Goal: Register for event/course

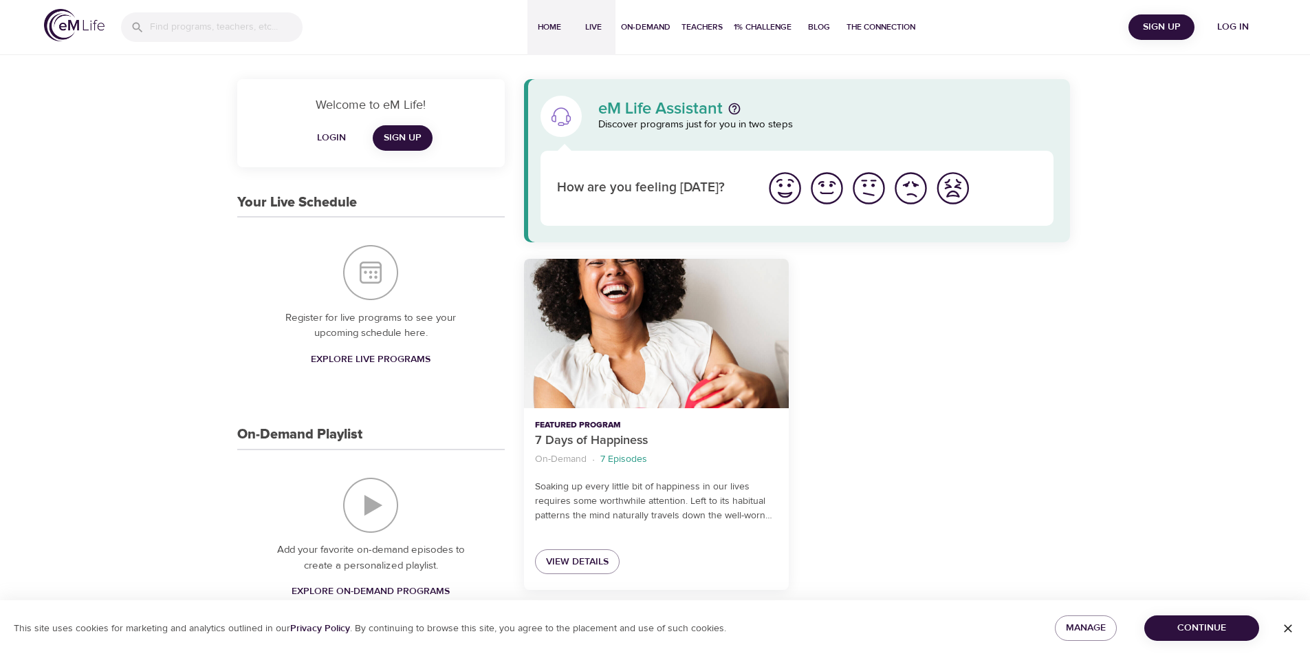
click at [588, 26] on span "Live" at bounding box center [593, 27] width 33 height 14
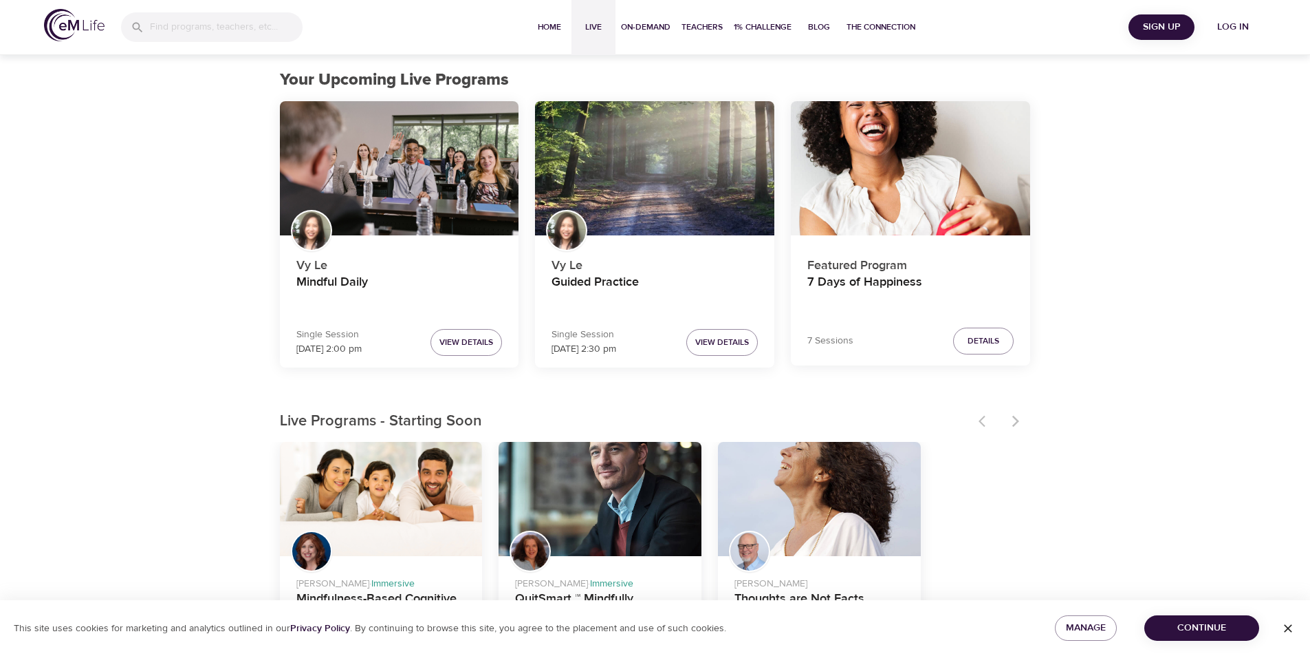
scroll to position [206, 0]
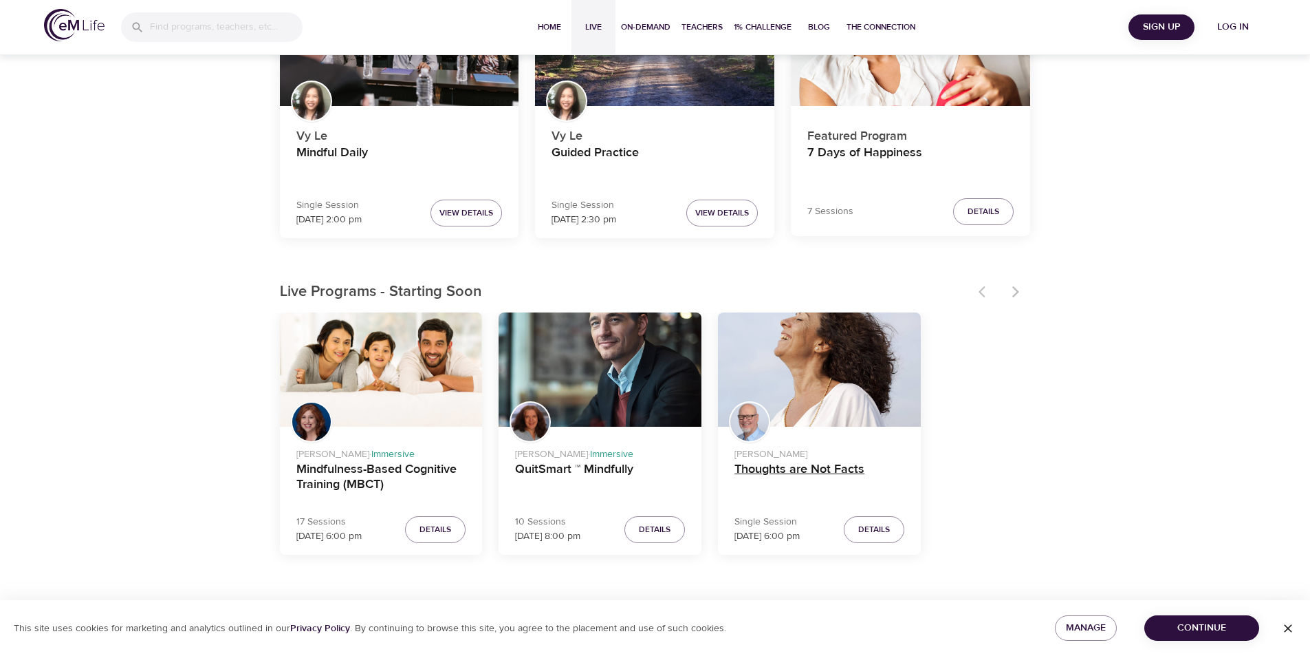
click at [875, 532] on span "Details" at bounding box center [874, 529] width 32 height 14
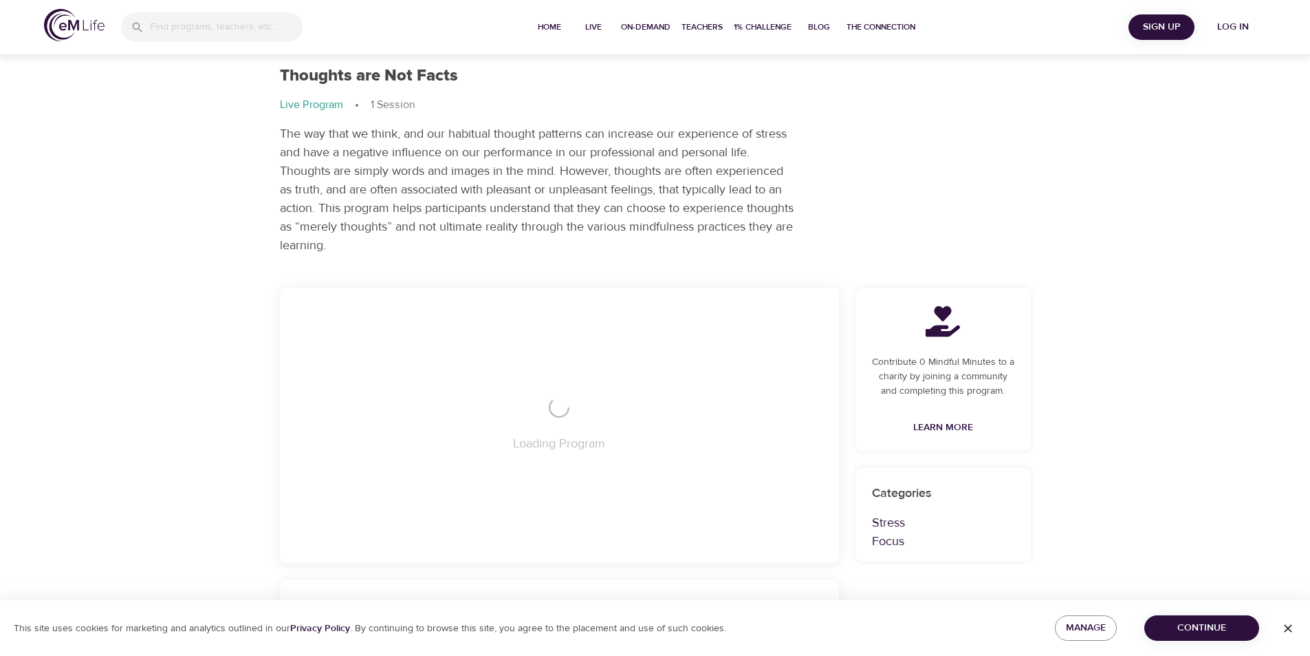
scroll to position [206, 0]
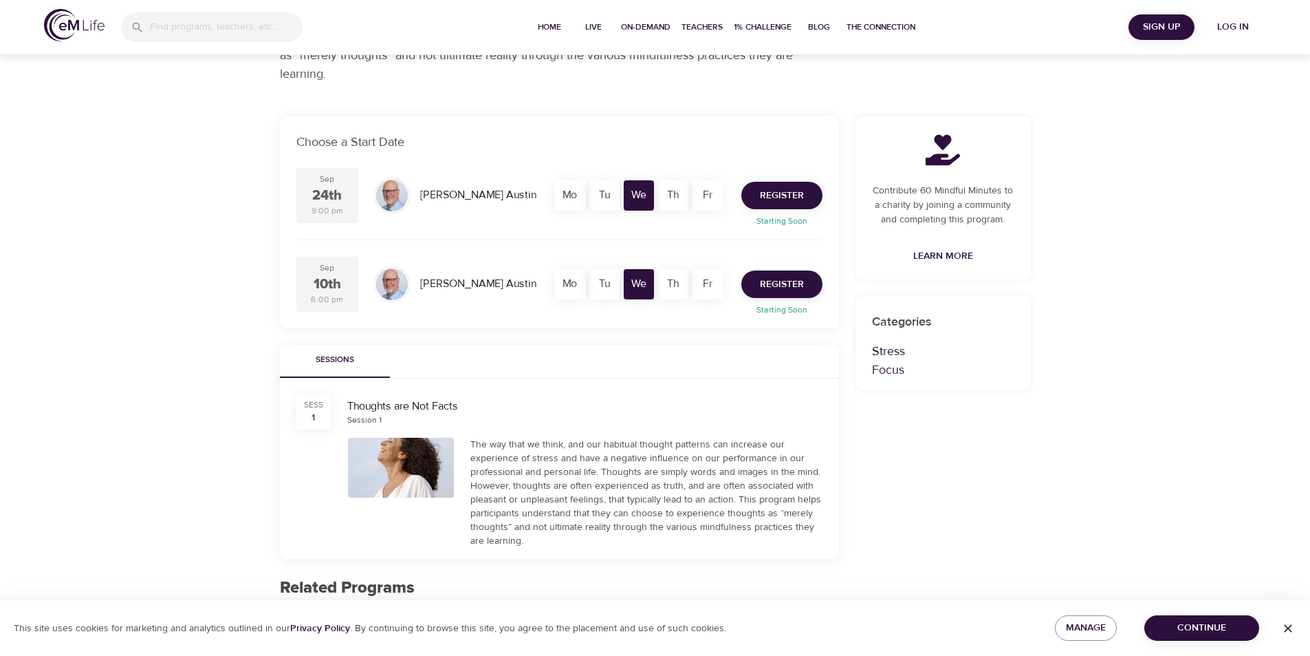
click at [766, 196] on span "Register" at bounding box center [782, 195] width 44 height 17
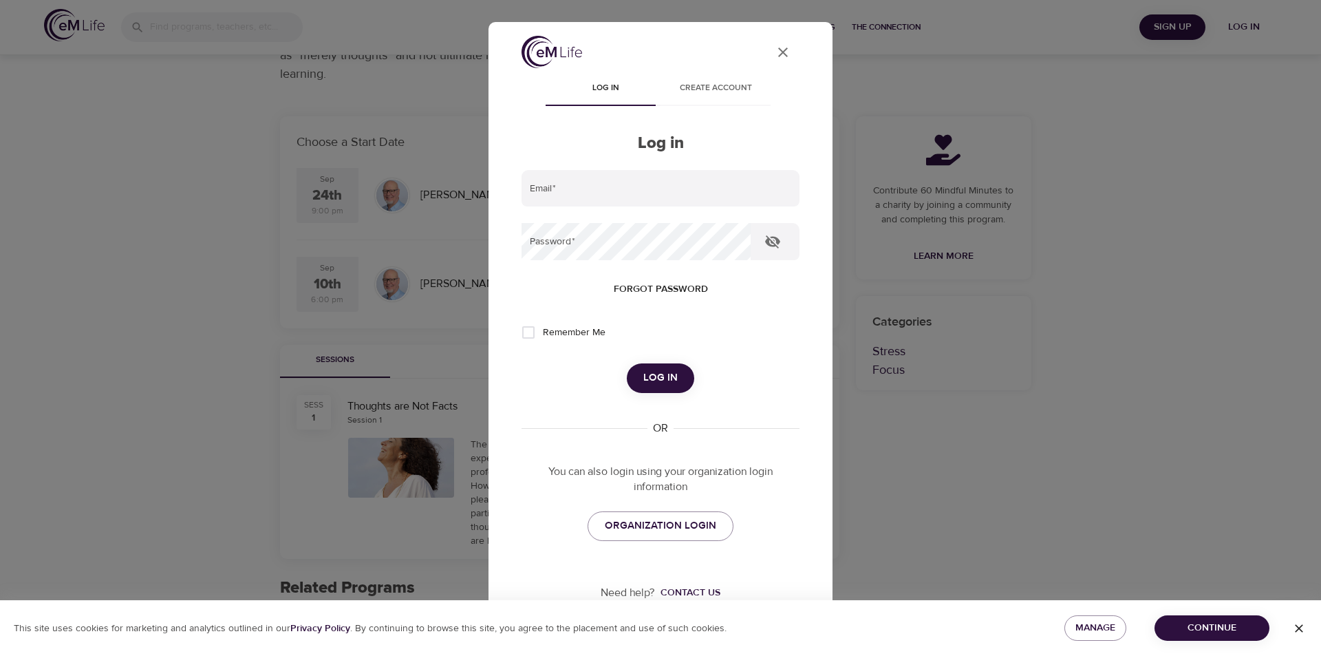
type input "carminacc@hotmail.com"
click at [665, 378] on span "Log in" at bounding box center [660, 378] width 34 height 18
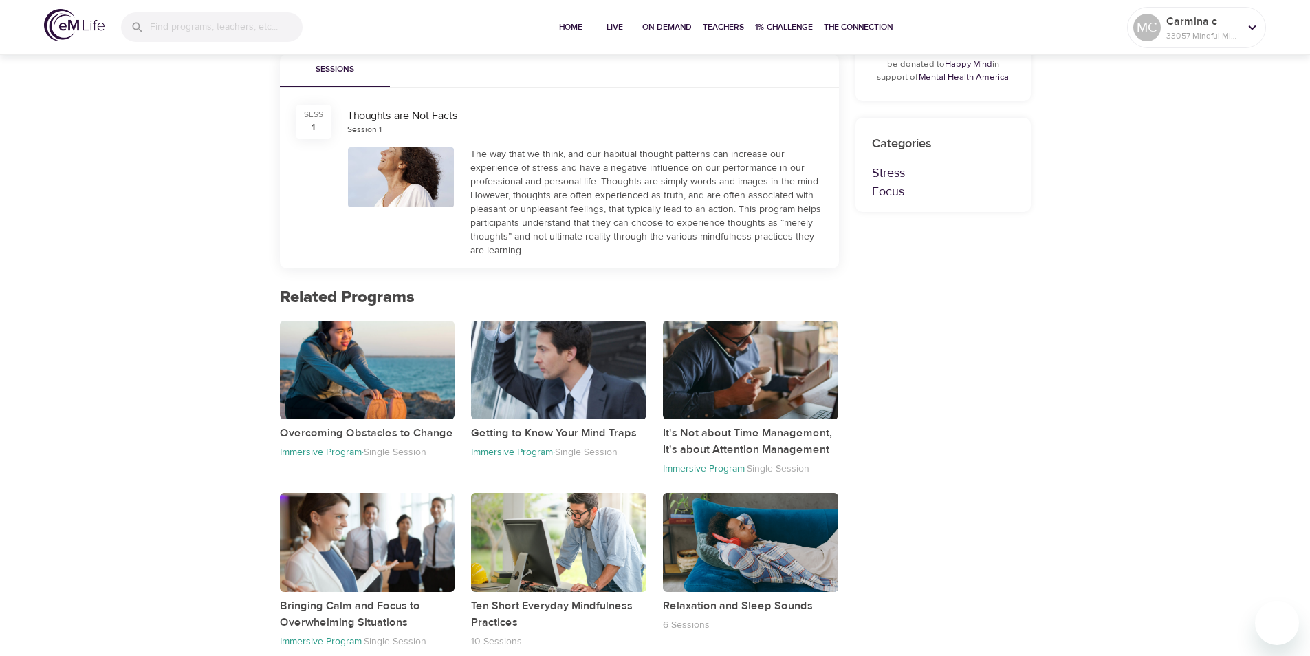
scroll to position [446, 0]
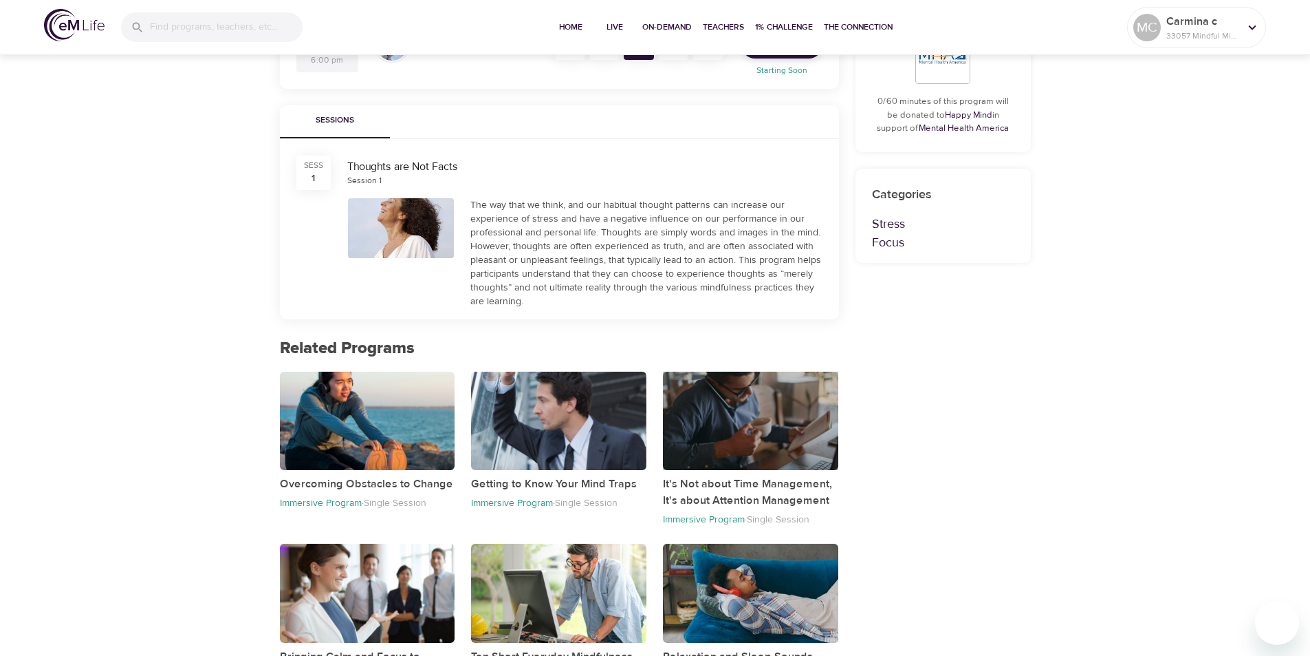
click at [745, 425] on div "button" at bounding box center [750, 420] width 175 height 98
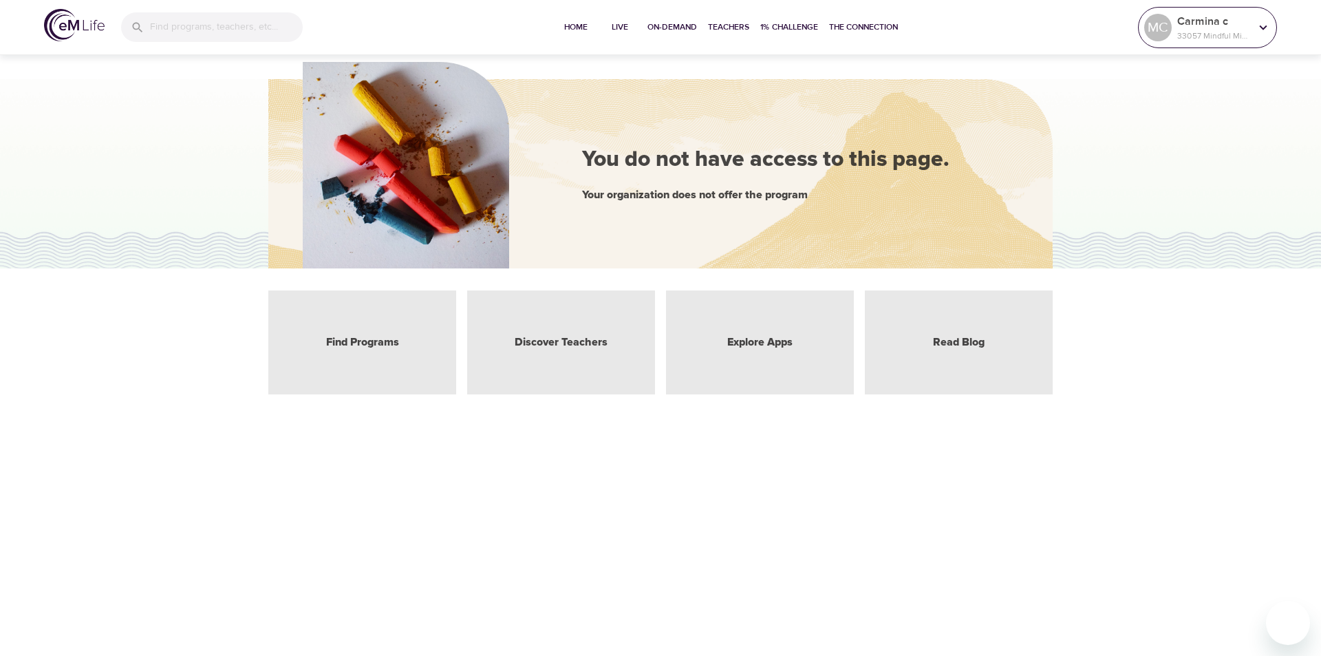
click at [1202, 24] on p "Carmina c" at bounding box center [1213, 21] width 73 height 17
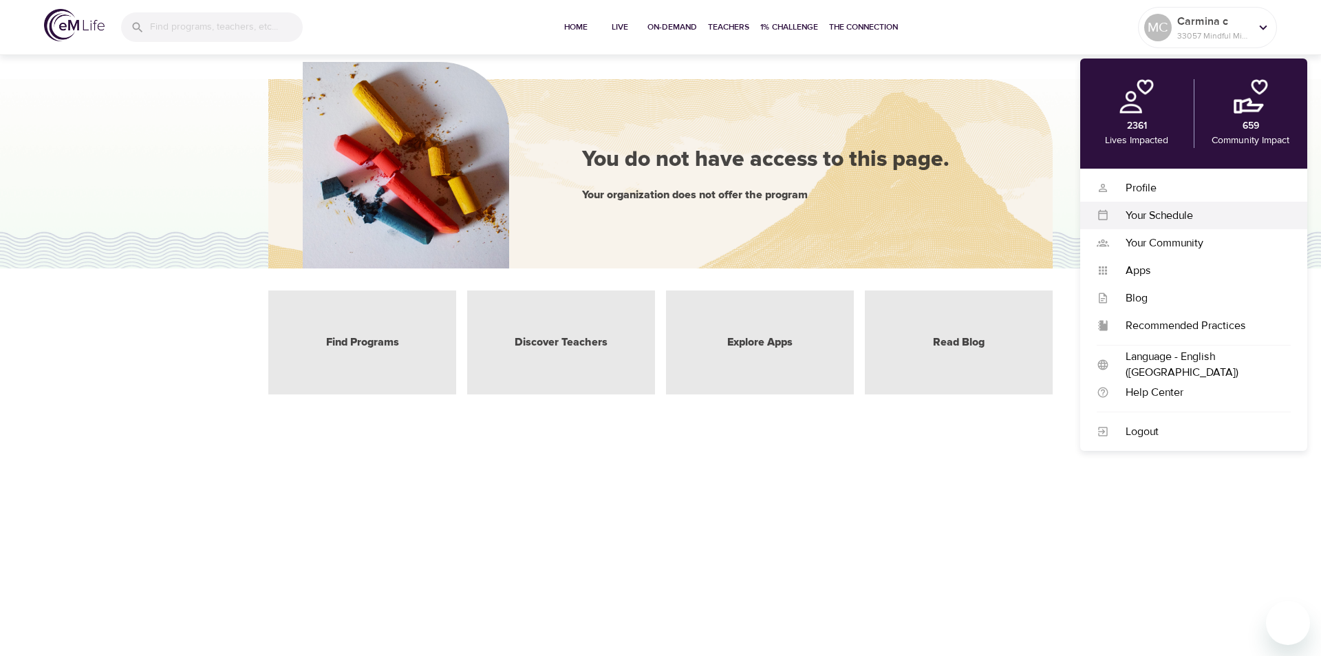
click at [1171, 217] on div "Your Schedule" at bounding box center [1200, 216] width 182 height 16
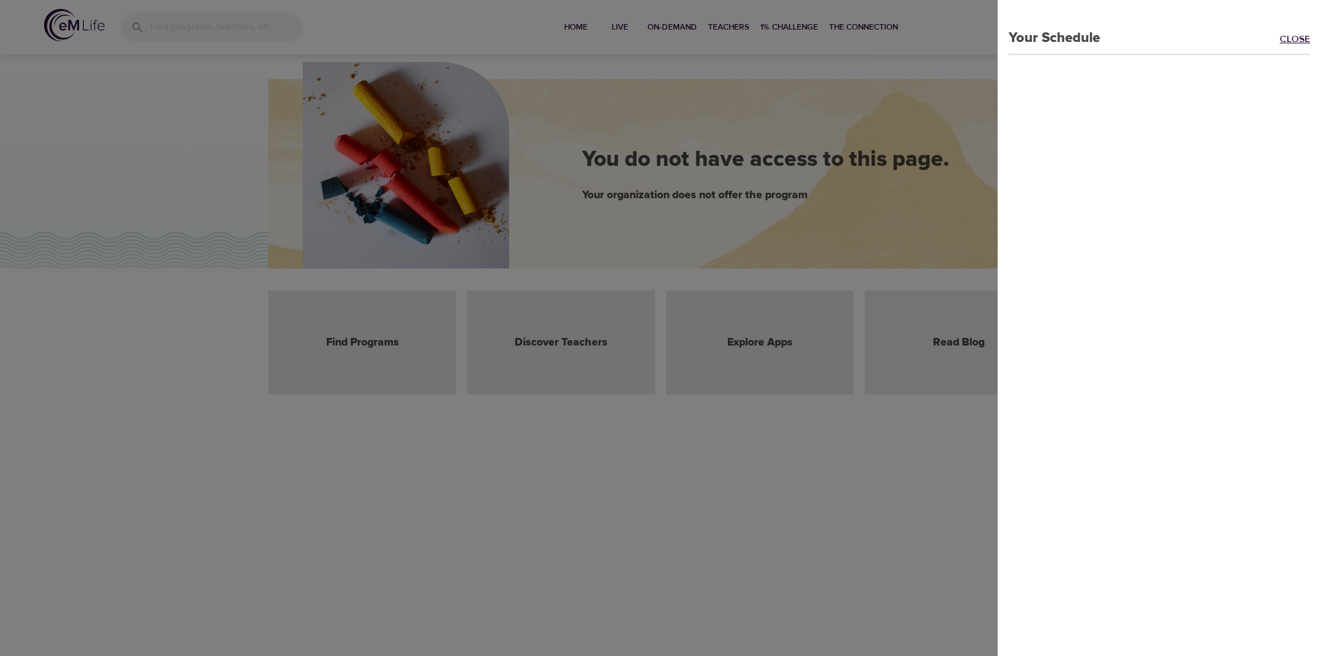
click at [1287, 45] on link "Close" at bounding box center [1299, 40] width 41 height 16
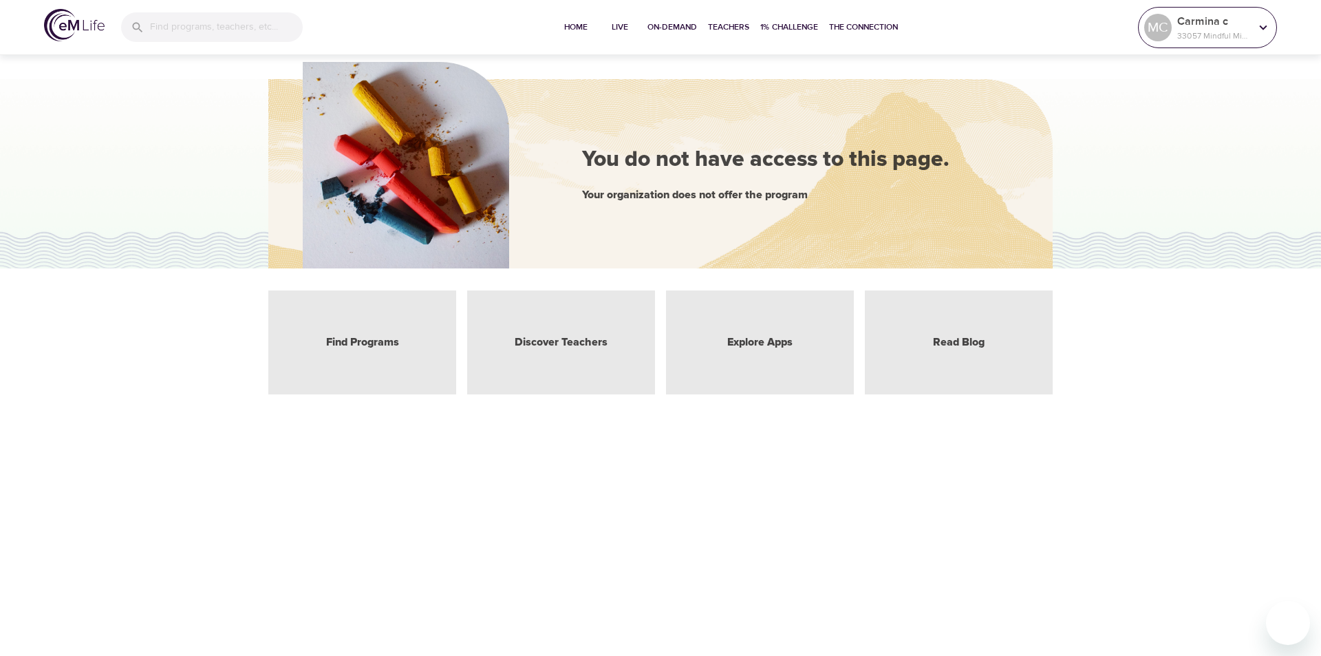
click at [1216, 38] on p "33057 Mindful Minutes" at bounding box center [1213, 36] width 73 height 12
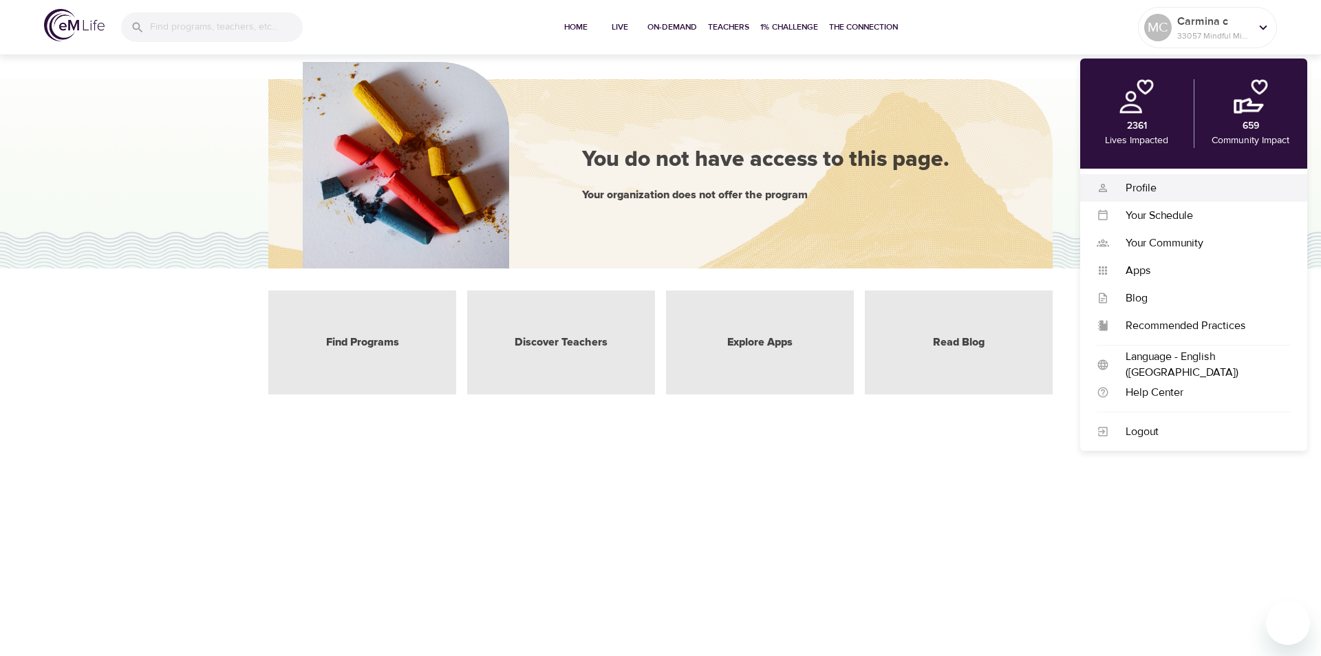
click at [1141, 191] on div "Profile" at bounding box center [1200, 188] width 182 height 16
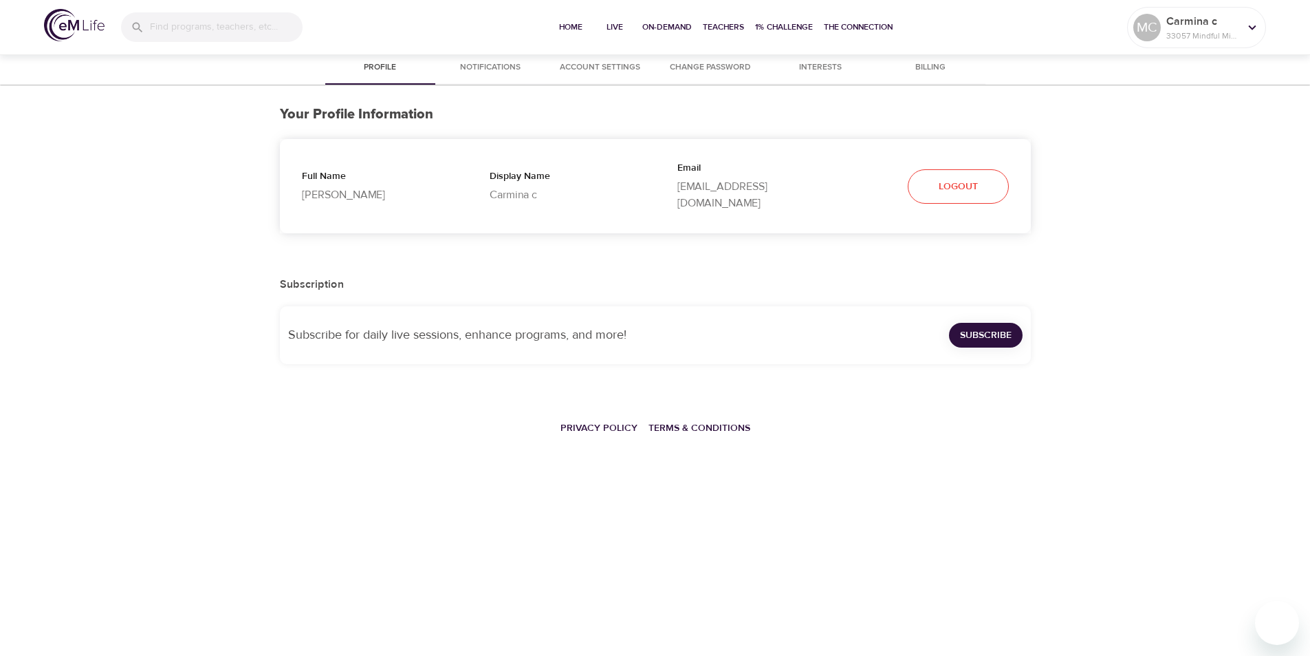
select select "10"
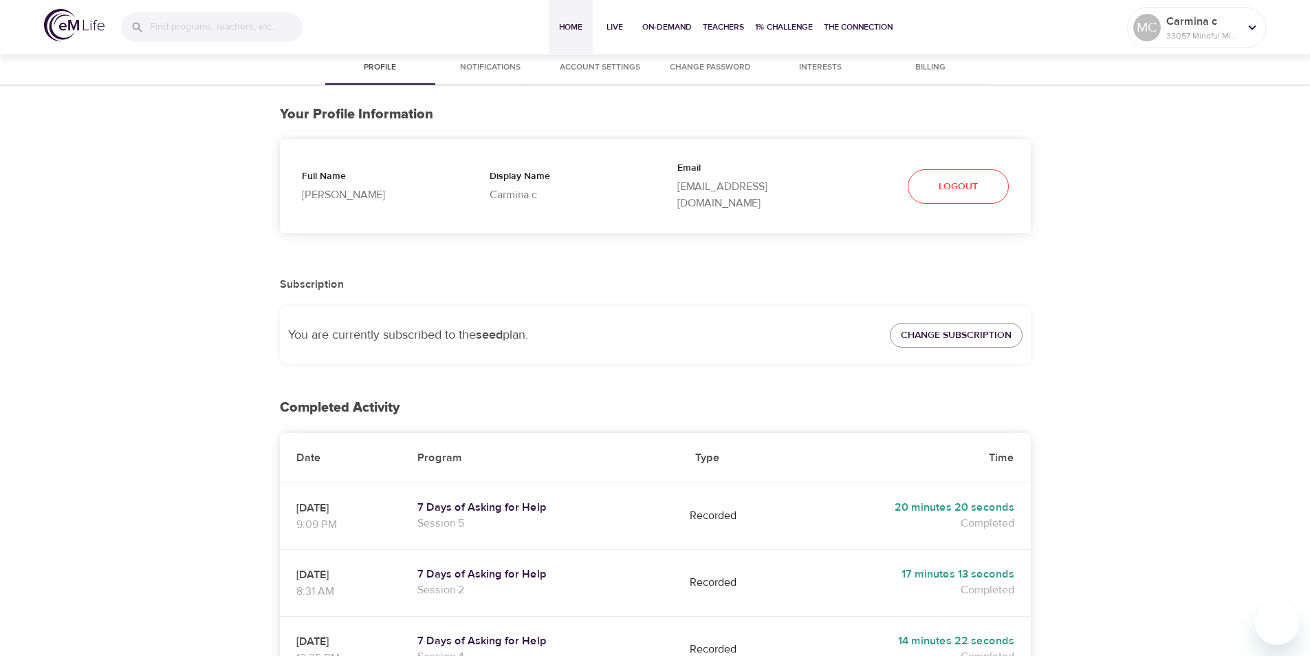
click at [563, 27] on span "Home" at bounding box center [570, 27] width 33 height 14
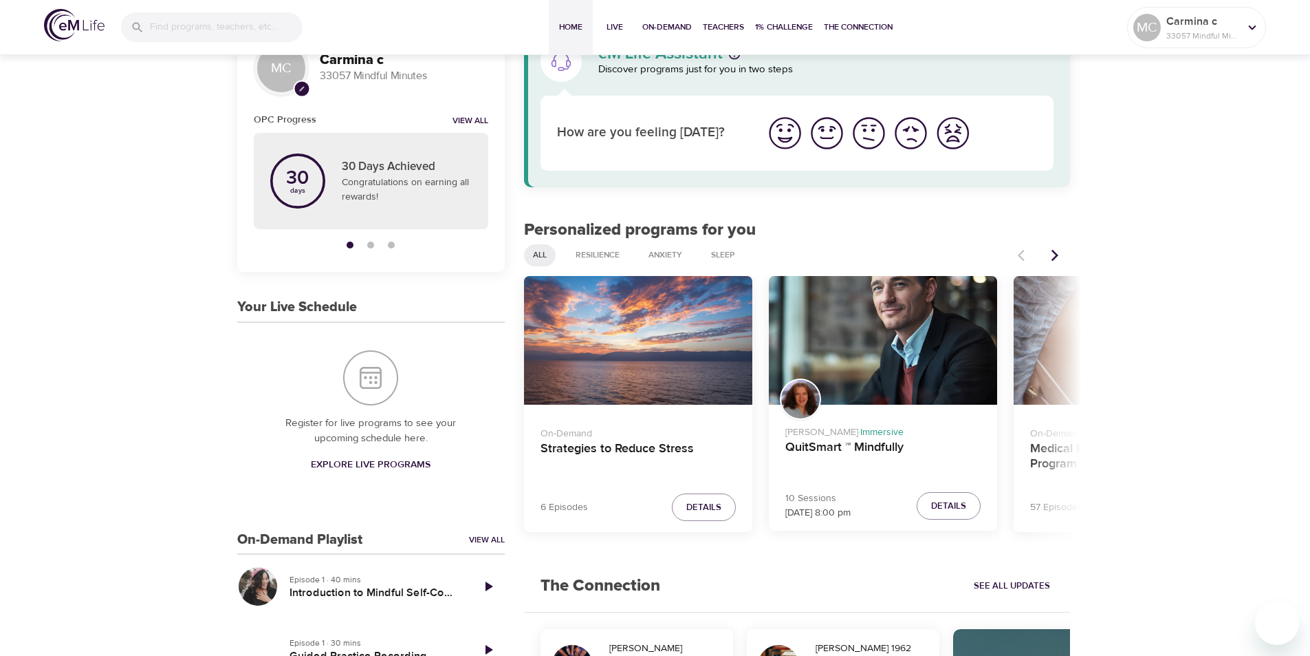
scroll to position [138, 0]
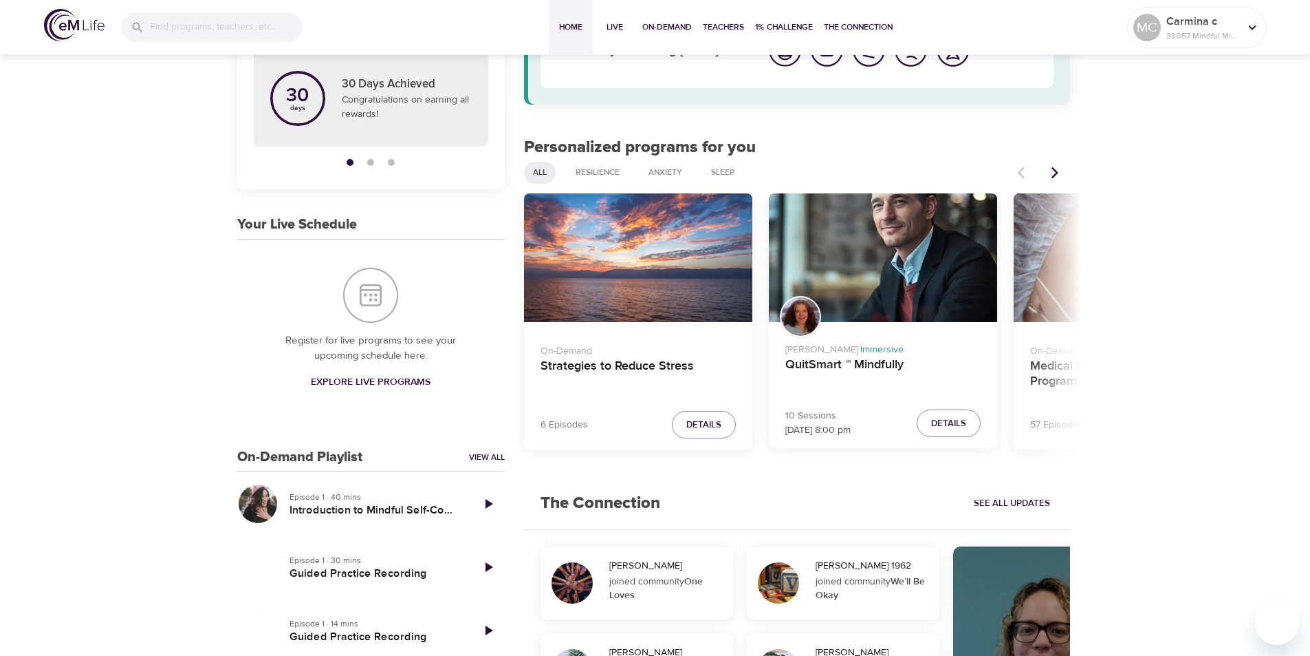
click at [1058, 173] on icon "Next items" at bounding box center [1055, 172] width 7 height 12
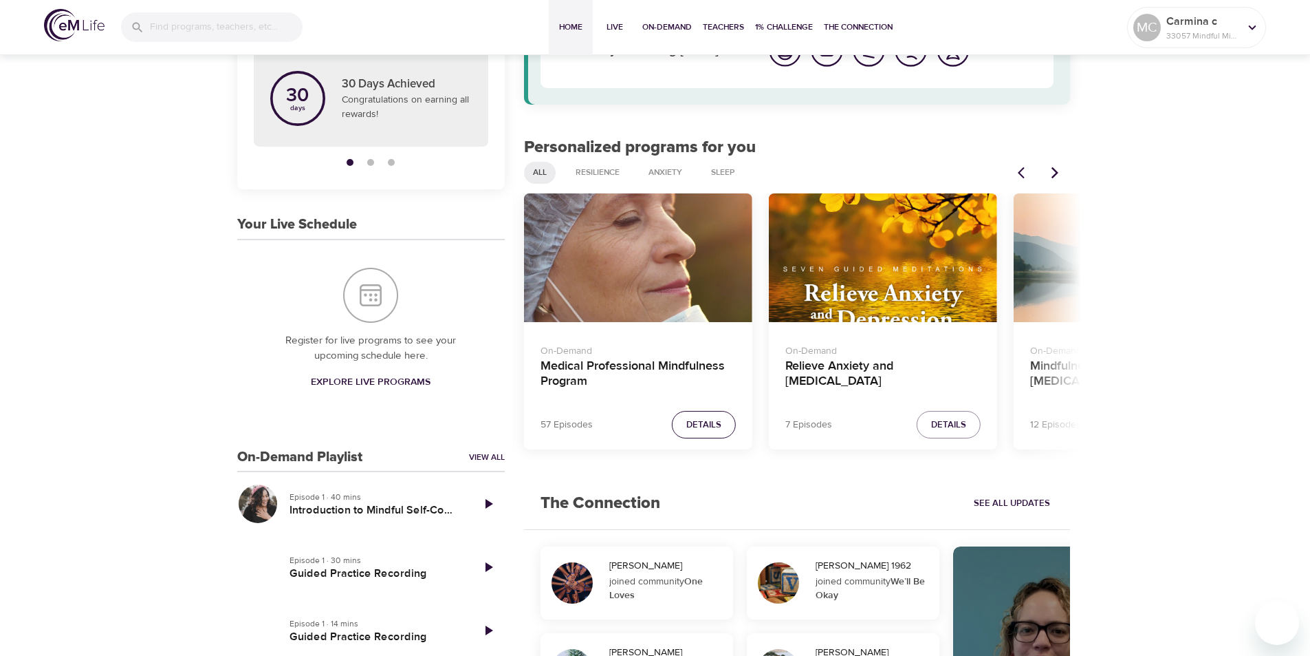
click at [696, 429] on span "Details" at bounding box center [704, 425] width 35 height 16
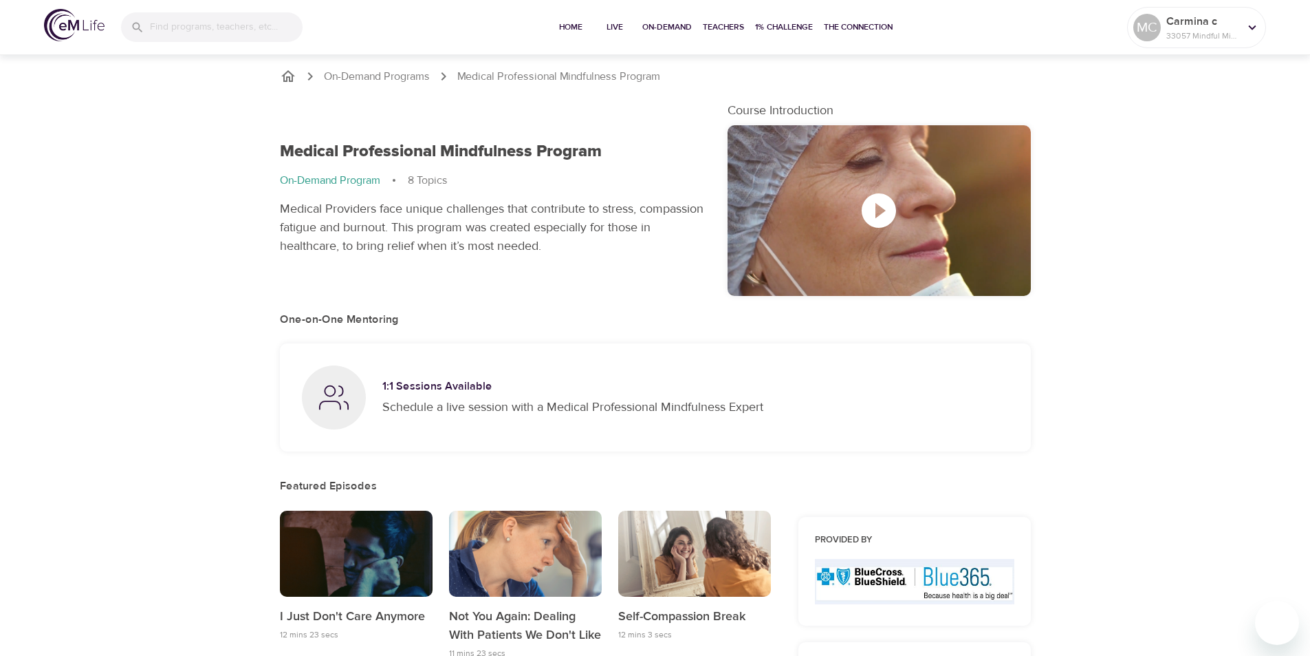
click at [363, 536] on div "button" at bounding box center [356, 553] width 153 height 86
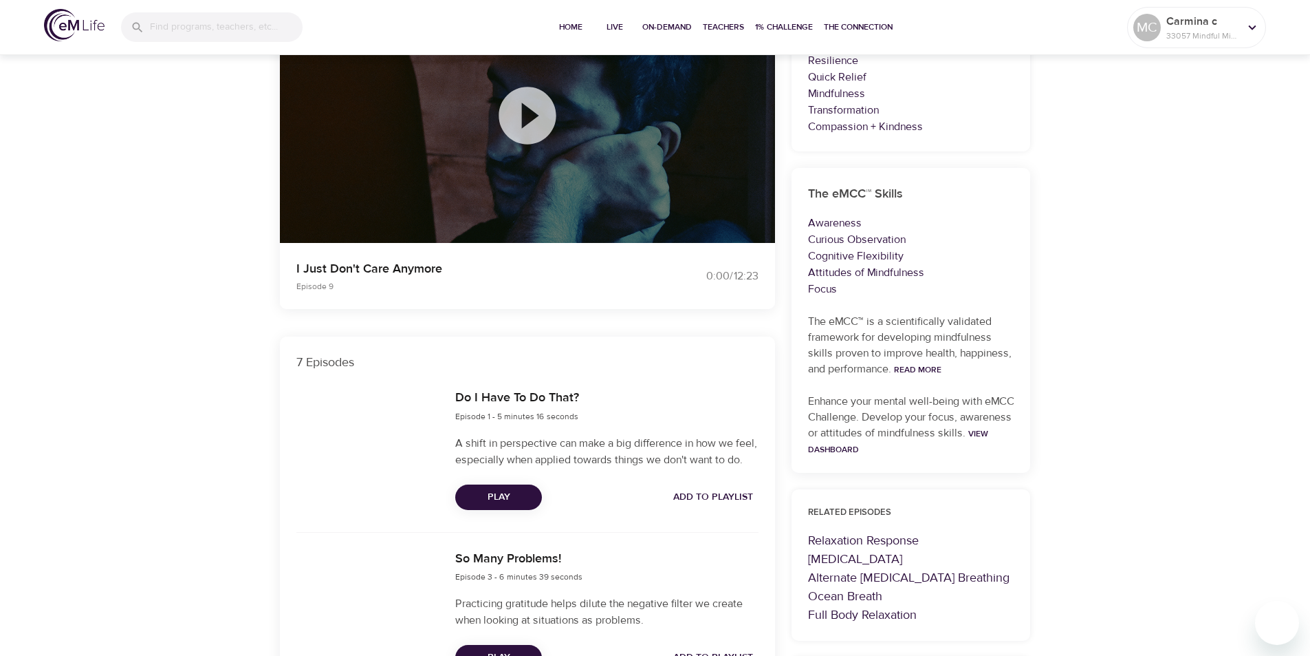
scroll to position [344, 0]
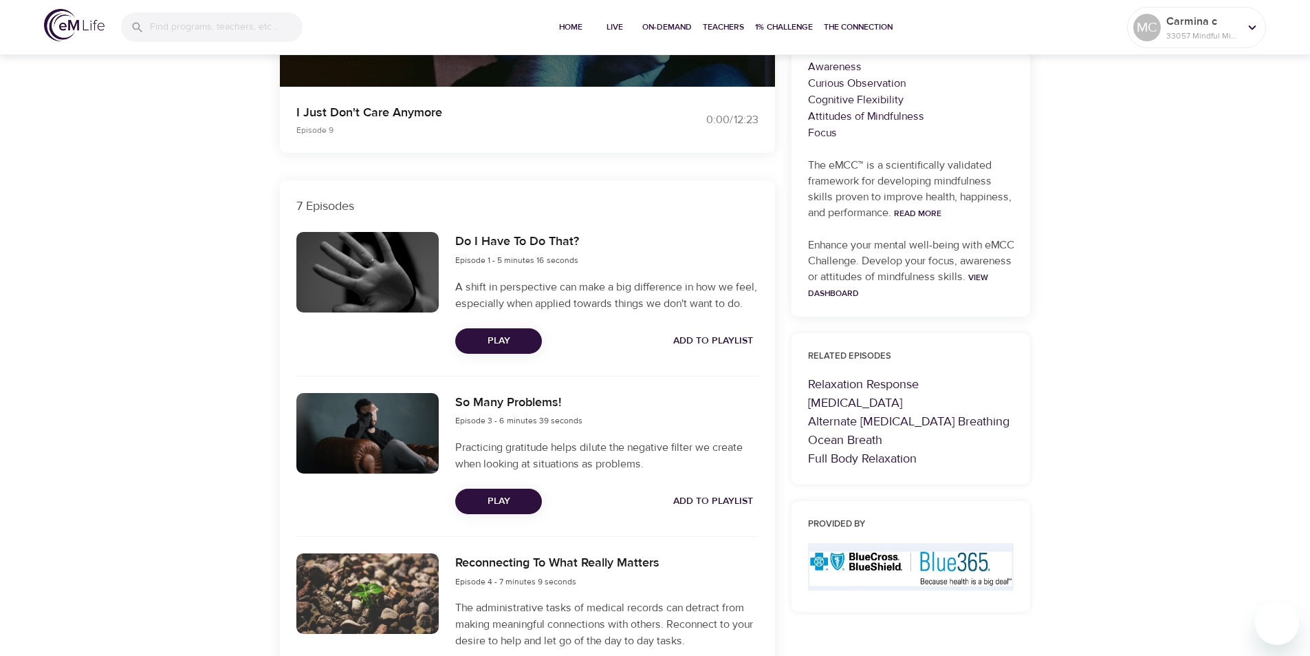
click at [504, 349] on span "Play" at bounding box center [498, 340] width 65 height 17
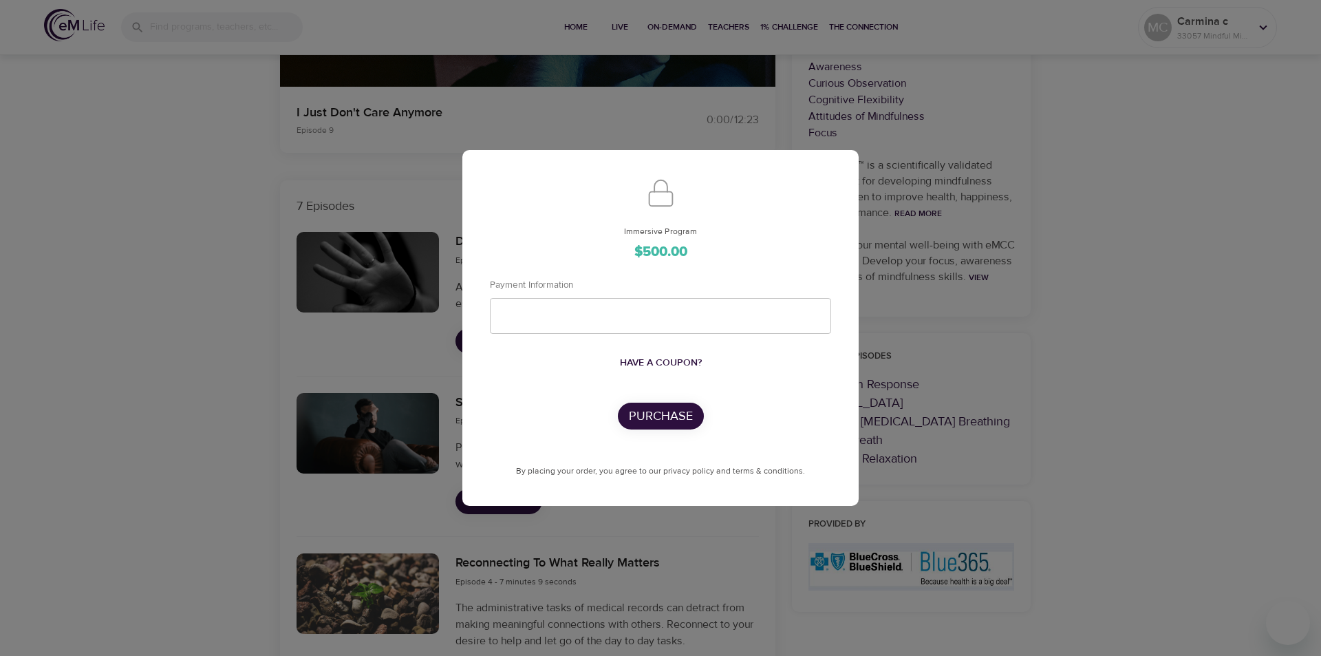
click at [1094, 219] on div "Immersive Program $500.00 Payment Information Have a coupon? Purchase By placin…" at bounding box center [660, 328] width 1321 height 656
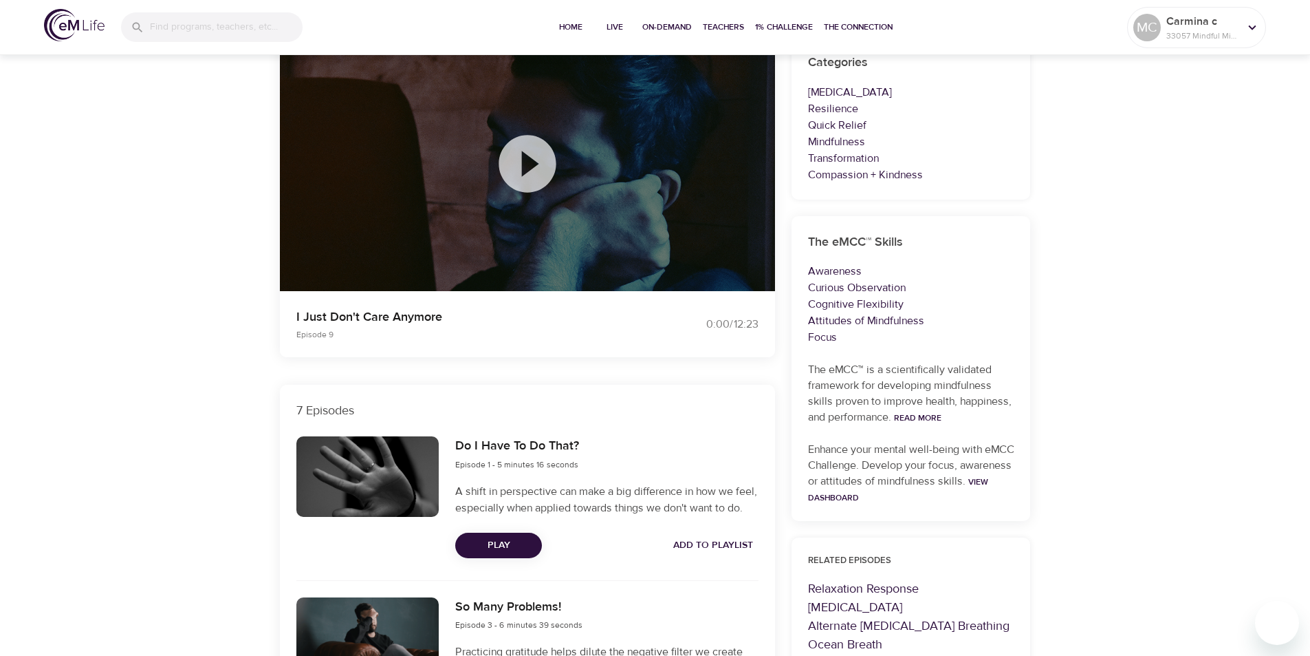
scroll to position [0, 0]
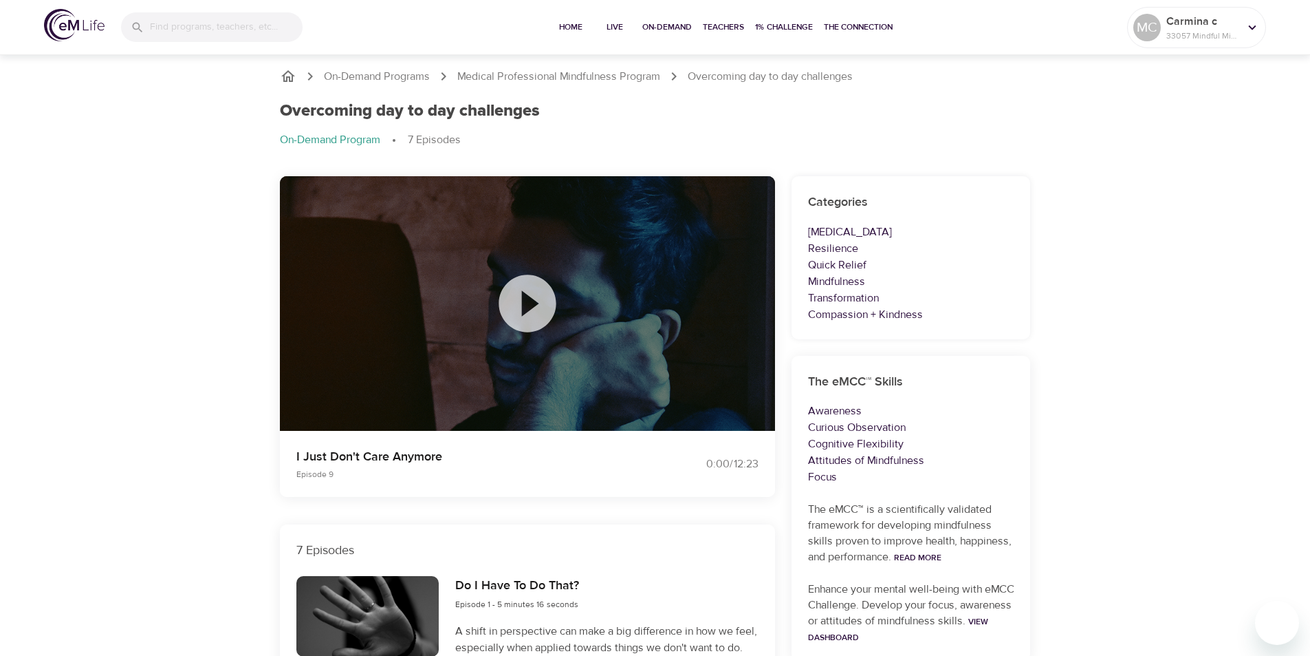
click at [546, 303] on icon at bounding box center [527, 302] width 57 height 57
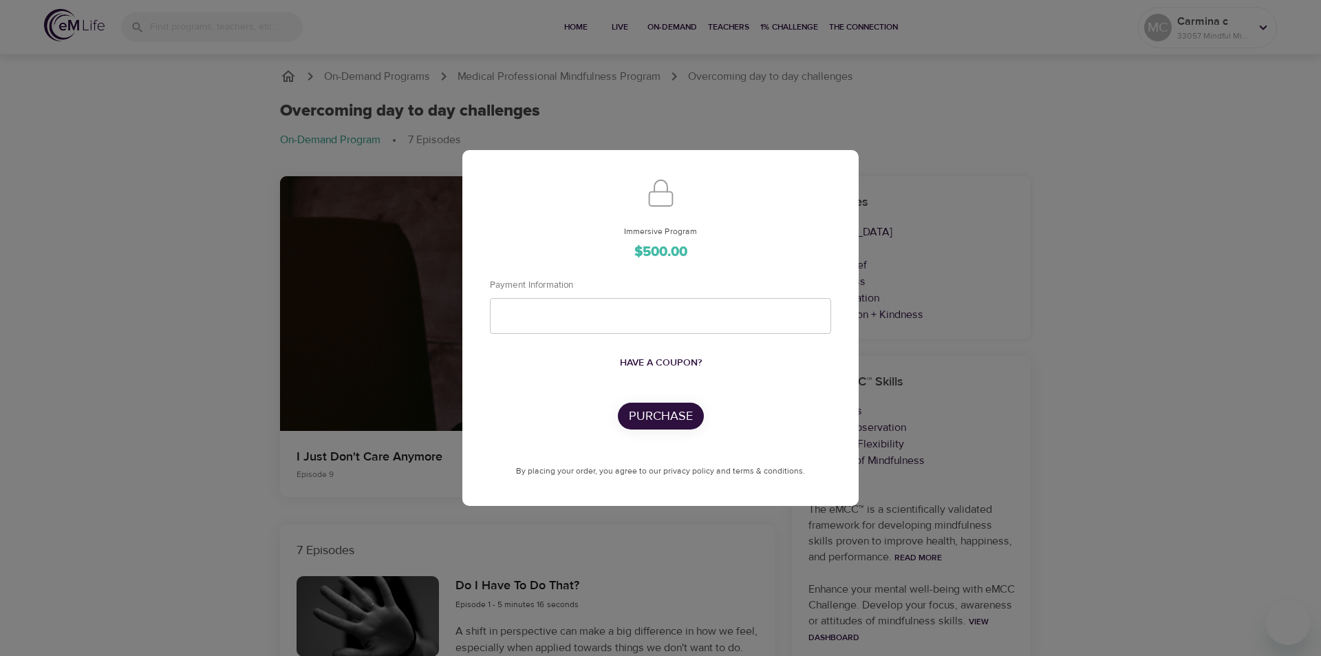
click at [995, 249] on div "Immersive Program $500.00 Payment Information Have a coupon? Purchase By placin…" at bounding box center [660, 328] width 1321 height 656
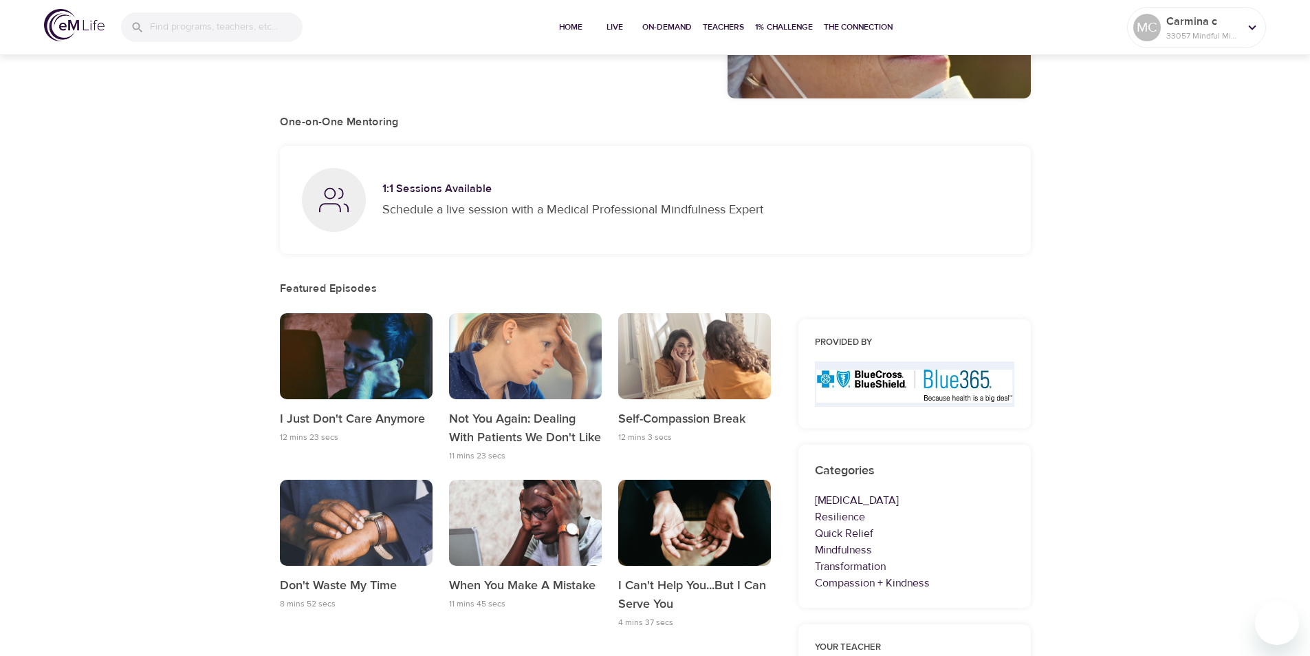
scroll to position [206, 0]
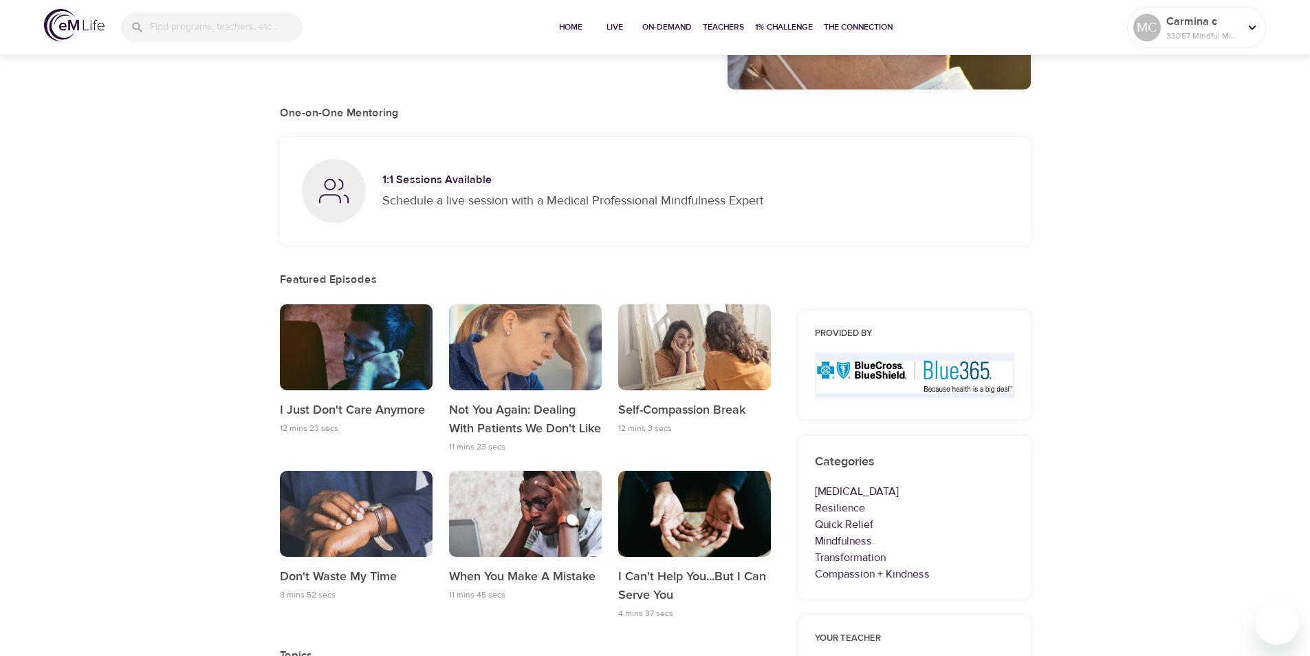
click at [523, 334] on div "button" at bounding box center [525, 347] width 153 height 86
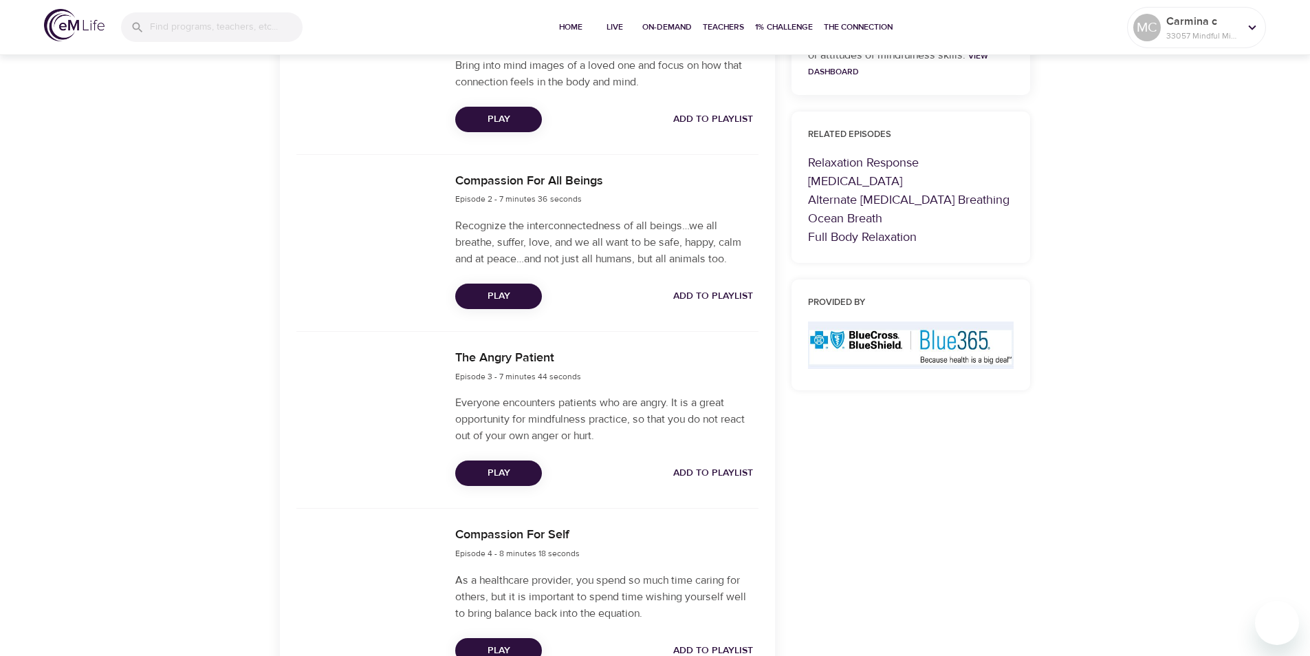
scroll to position [619, 0]
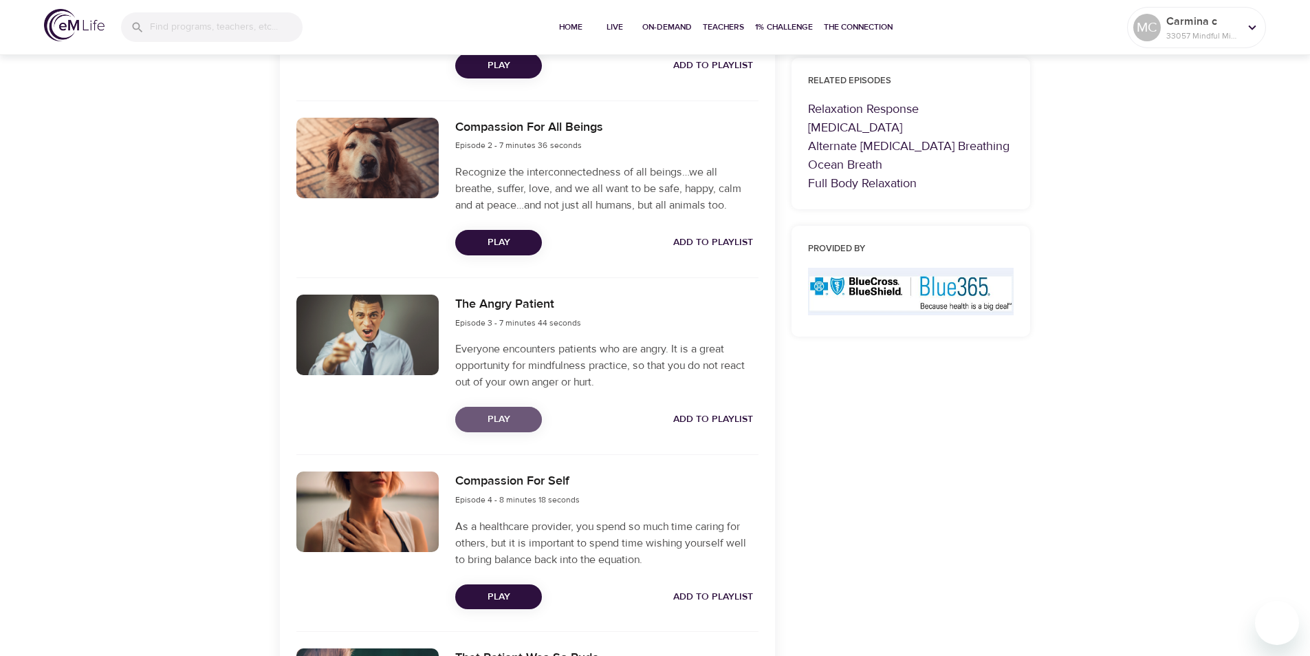
click at [506, 426] on span "Play" at bounding box center [498, 419] width 65 height 17
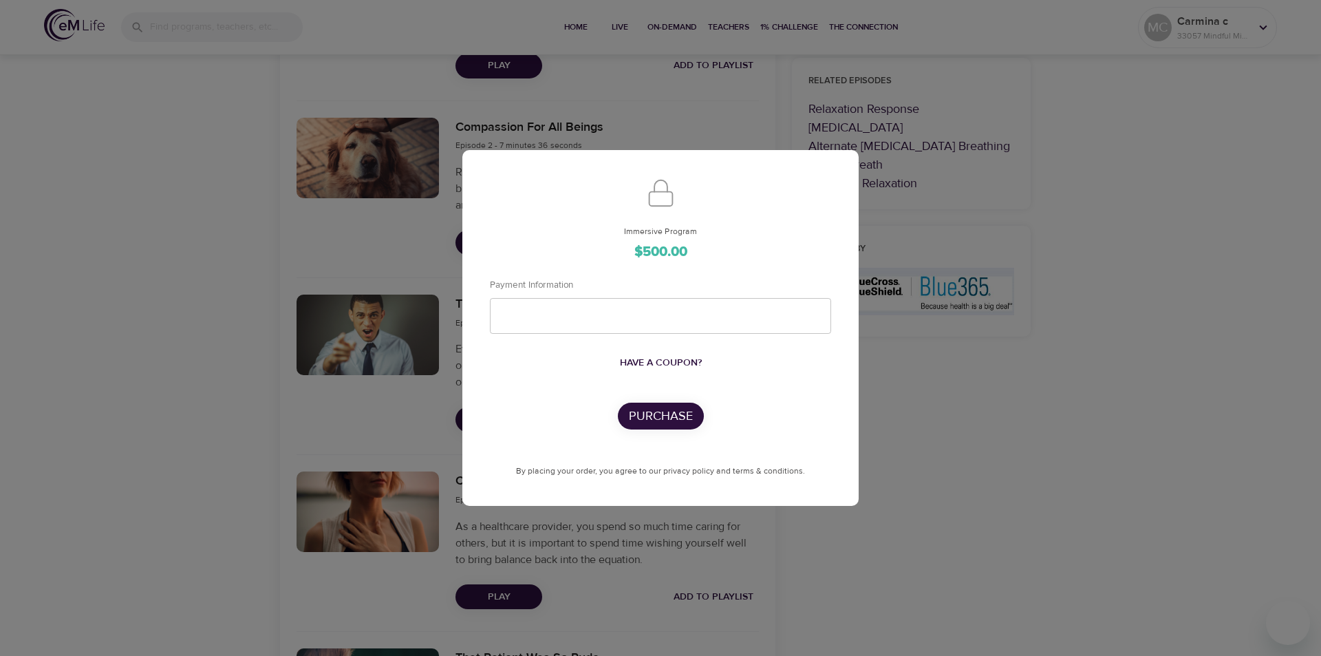
click at [861, 269] on div "Immersive Program $500.00 Payment Information Have a coupon? Purchase By placin…" at bounding box center [660, 328] width 1321 height 656
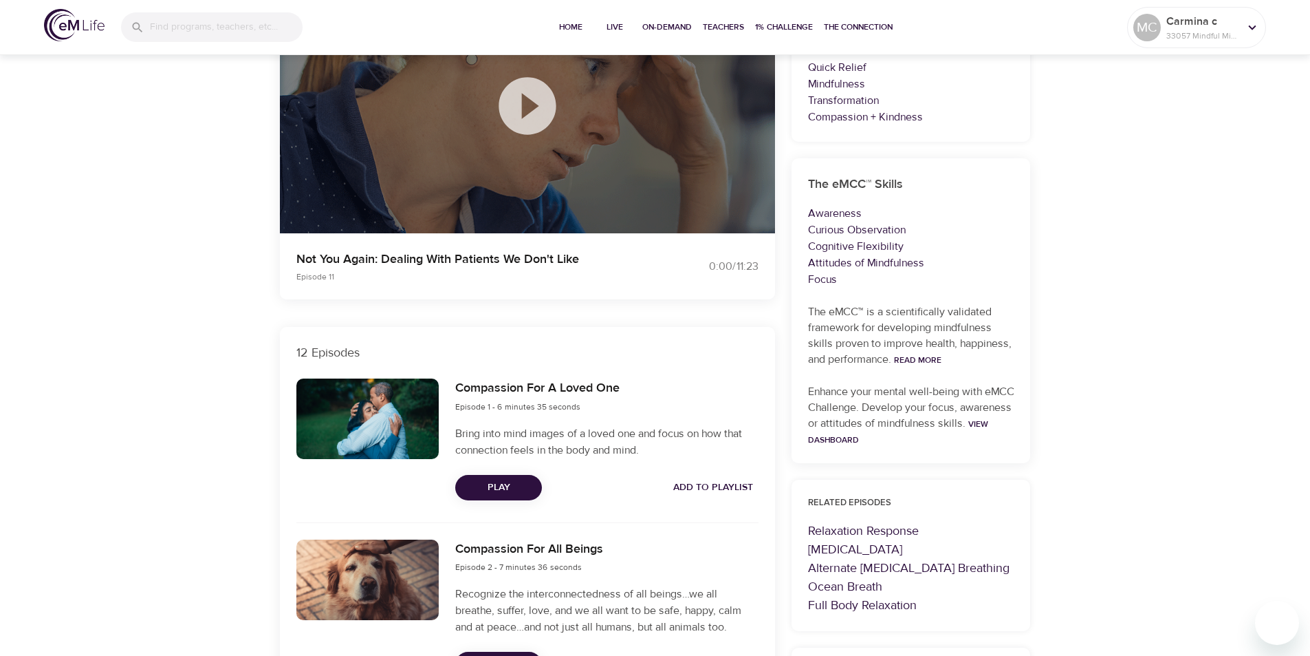
scroll to position [0, 0]
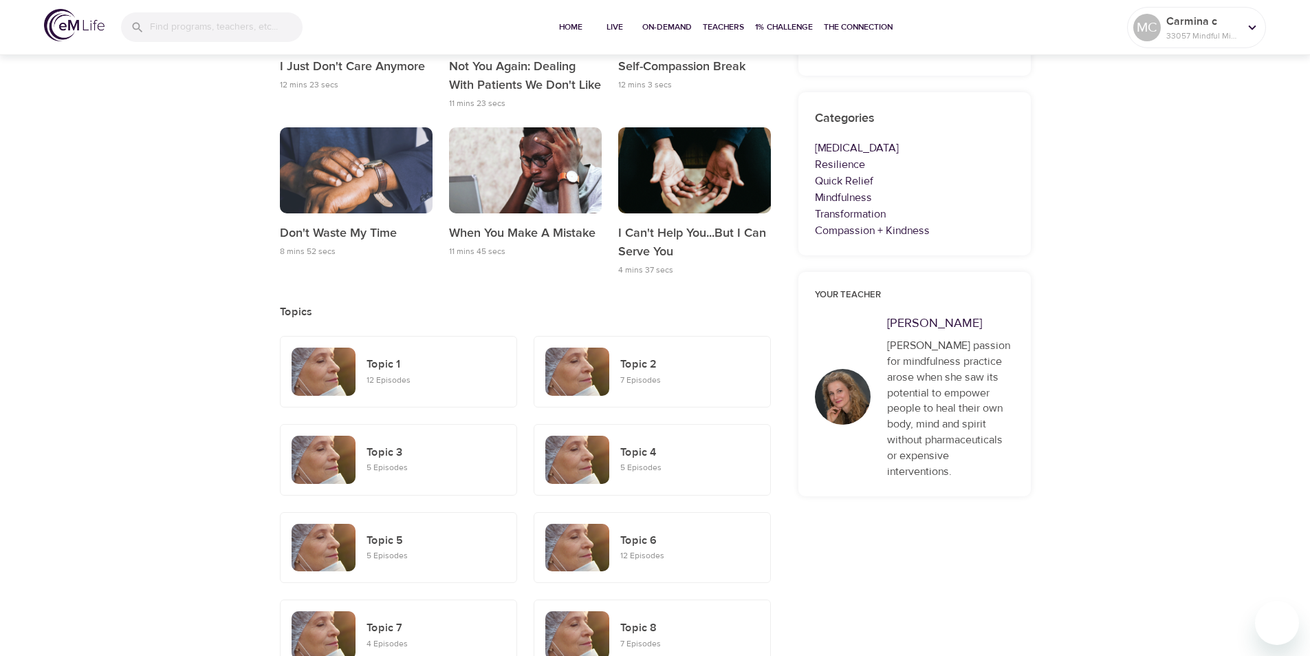
scroll to position [550, 0]
click at [718, 199] on div "button" at bounding box center [694, 170] width 153 height 86
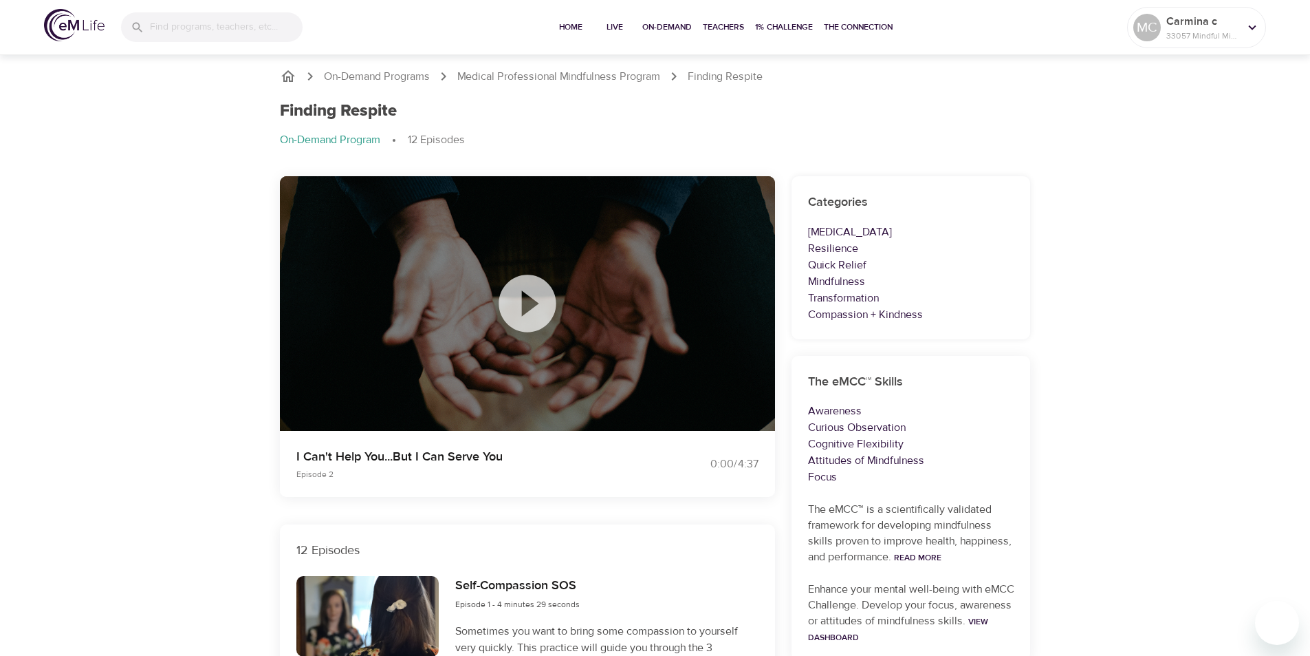
click at [523, 305] on icon at bounding box center [527, 303] width 69 height 69
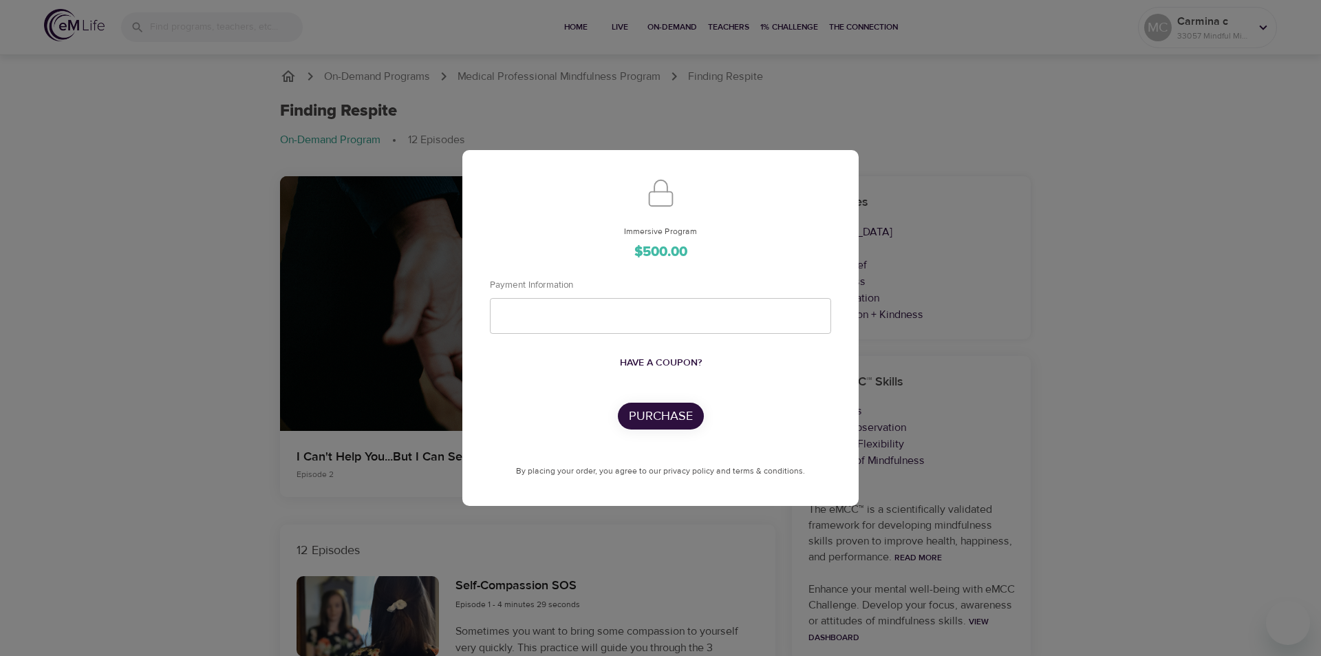
click at [1132, 167] on div "Immersive Program $500.00 Payment Information Have a coupon? Purchase By placin…" at bounding box center [660, 328] width 1321 height 656
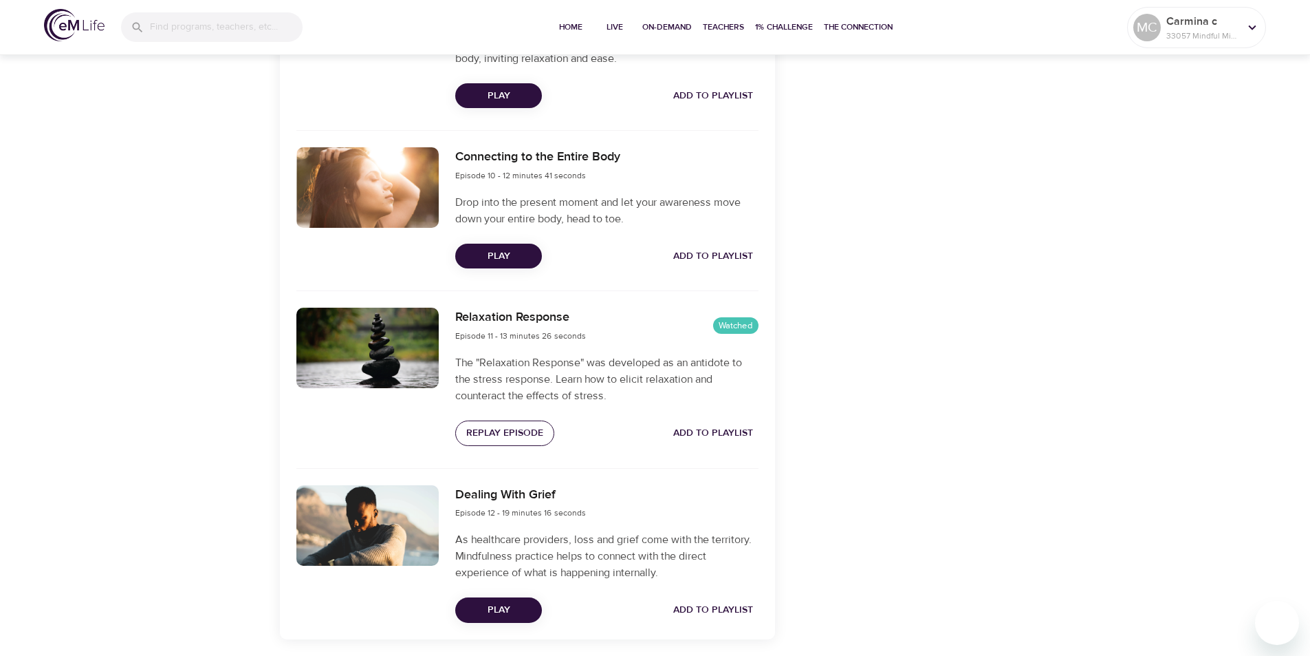
scroll to position [2090, 0]
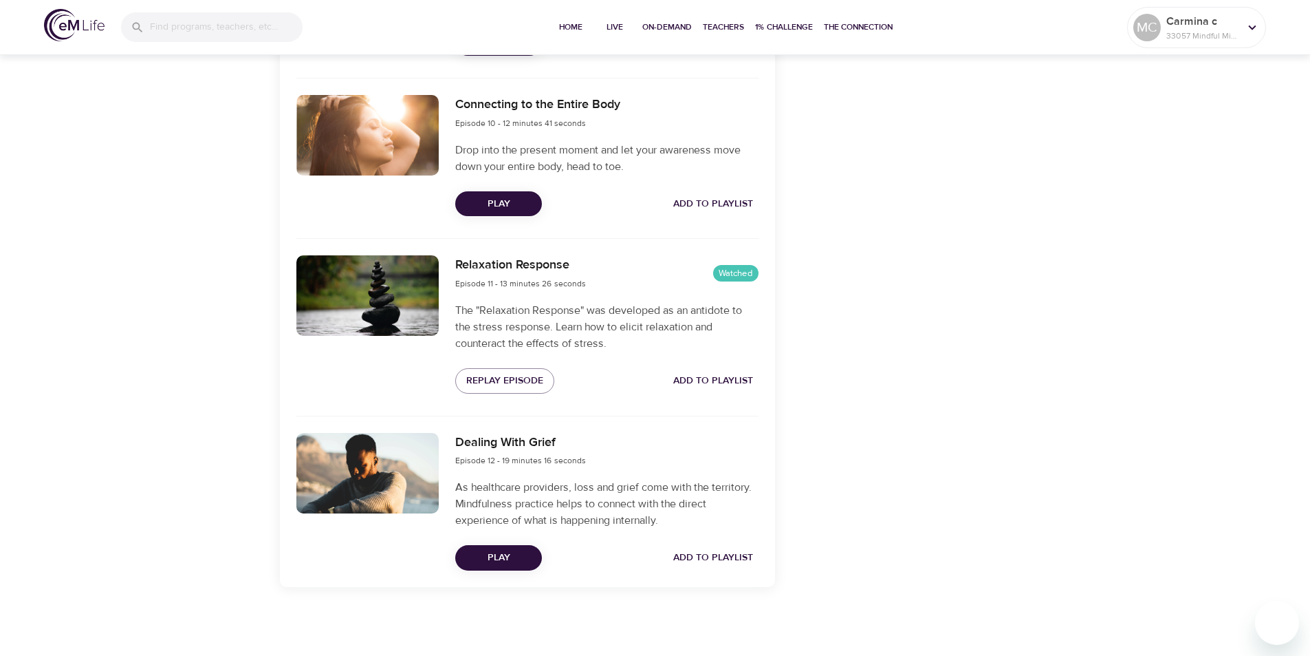
click at [475, 561] on span "Play" at bounding box center [498, 557] width 65 height 17
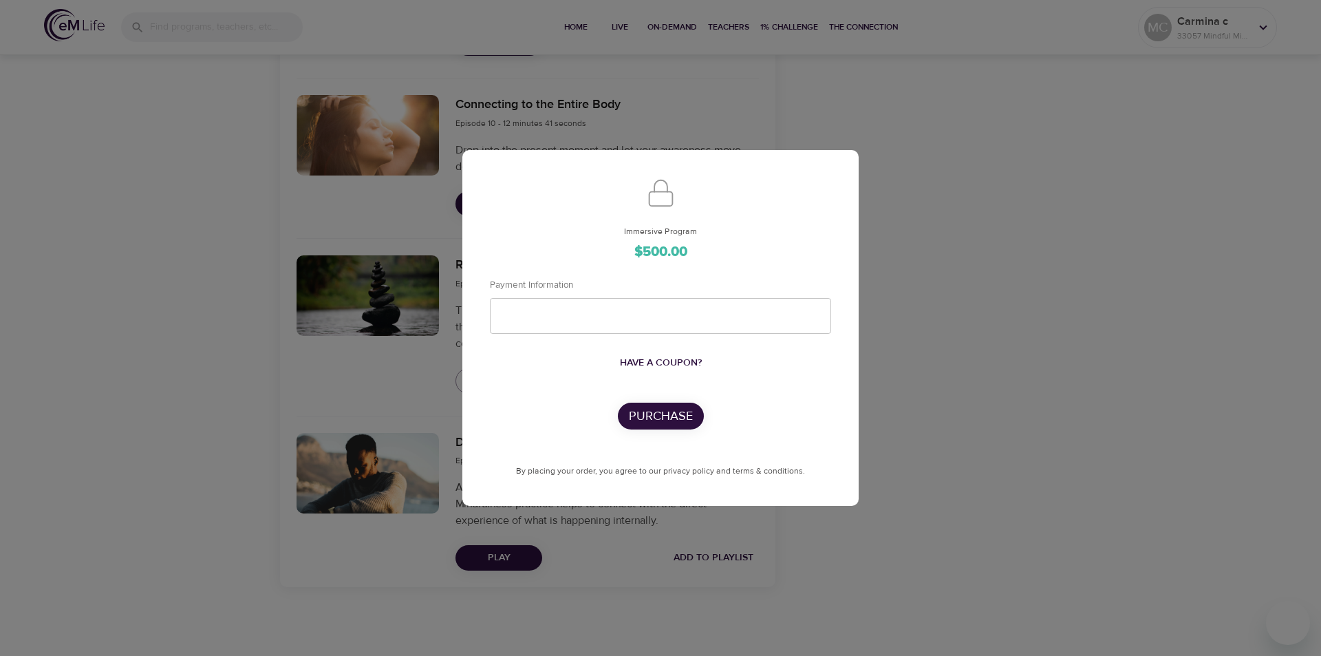
click at [773, 440] on div "Immersive Program $500.00 Payment Information Have a coupon? Purchase By placin…" at bounding box center [660, 352] width 341 height 254
click at [1093, 297] on div "Immersive Program $500.00 Payment Information Have a coupon? Purchase By placin…" at bounding box center [660, 328] width 1321 height 656
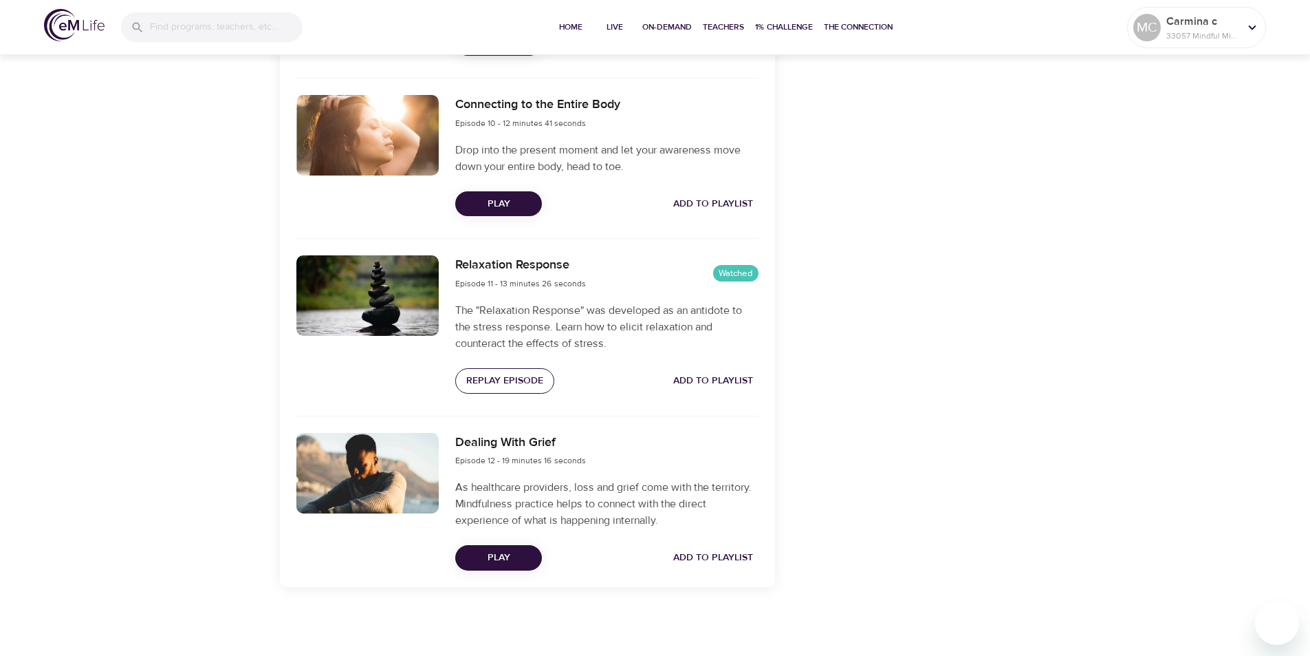
click at [496, 385] on span "Replay Episode" at bounding box center [504, 380] width 77 height 17
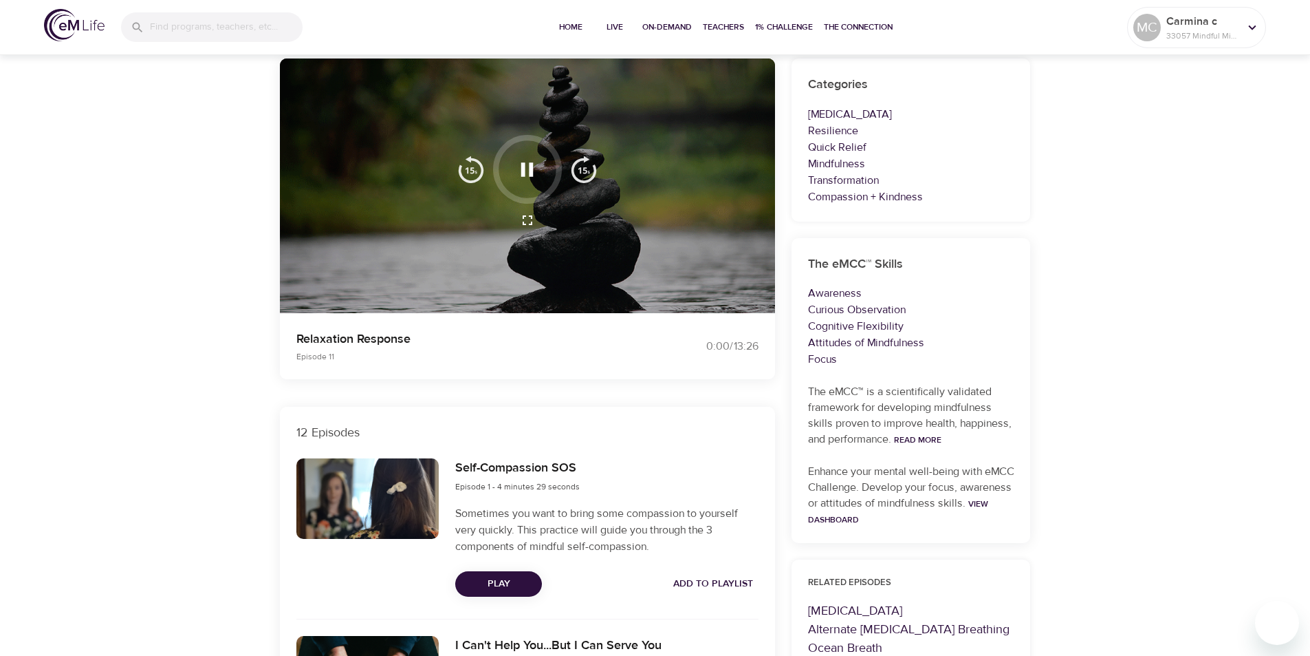
scroll to position [0, 0]
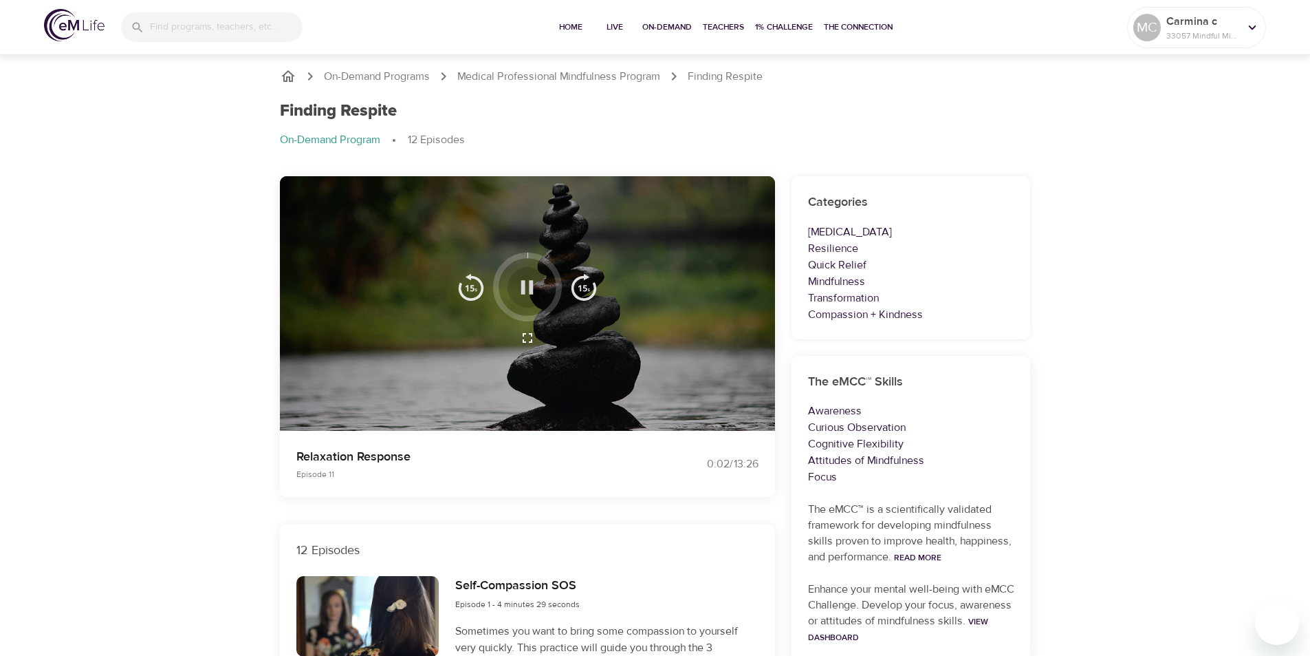
click at [539, 291] on button "button" at bounding box center [527, 287] width 41 height 41
click at [528, 292] on icon "button" at bounding box center [527, 287] width 24 height 24
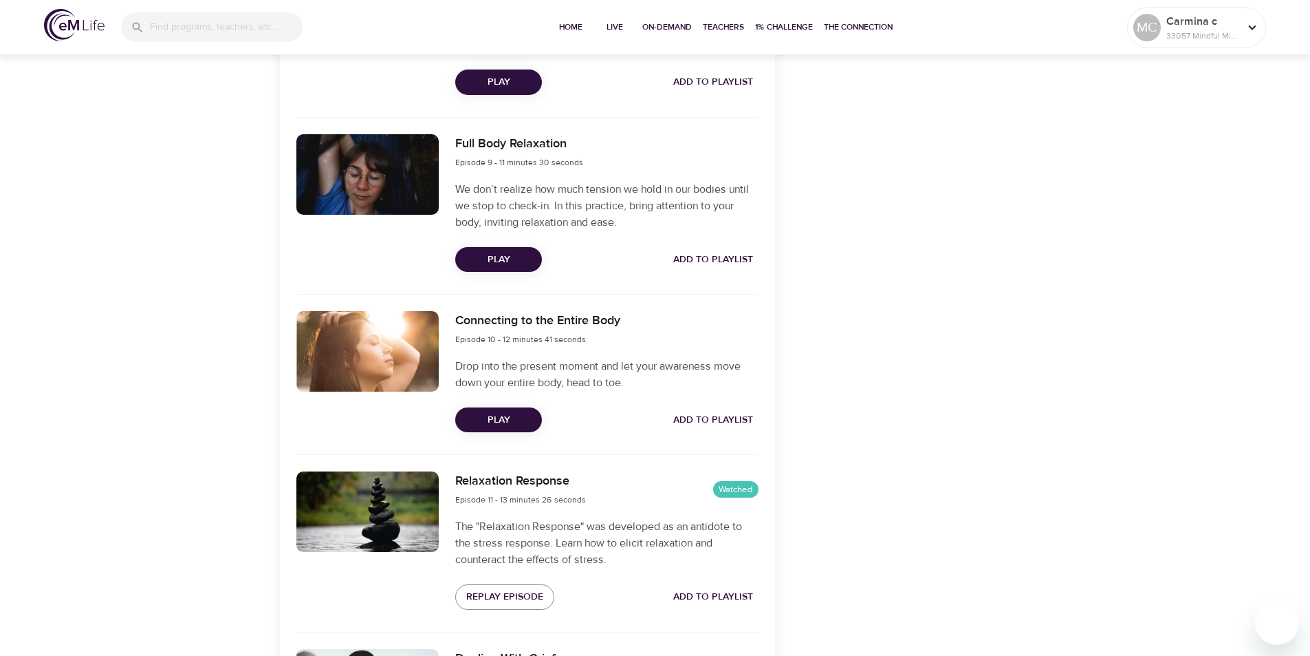
scroll to position [2090, 0]
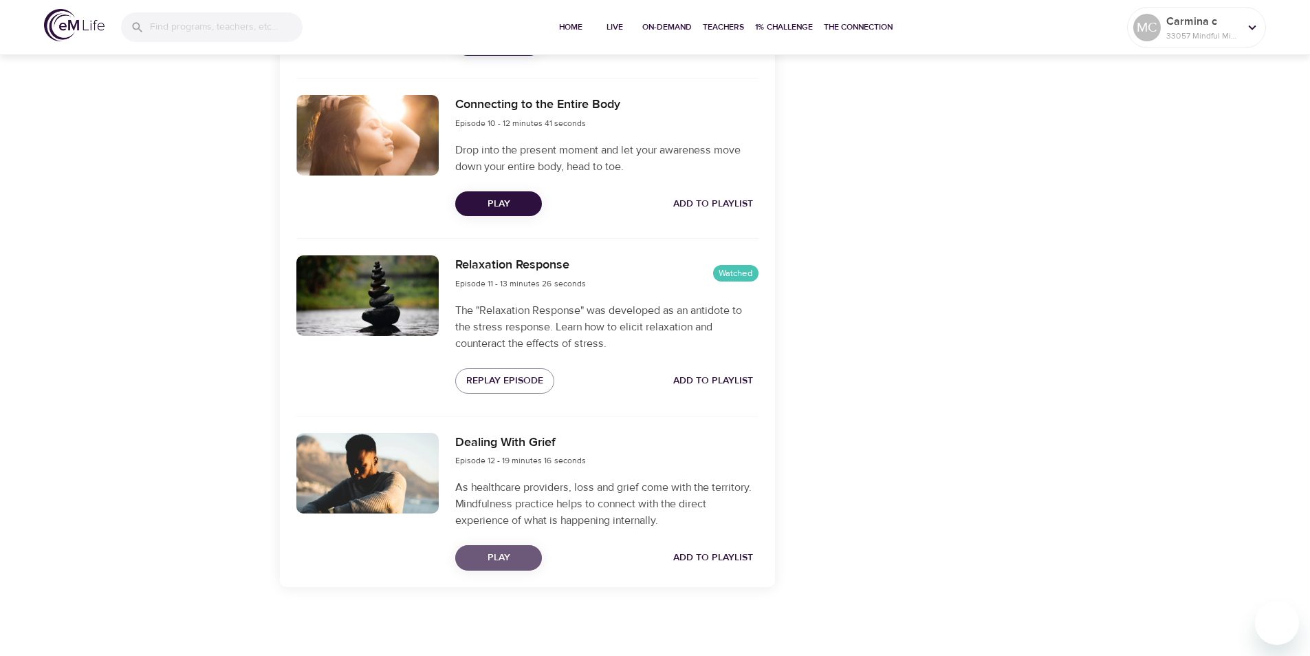
click at [514, 559] on span "Play" at bounding box center [498, 557] width 65 height 17
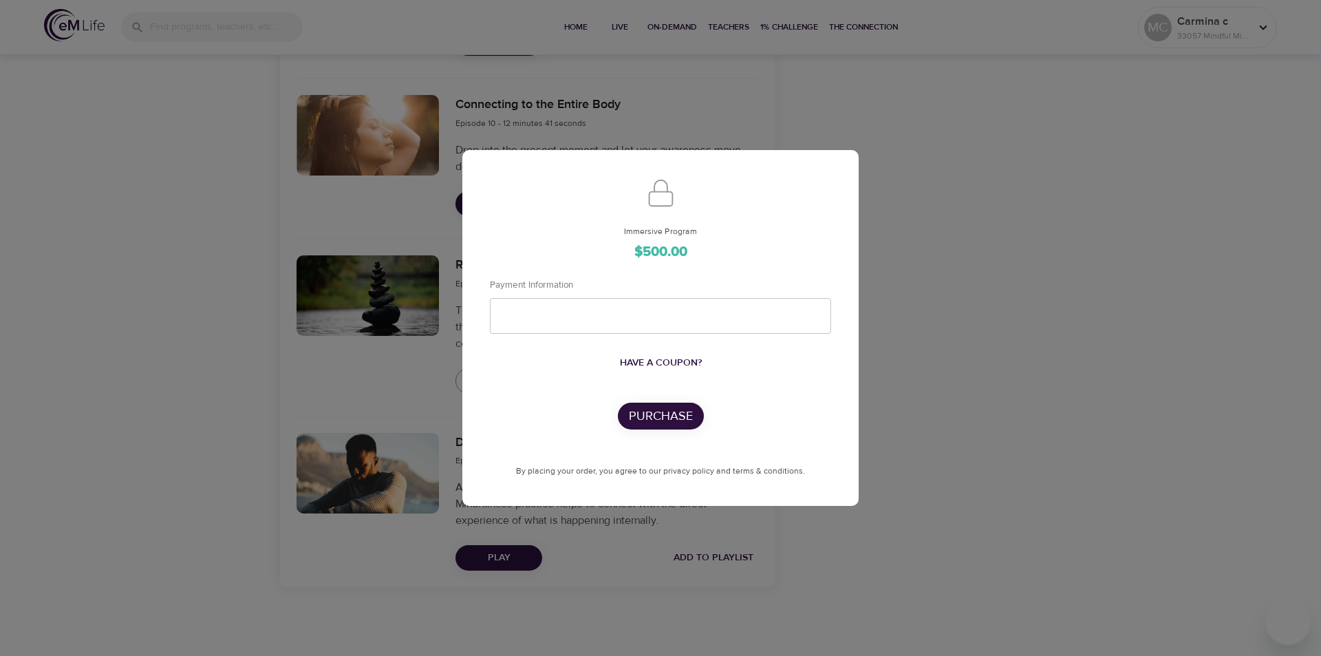
click at [1037, 345] on div "Immersive Program $500.00 Payment Information Have a coupon? Purchase By placin…" at bounding box center [660, 328] width 1321 height 656
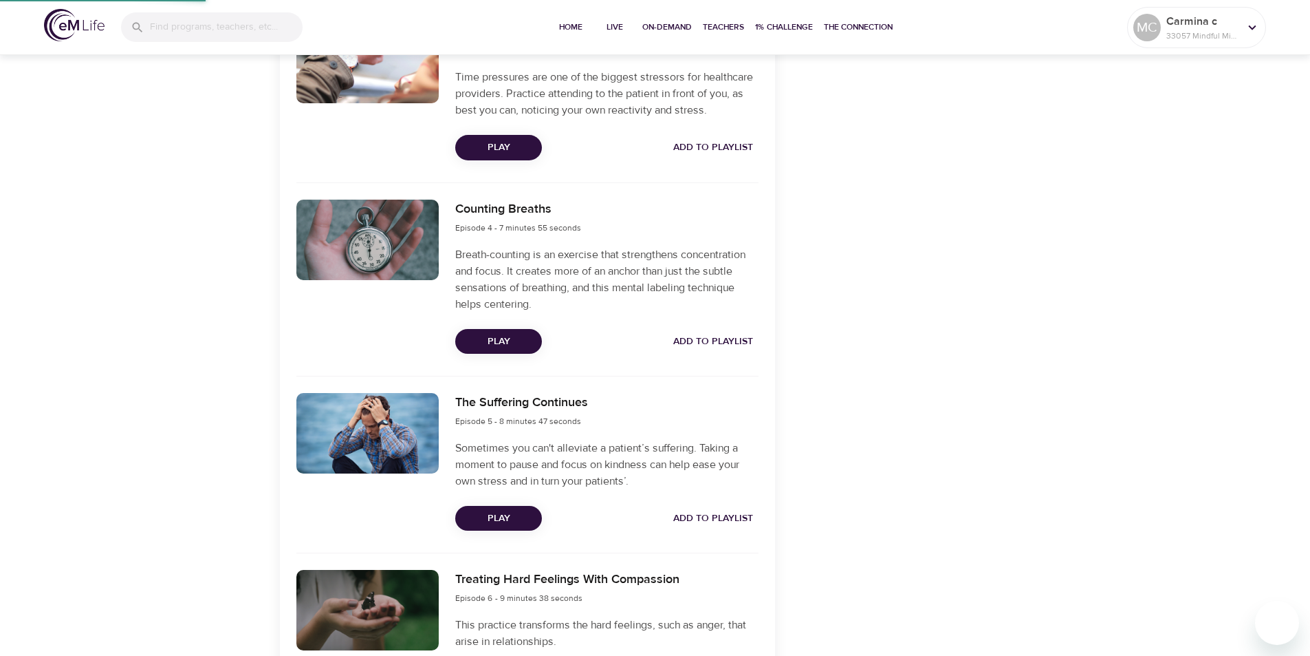
scroll to position [550, 0]
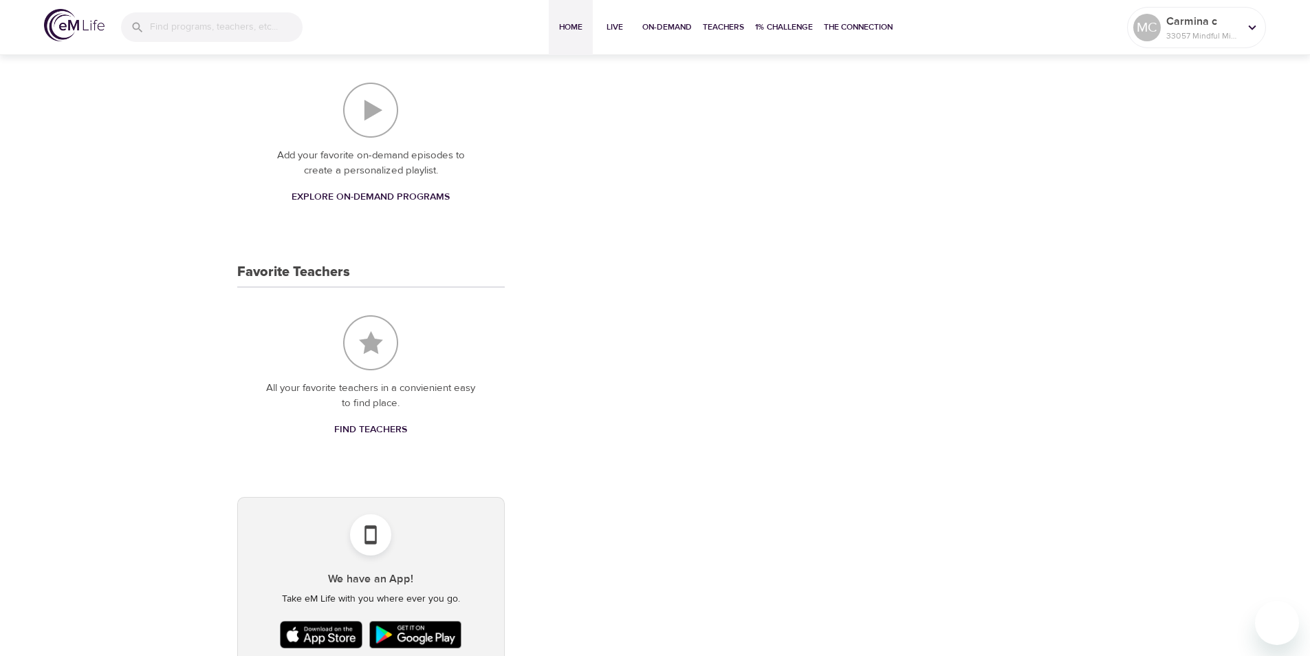
scroll to position [138, 0]
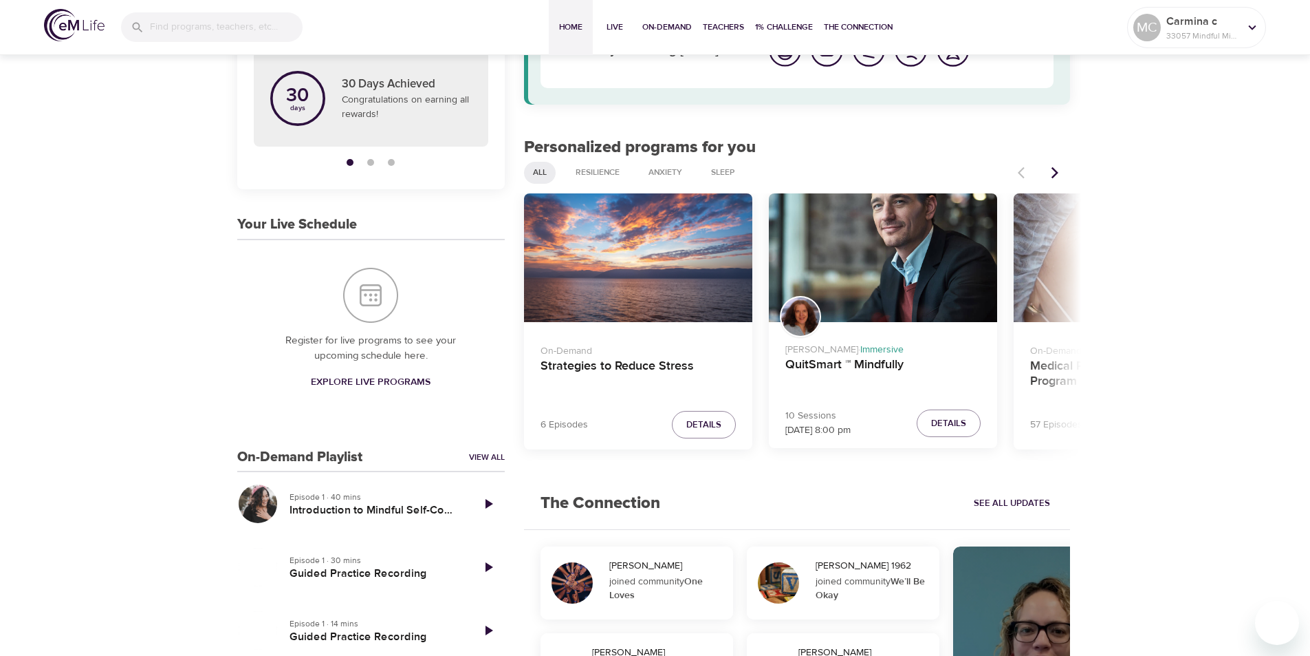
click at [1054, 173] on icon "Next items" at bounding box center [1055, 173] width 14 height 14
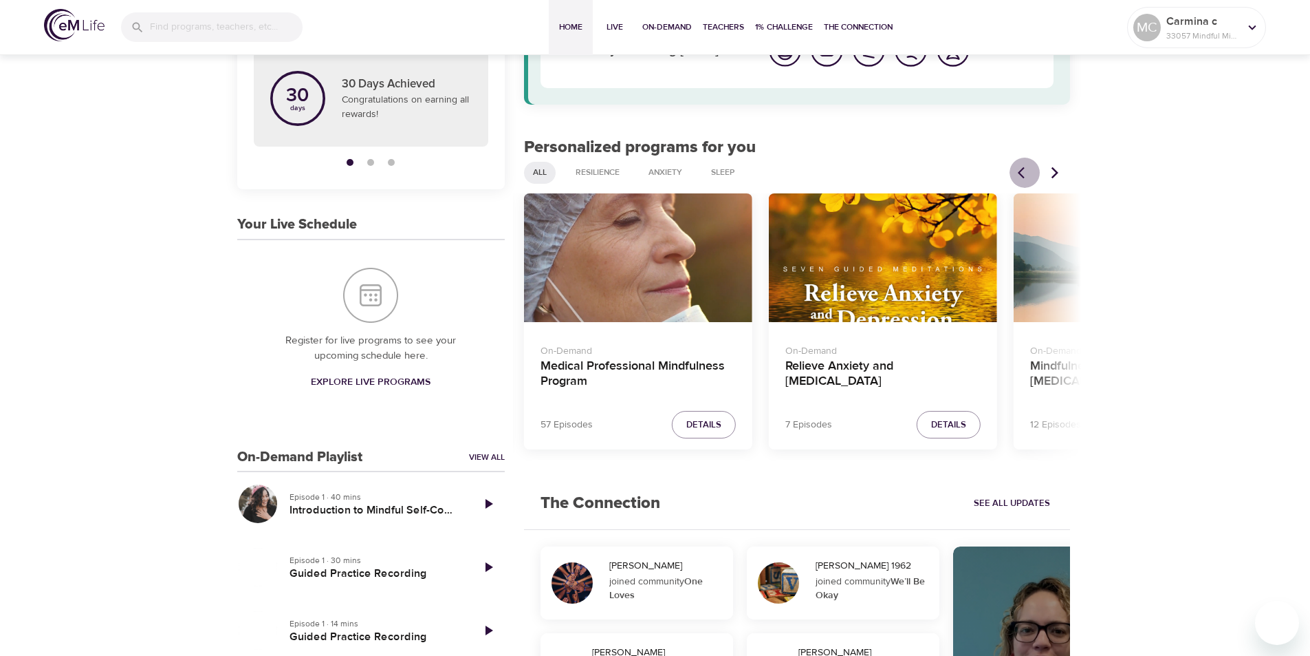
click at [1015, 172] on button "Previous items" at bounding box center [1025, 173] width 30 height 30
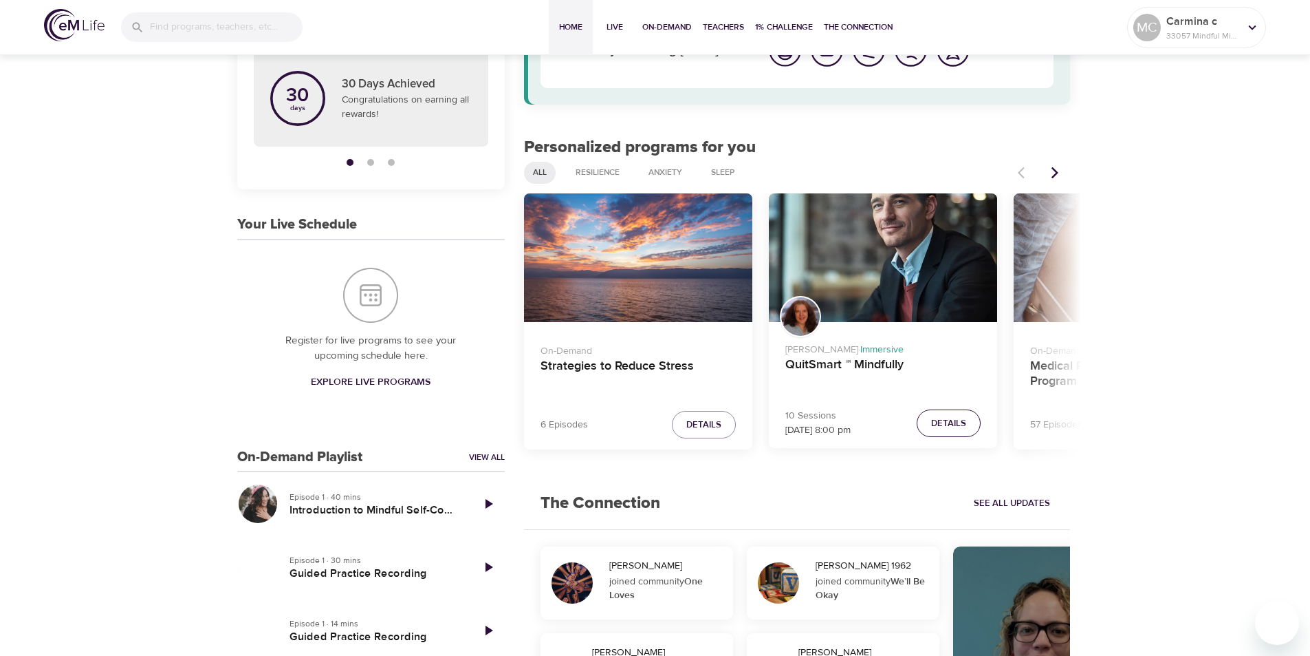
click at [942, 420] on span "Details" at bounding box center [948, 423] width 35 height 16
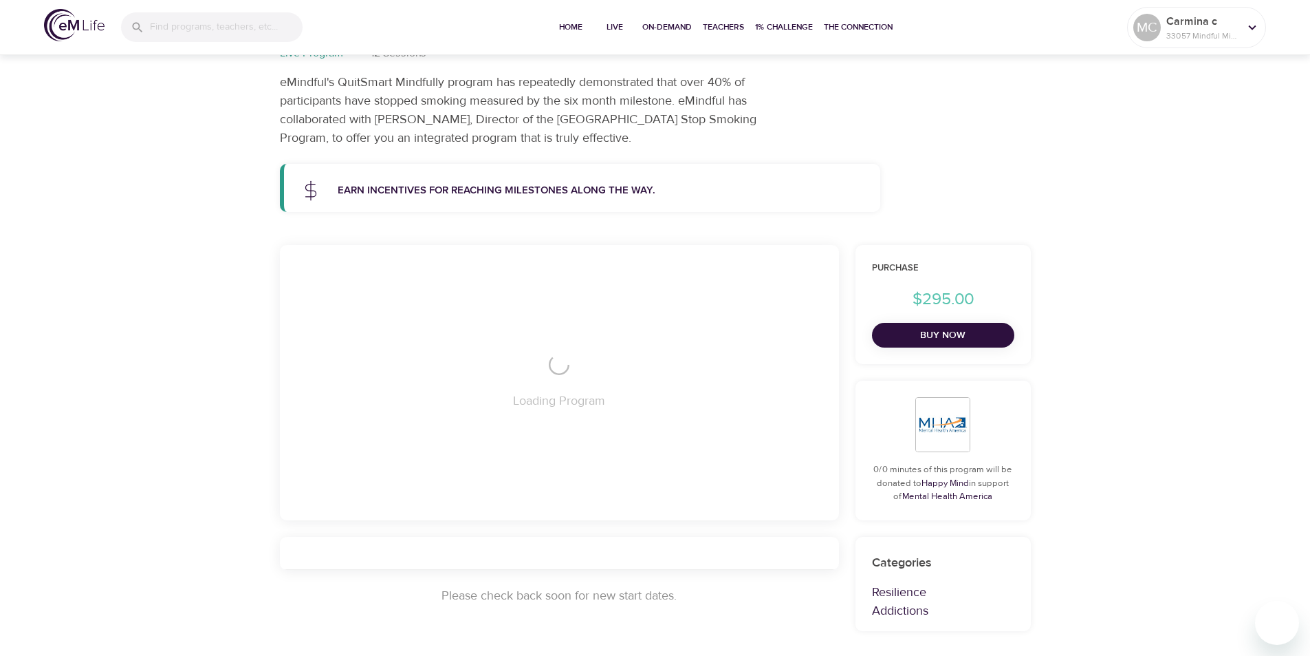
scroll to position [138, 0]
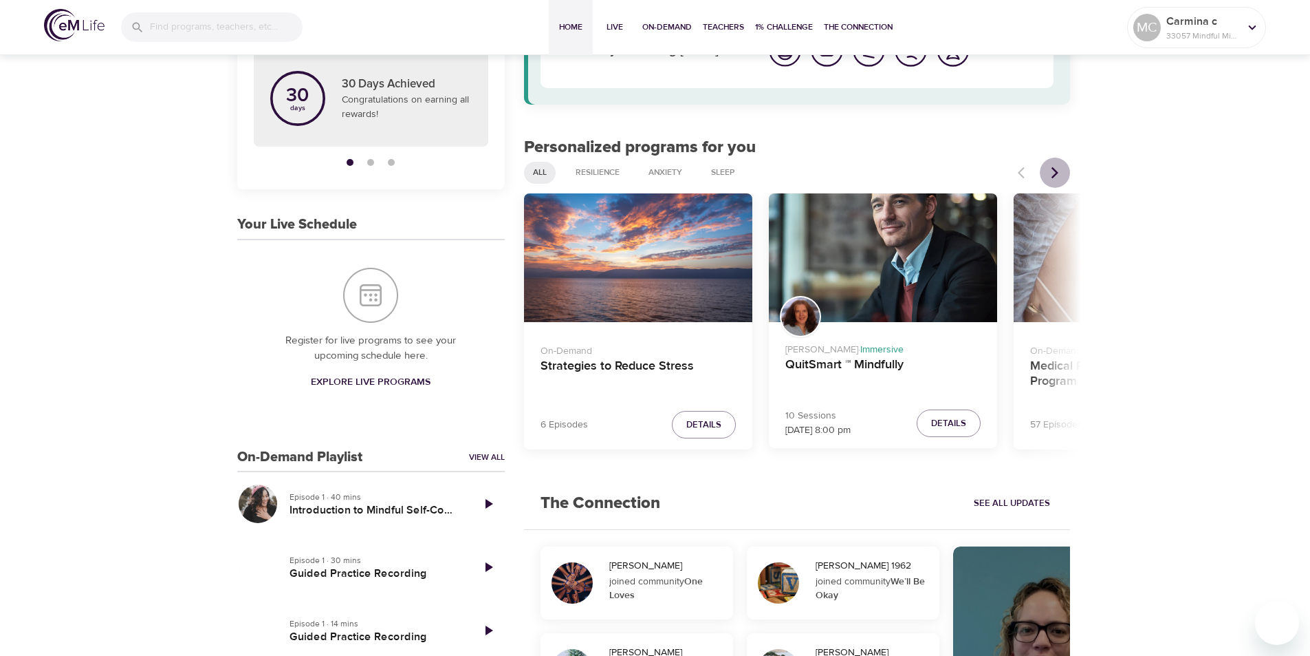
click at [1055, 179] on icon "Next items" at bounding box center [1055, 173] width 14 height 14
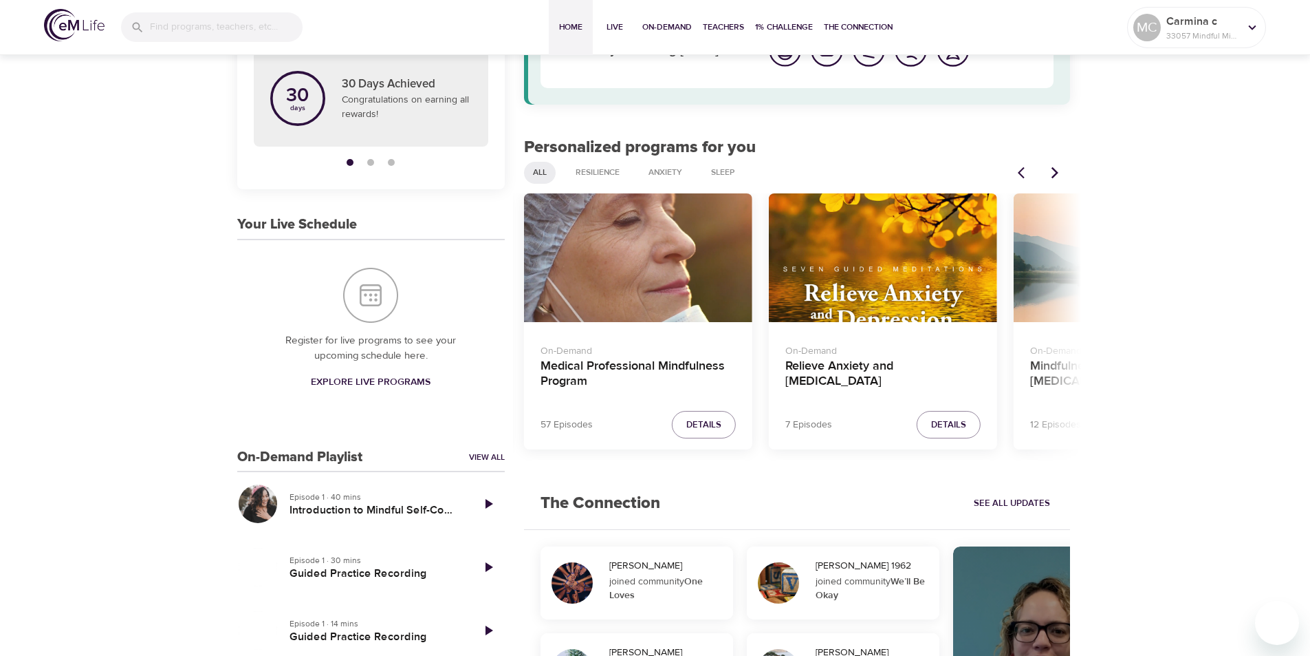
click at [1055, 179] on icon "Next items" at bounding box center [1055, 173] width 14 height 14
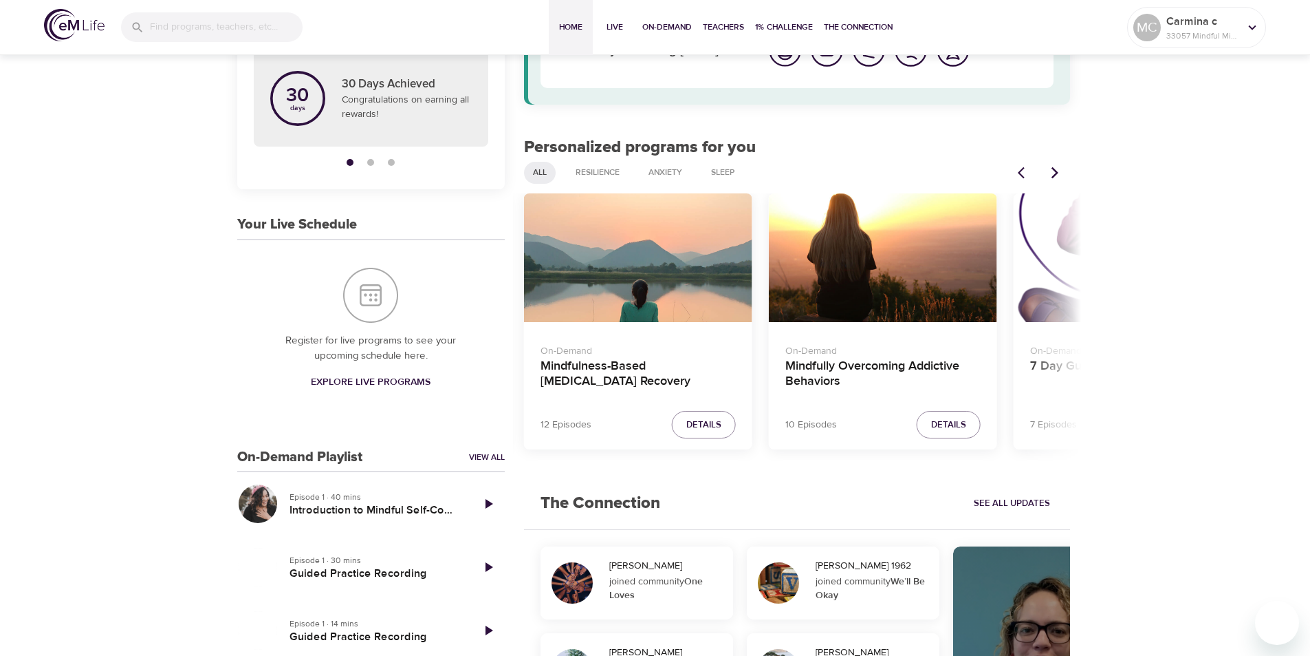
click at [1055, 179] on icon "Next items" at bounding box center [1055, 173] width 14 height 14
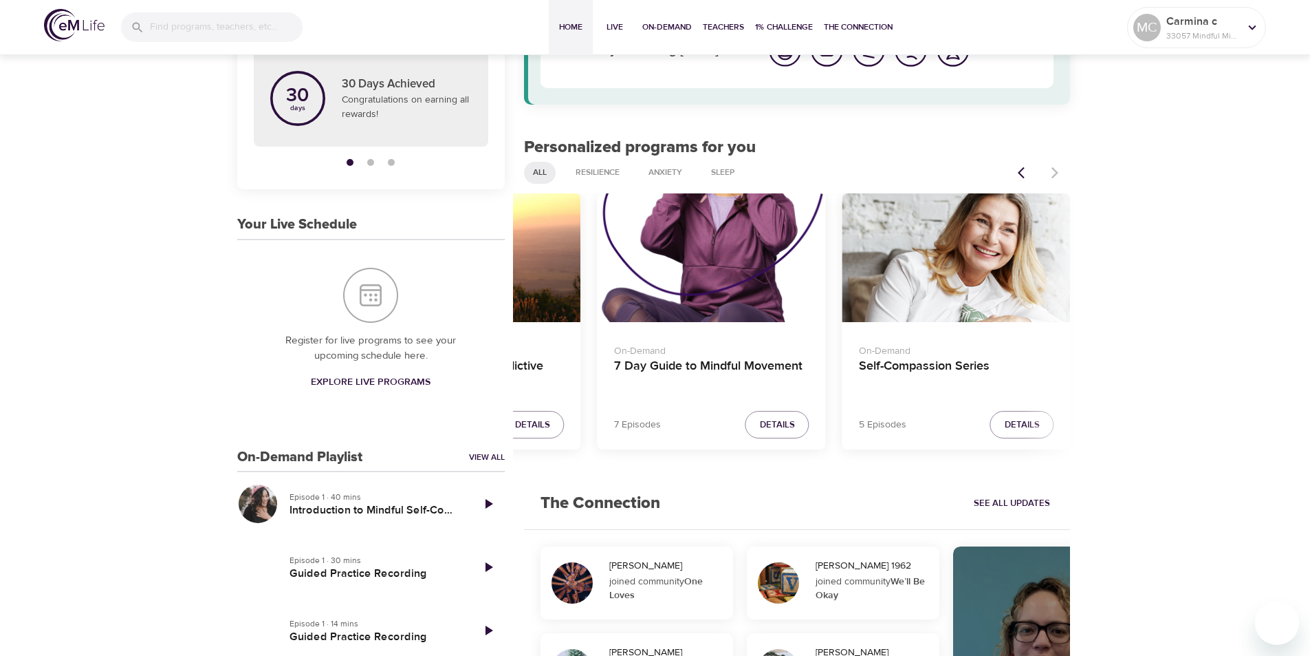
click at [1055, 179] on div at bounding box center [1040, 173] width 61 height 30
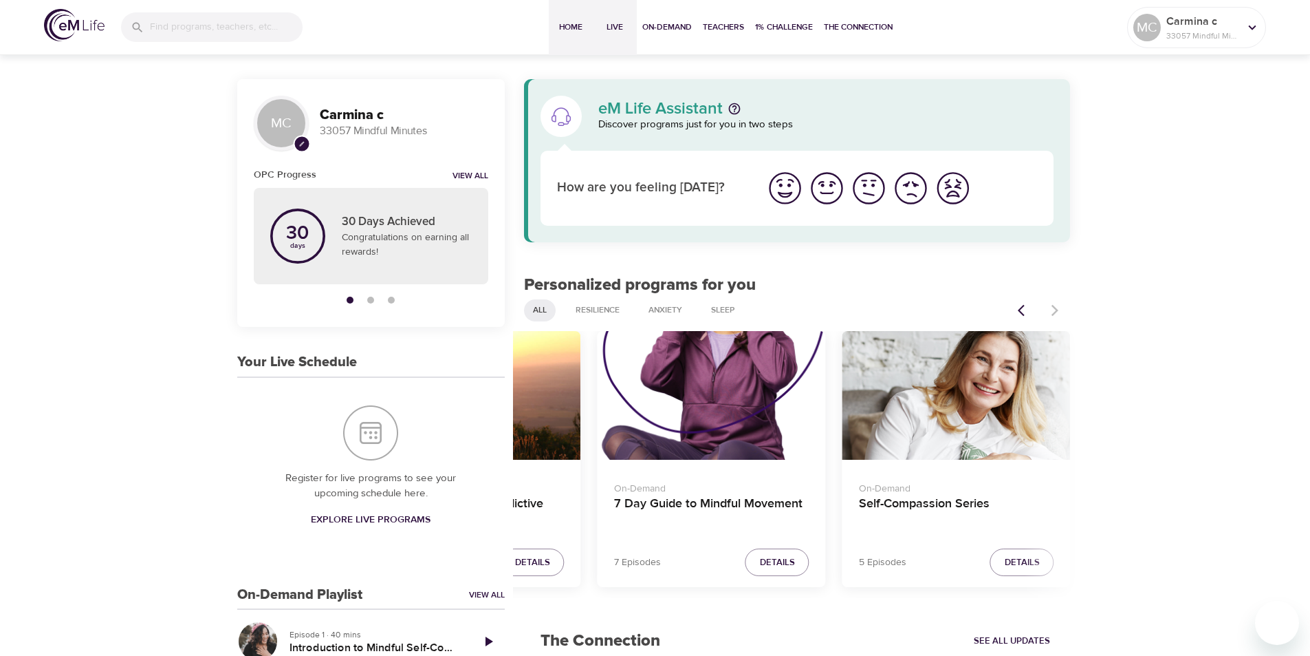
click at [598, 25] on span "Live" at bounding box center [614, 27] width 33 height 14
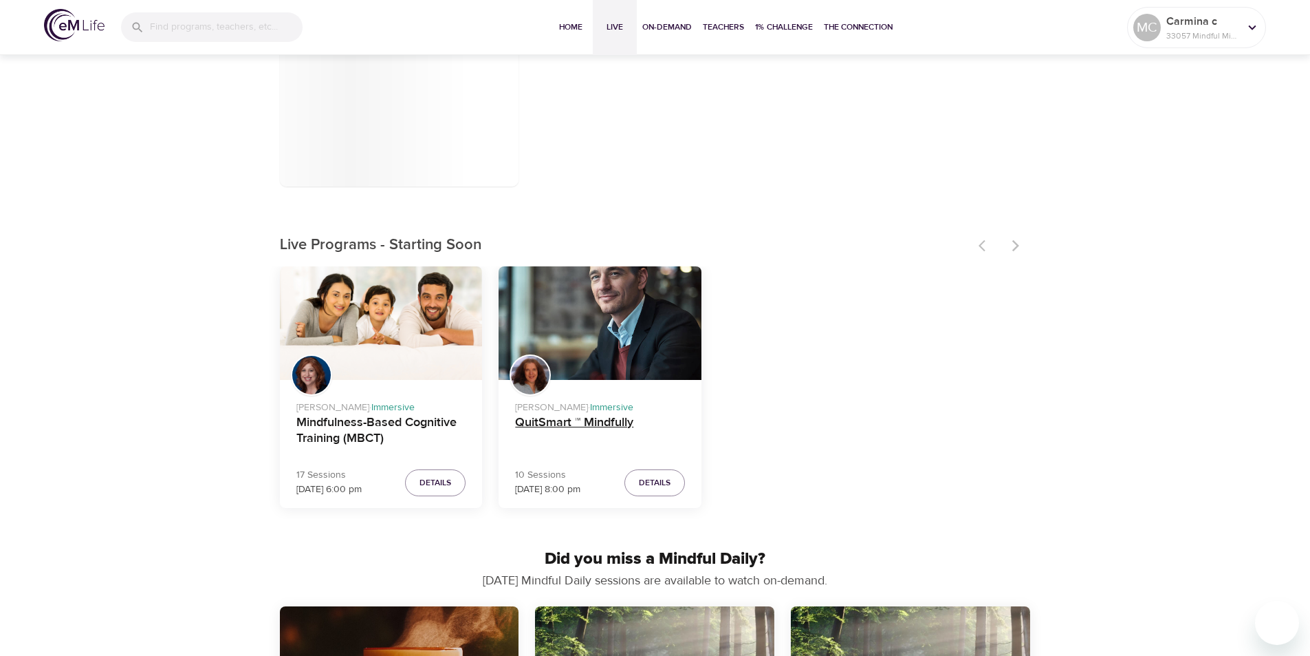
scroll to position [275, 0]
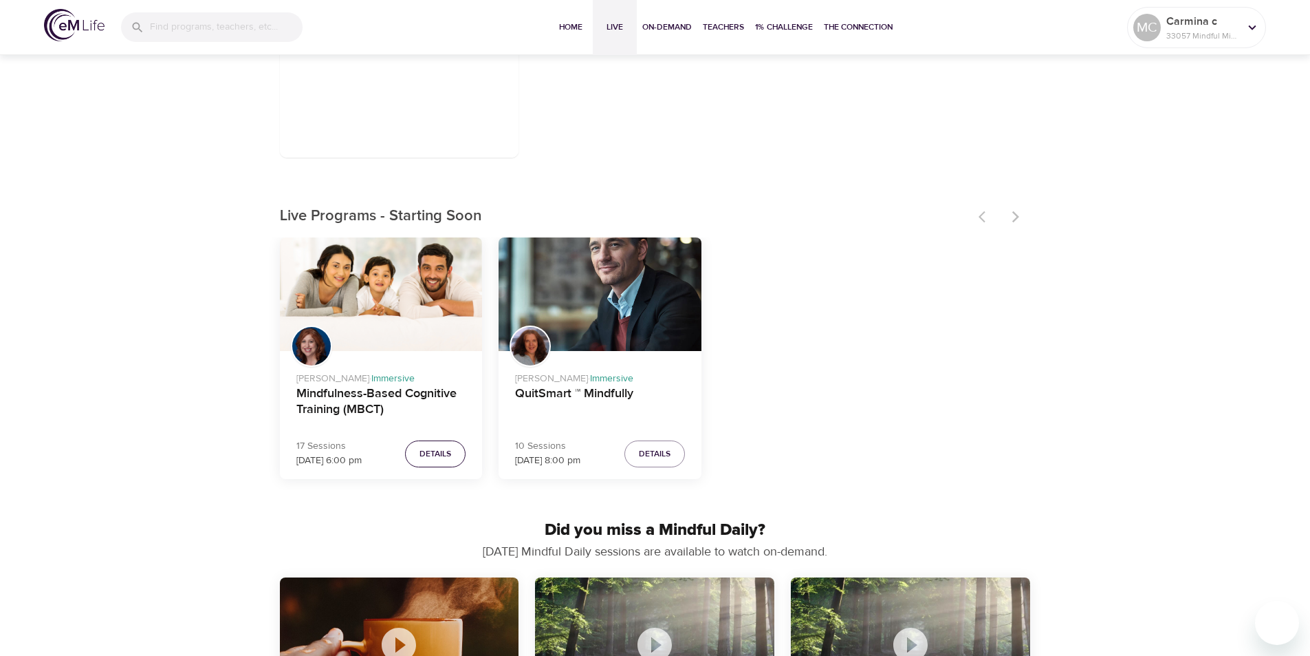
click at [433, 454] on span "Details" at bounding box center [436, 453] width 32 height 14
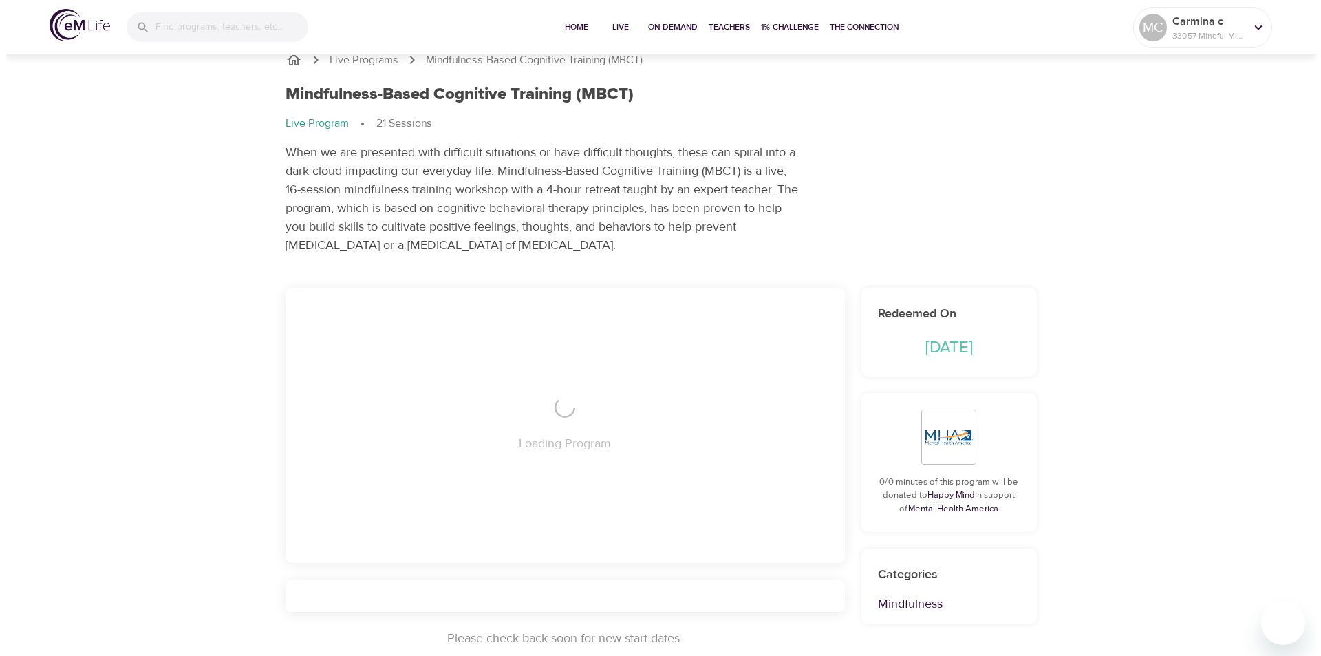
scroll to position [275, 0]
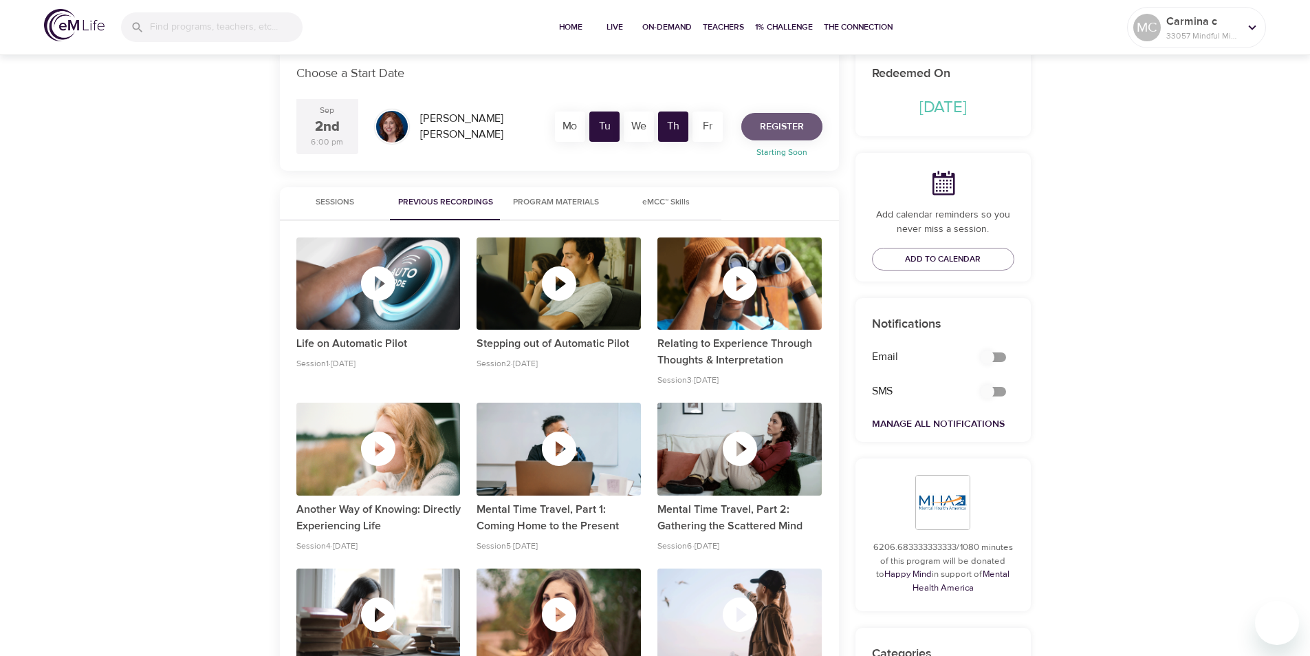
click at [819, 131] on button "Register" at bounding box center [782, 127] width 81 height 28
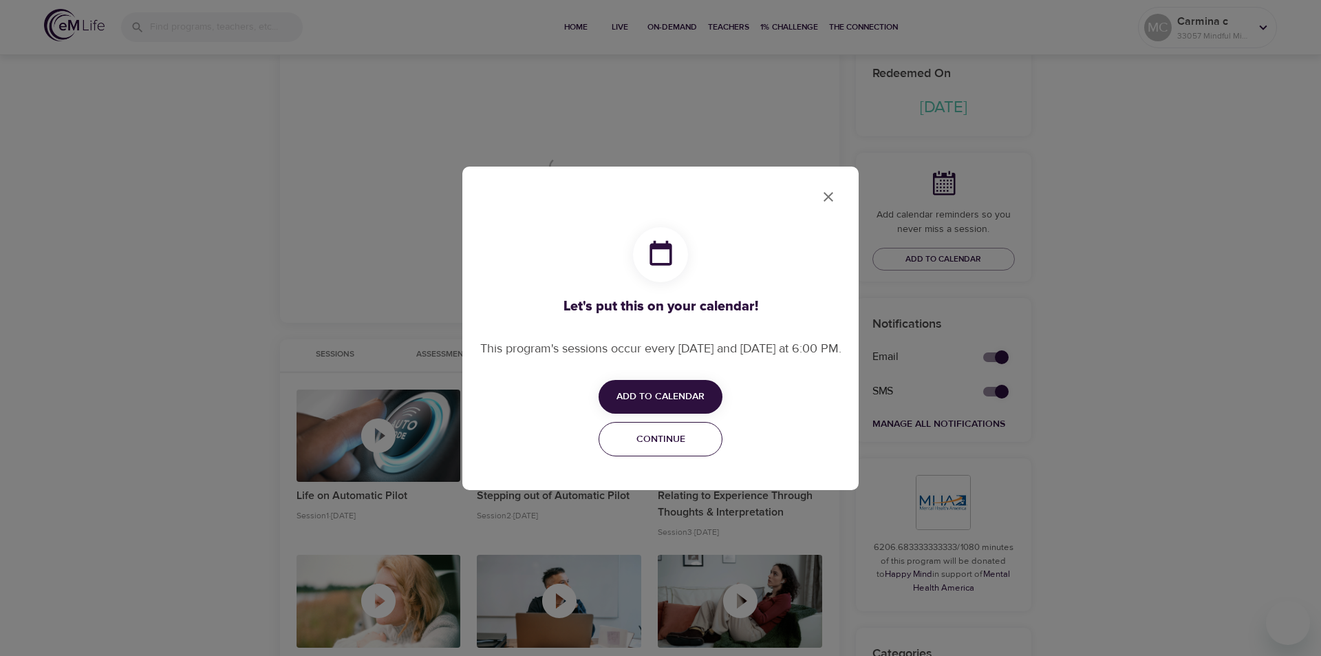
checkbox input "true"
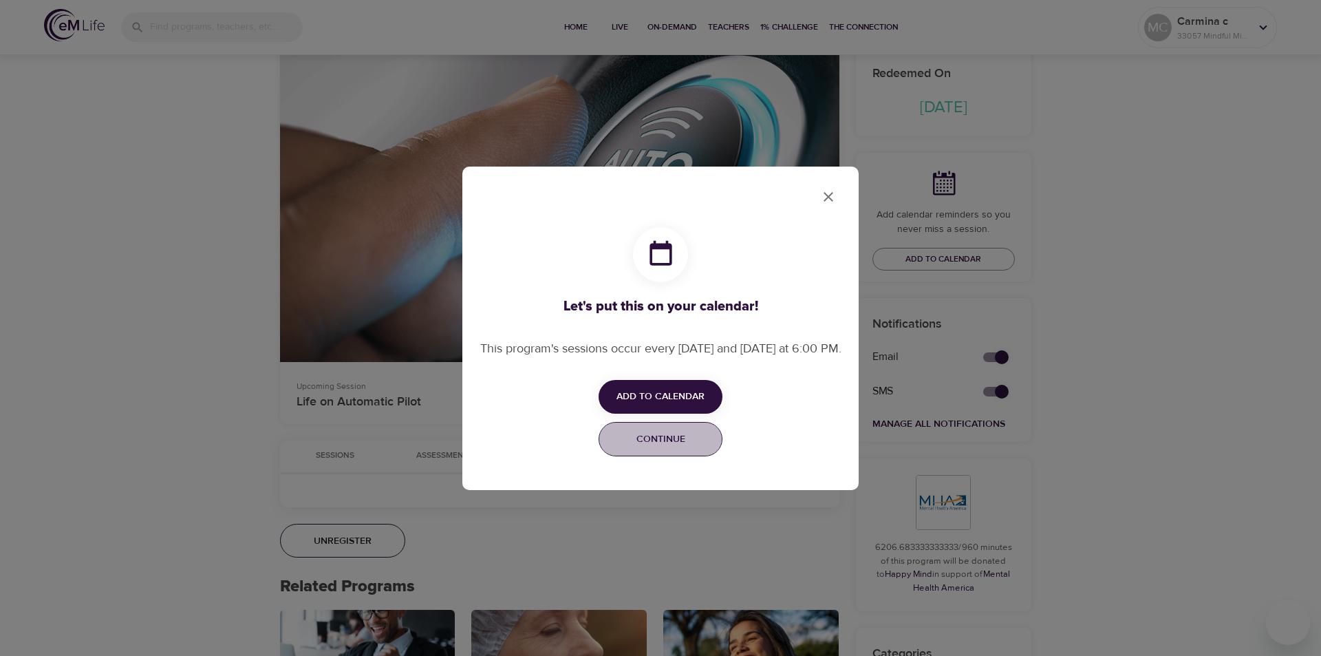
click at [646, 448] on span "Continue" at bounding box center [660, 439] width 106 height 17
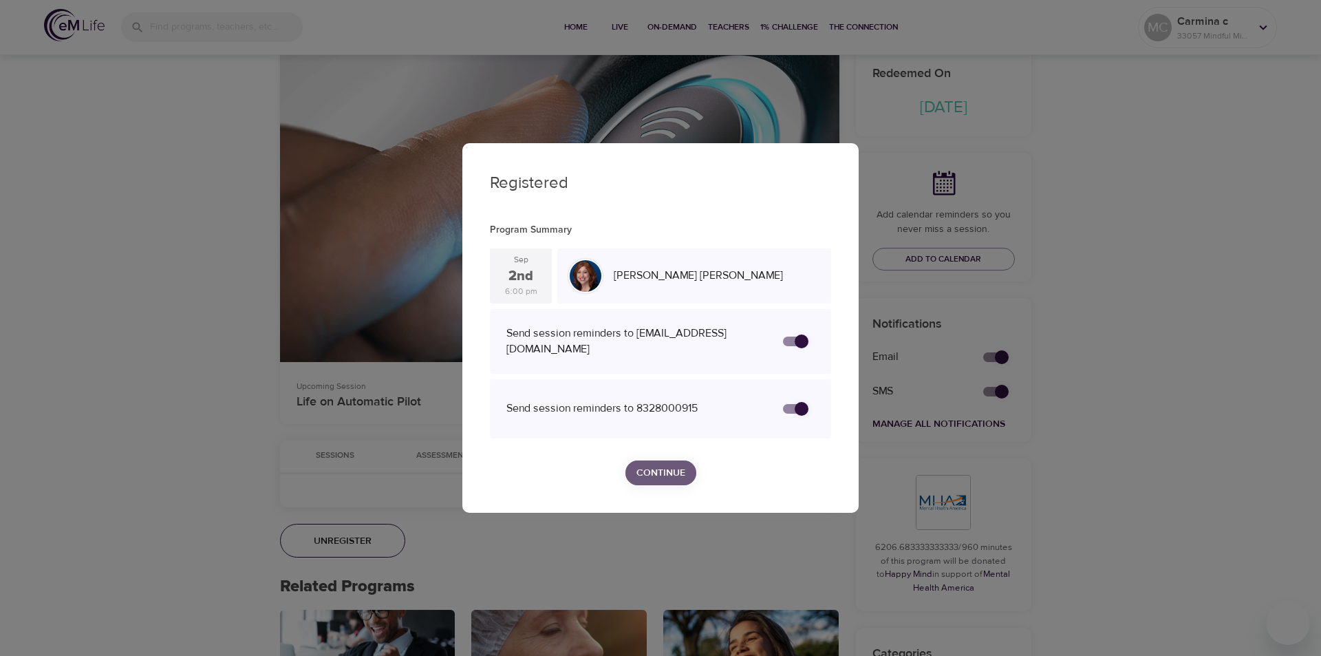
click at [648, 467] on span "Continue" at bounding box center [660, 472] width 49 height 17
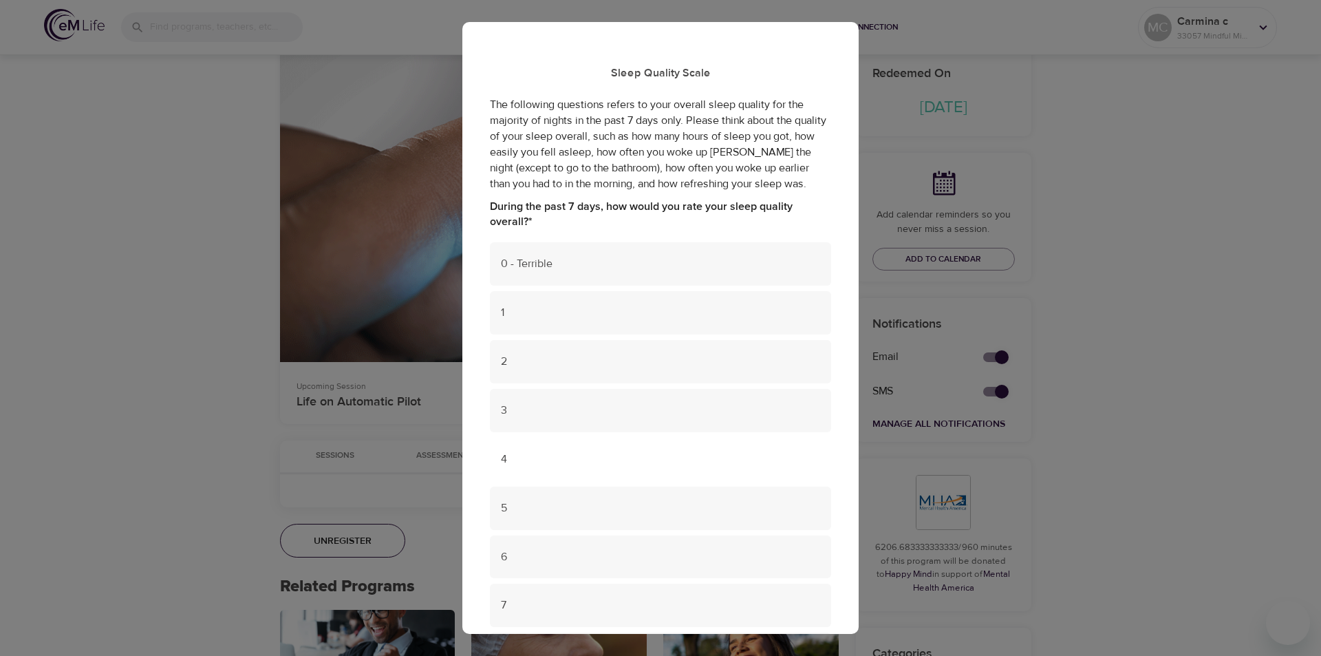
scroll to position [221, 0]
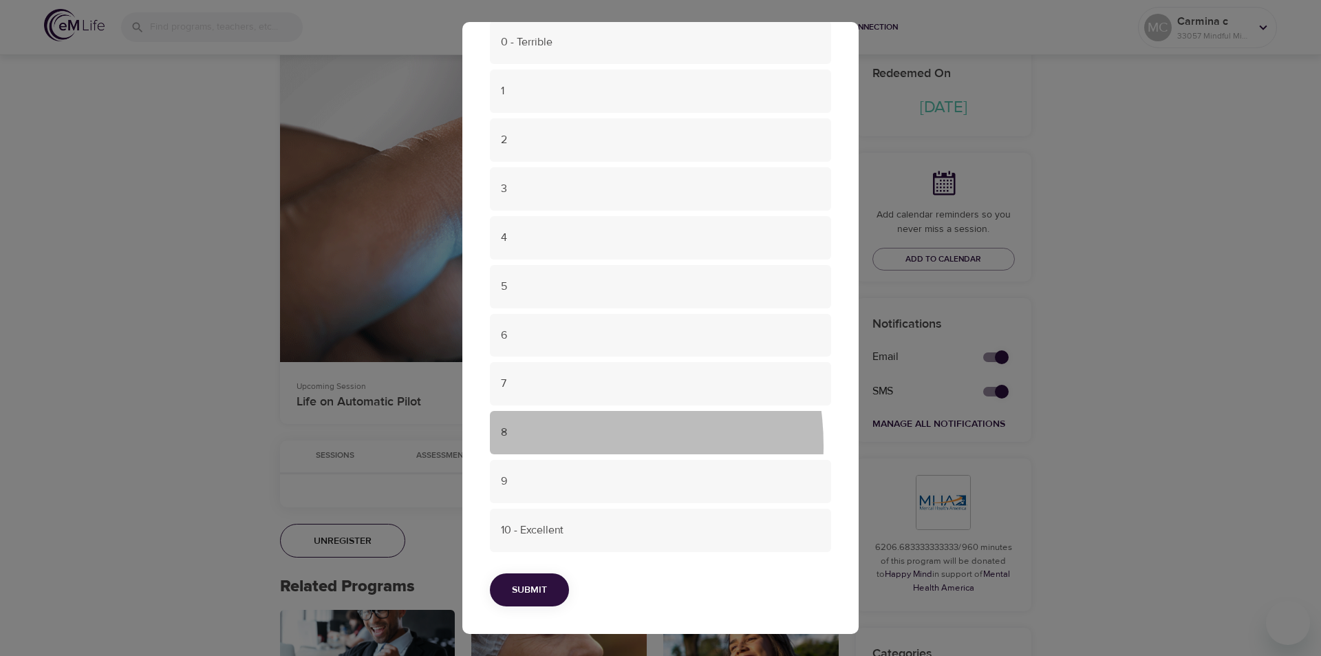
click at [552, 445] on div "8" at bounding box center [660, 432] width 341 height 43
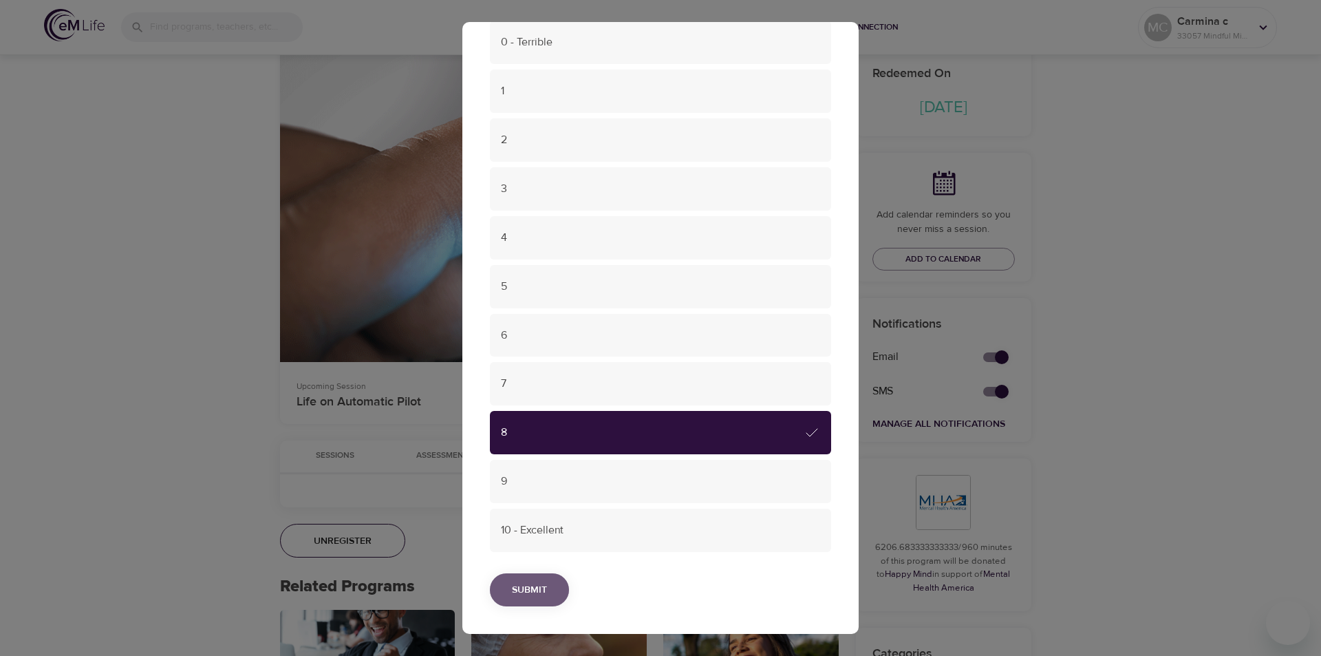
click at [523, 581] on span "Submit" at bounding box center [529, 589] width 35 height 17
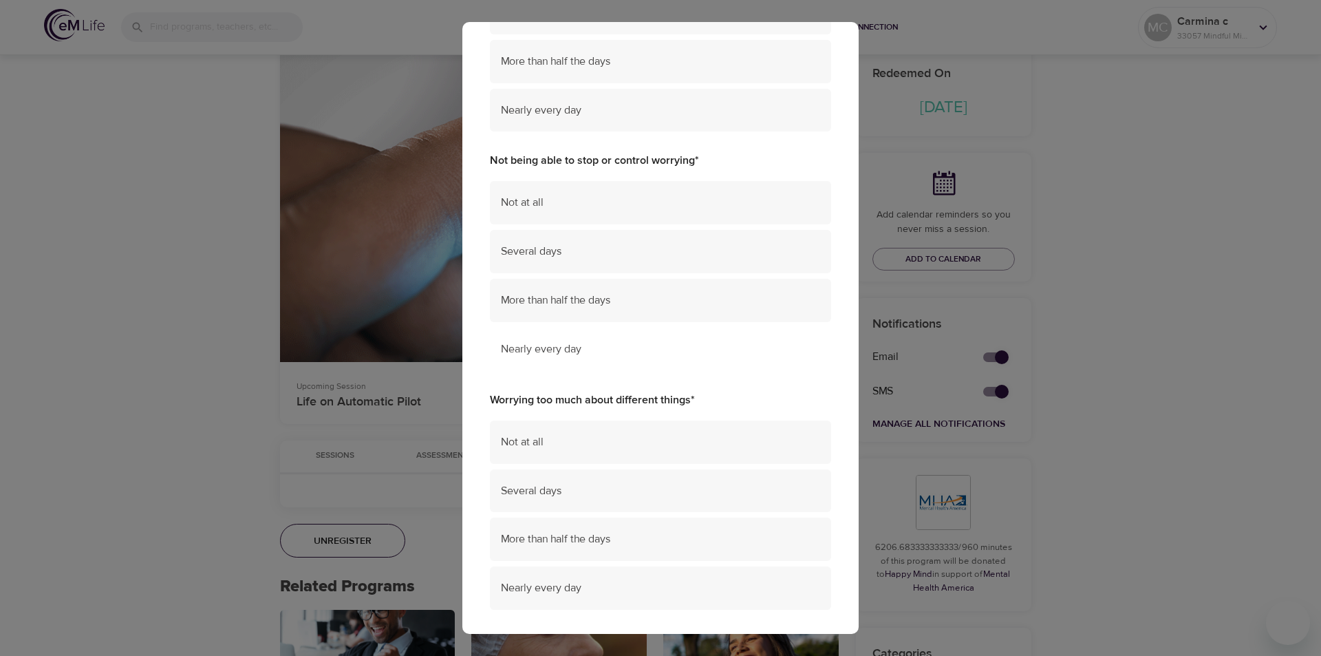
scroll to position [0, 0]
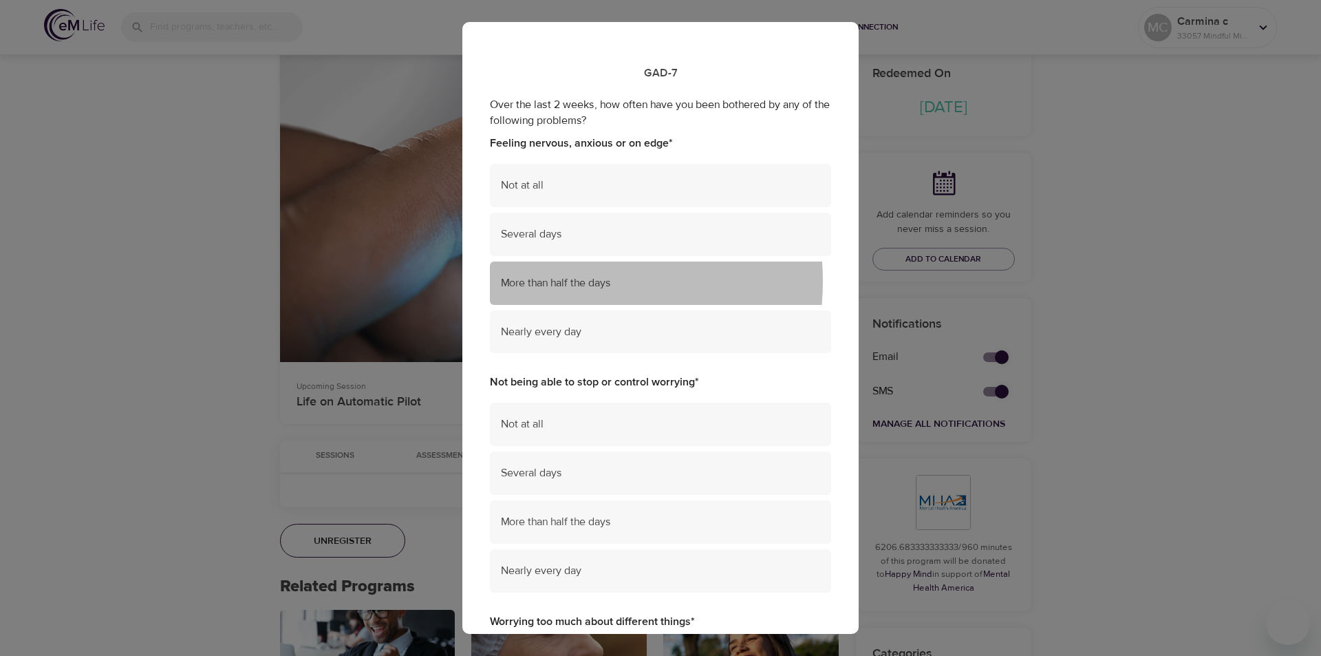
click at [556, 281] on span "More than half the days" at bounding box center [660, 283] width 319 height 16
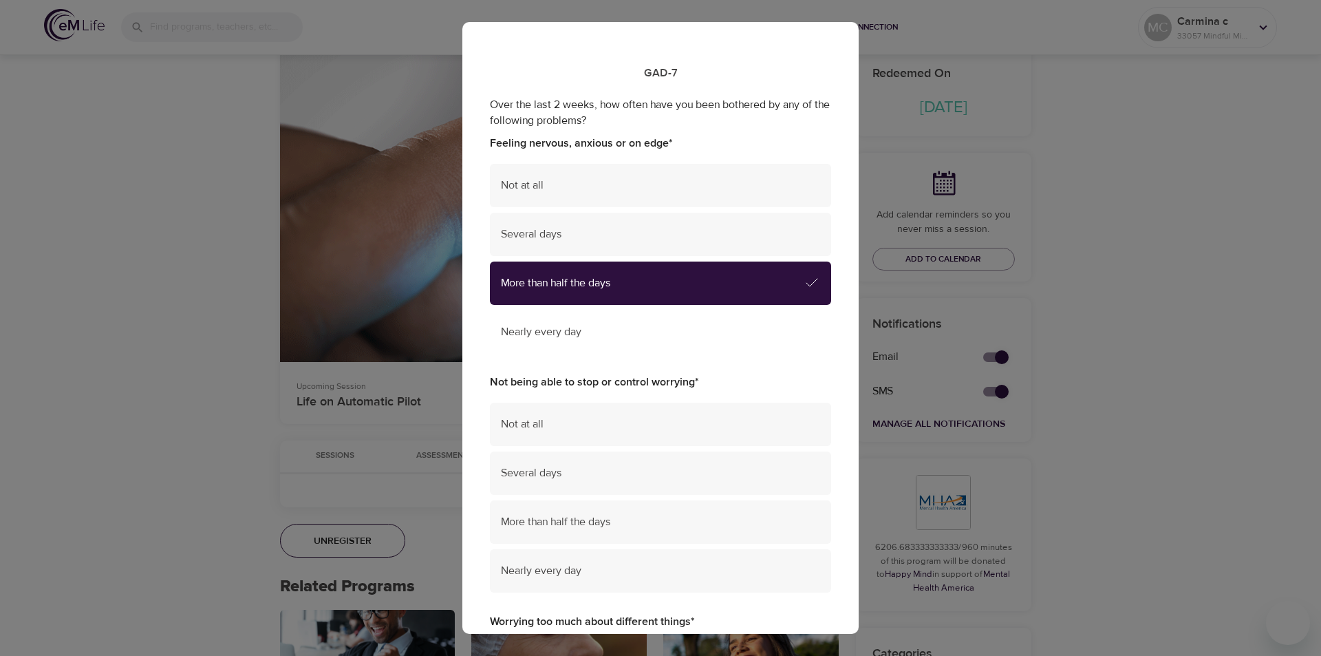
scroll to position [138, 0]
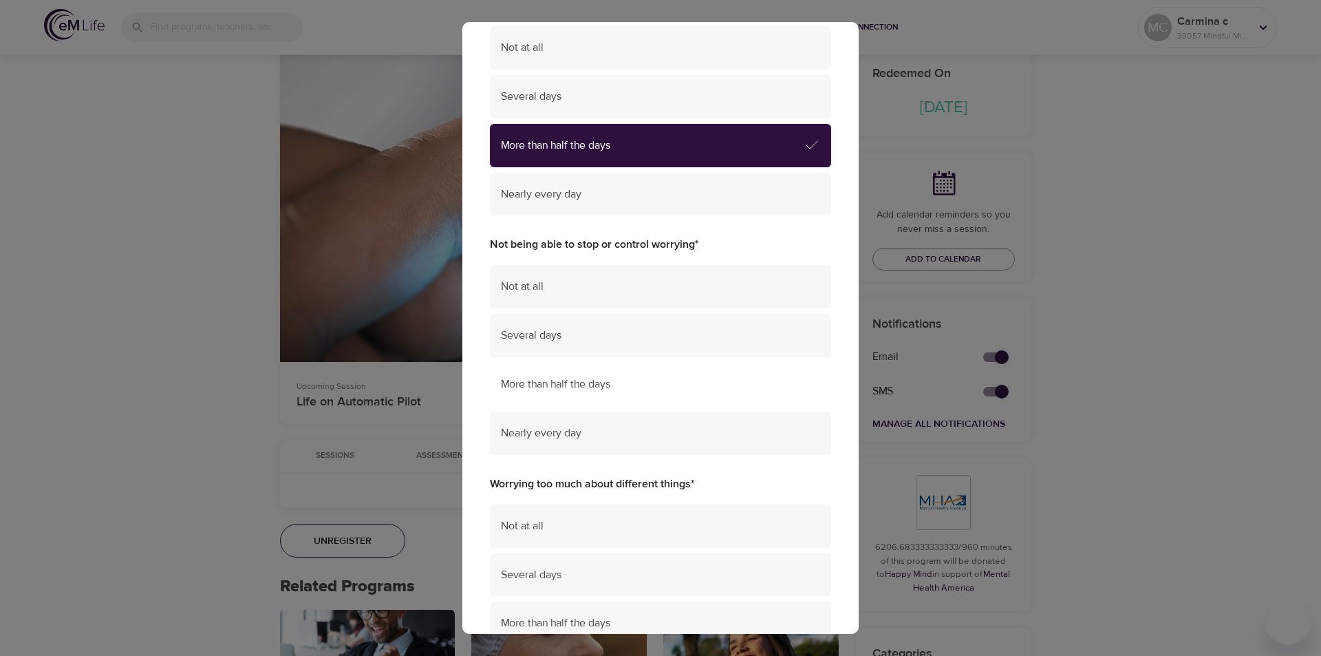
click at [562, 404] on div "More than half the days" at bounding box center [660, 384] width 341 height 43
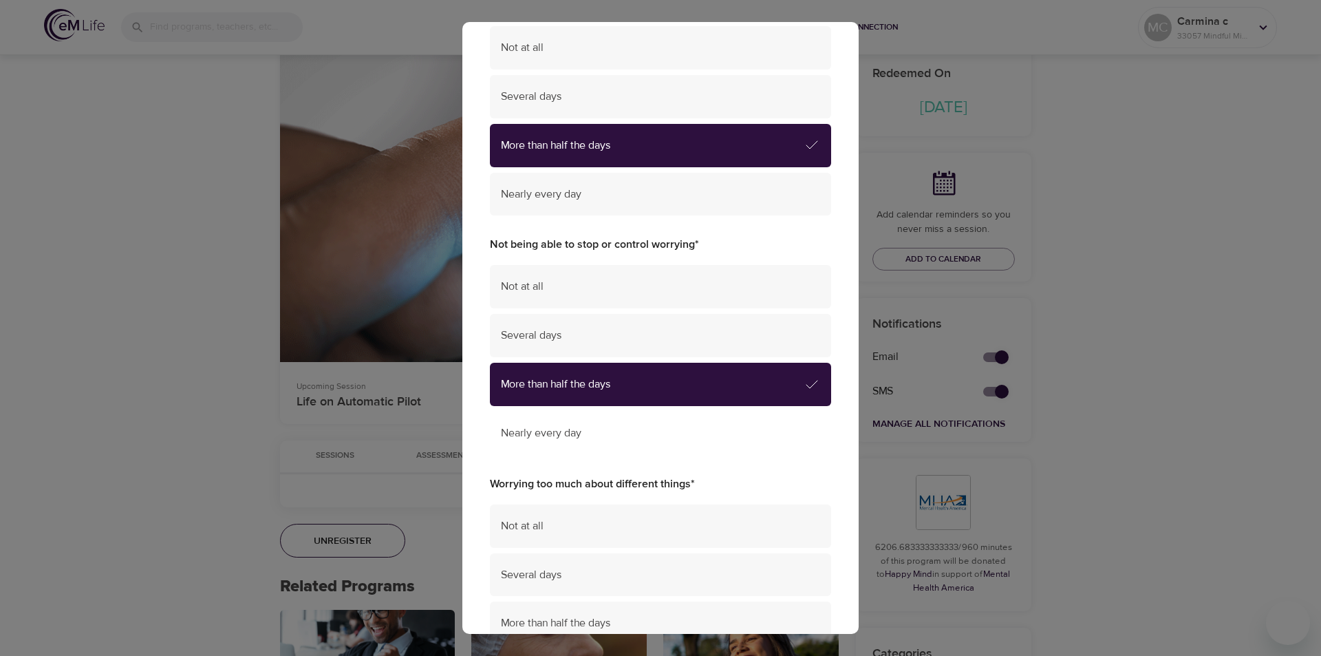
scroll to position [344, 0]
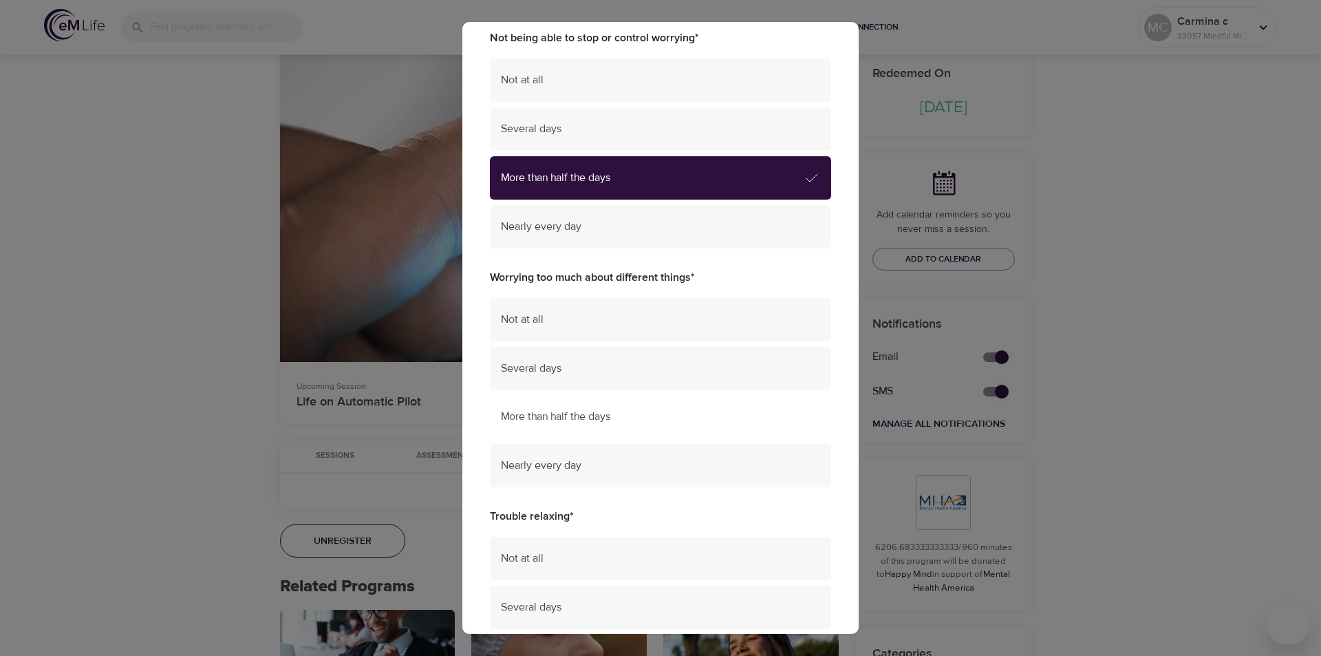
click at [544, 417] on span "More than half the days" at bounding box center [660, 417] width 319 height 16
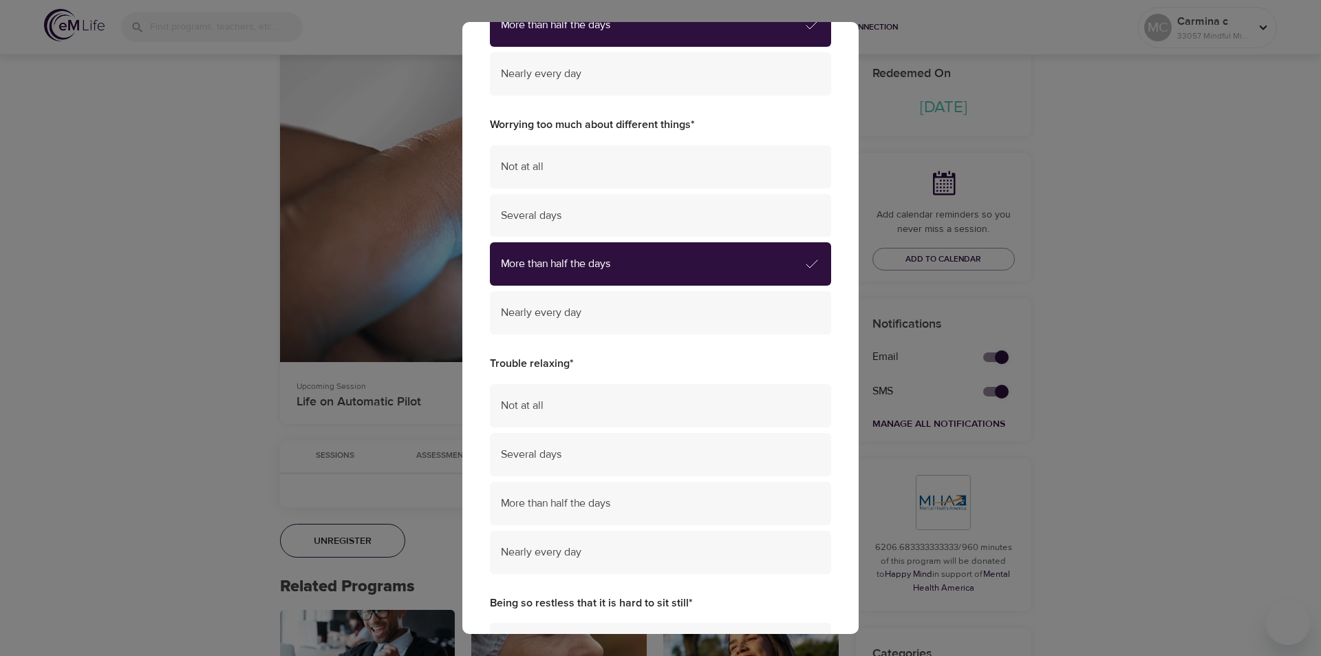
scroll to position [619, 0]
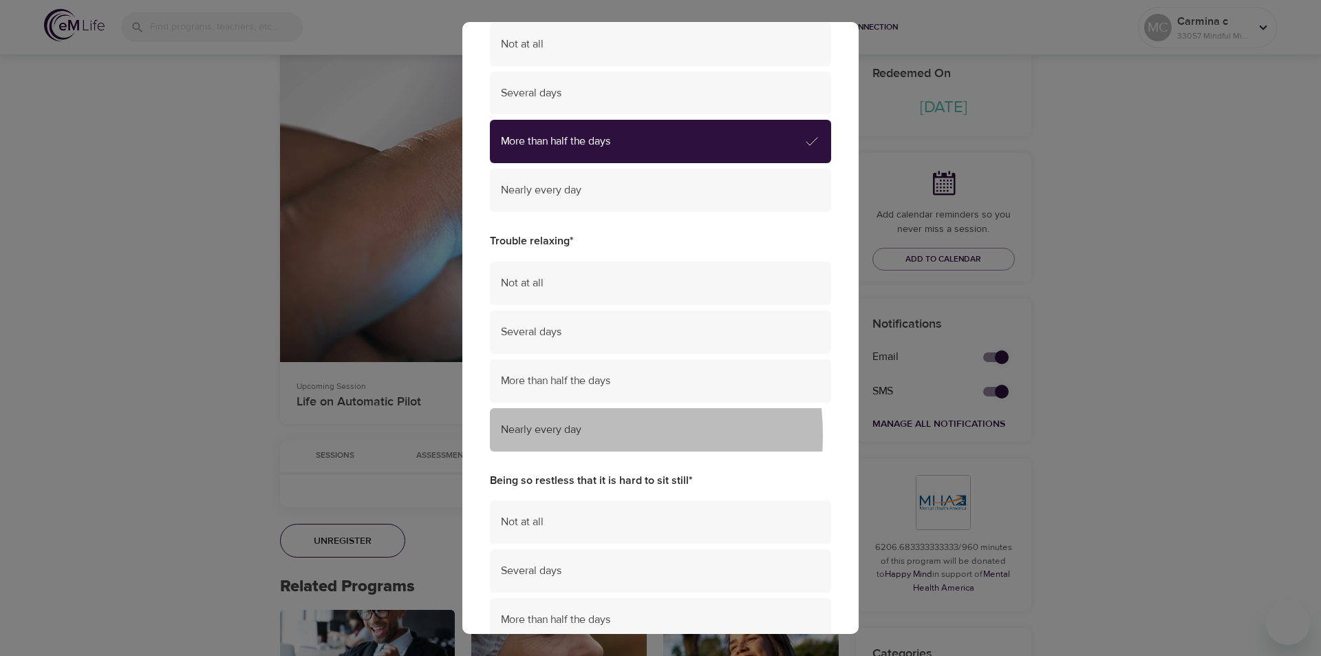
click at [564, 435] on span "Nearly every day" at bounding box center [660, 430] width 319 height 16
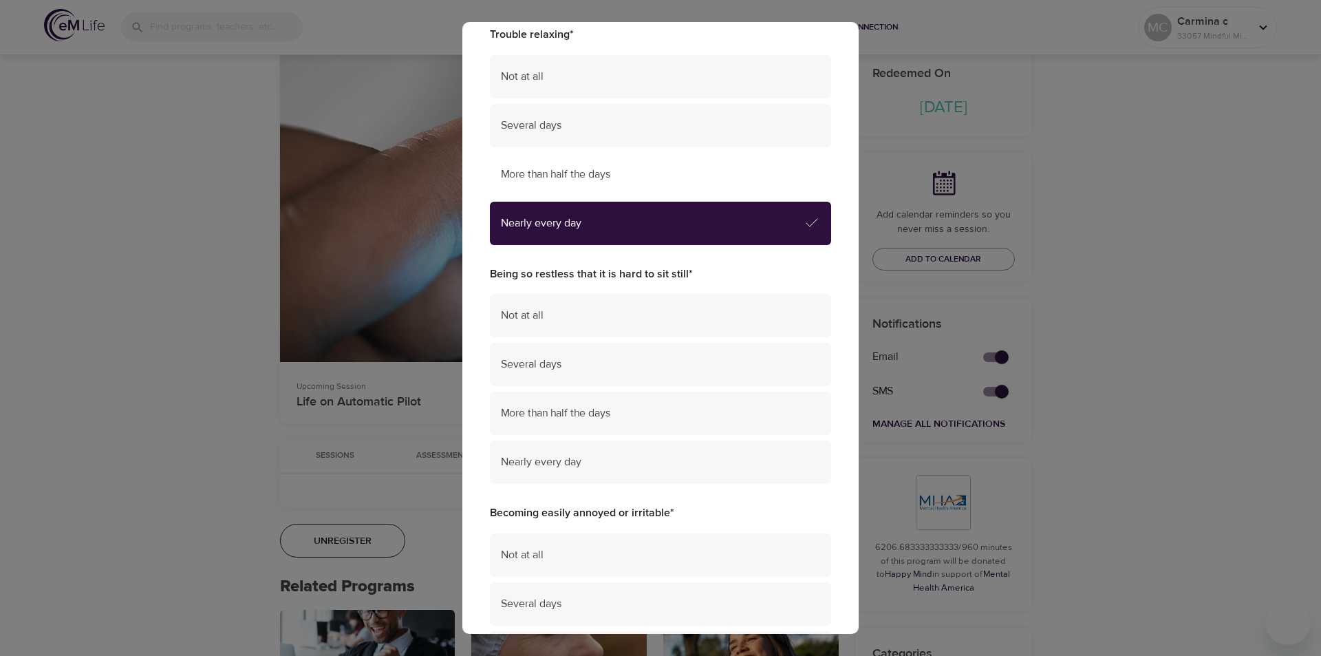
scroll to position [482, 0]
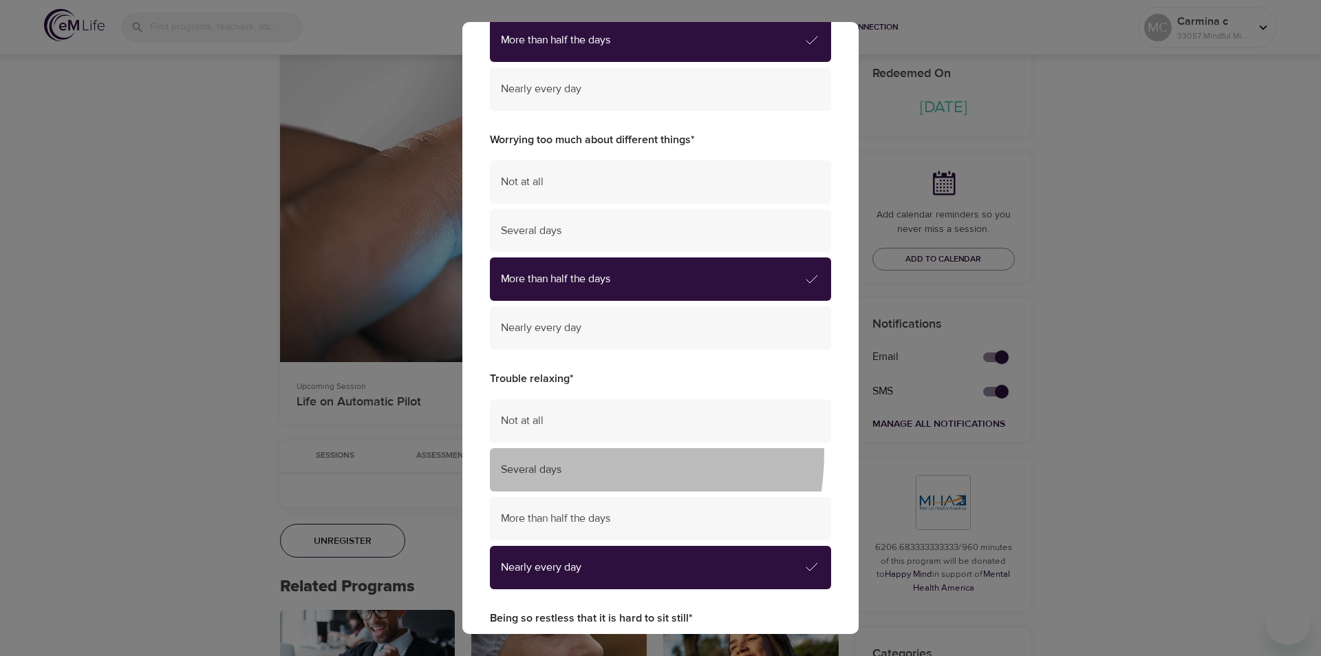
click at [558, 452] on div "Several days" at bounding box center [660, 469] width 341 height 43
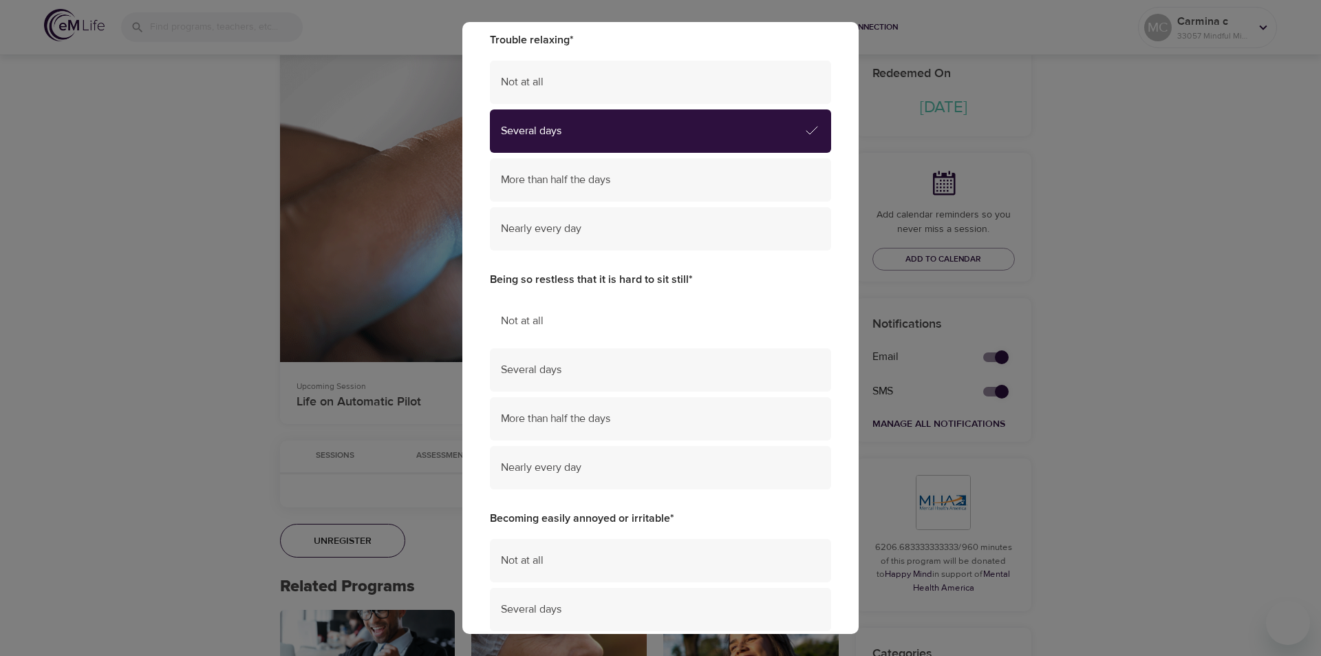
scroll to position [825, 0]
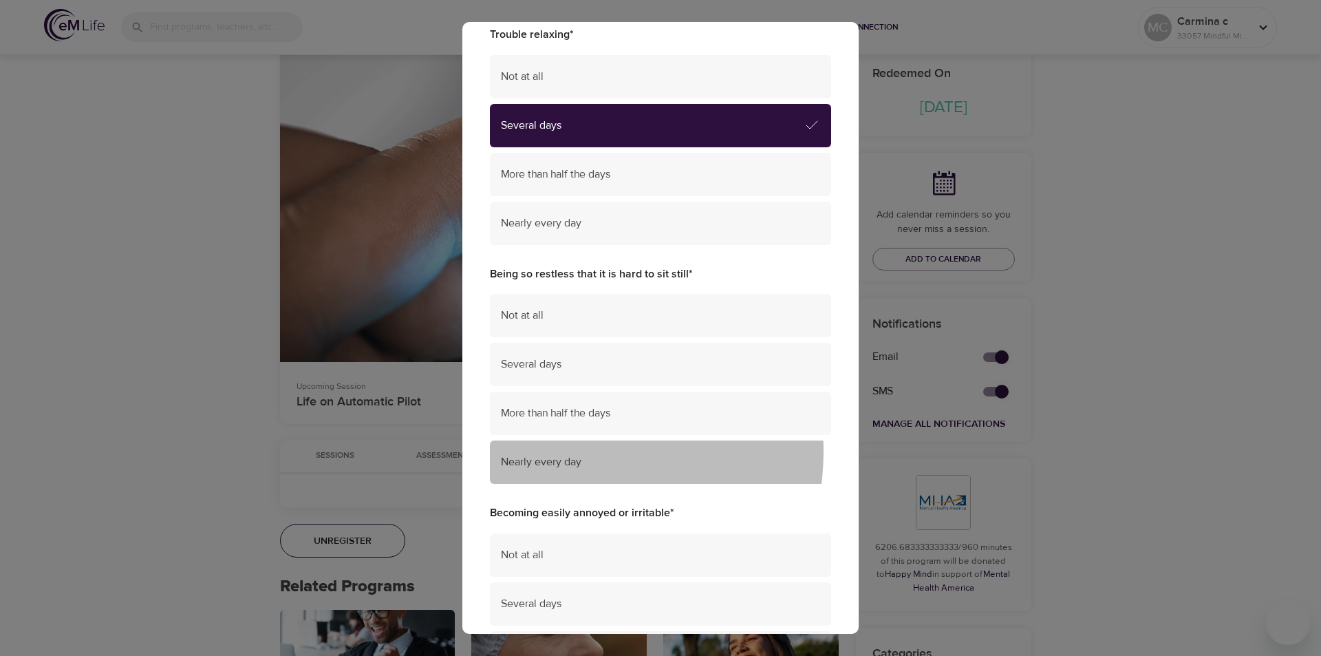
click at [550, 451] on div "Nearly every day" at bounding box center [660, 461] width 341 height 43
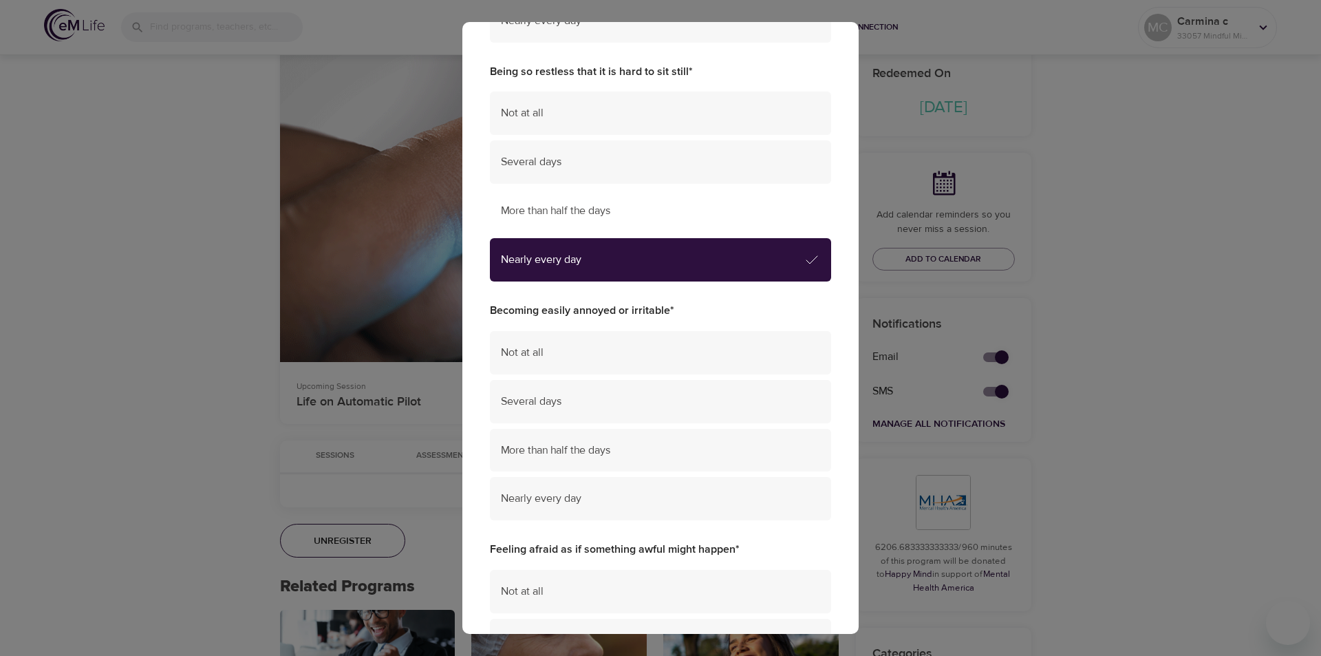
scroll to position [1032, 0]
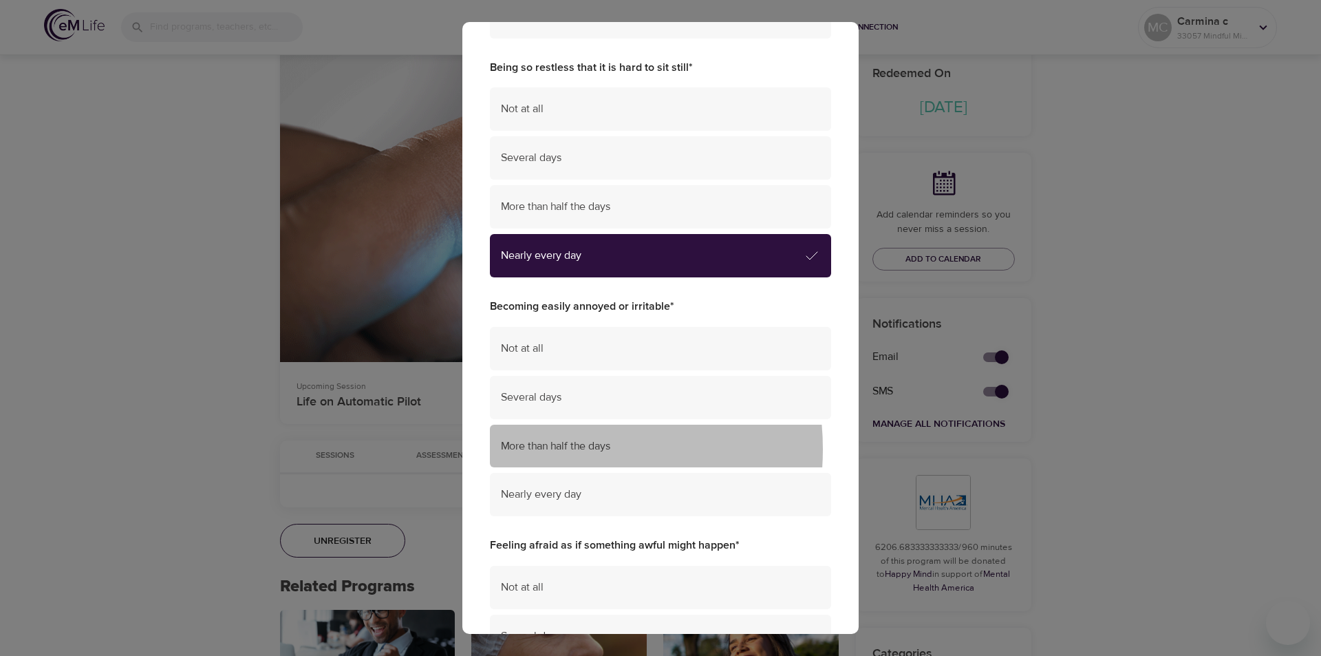
click at [543, 449] on span "More than half the days" at bounding box center [660, 446] width 319 height 16
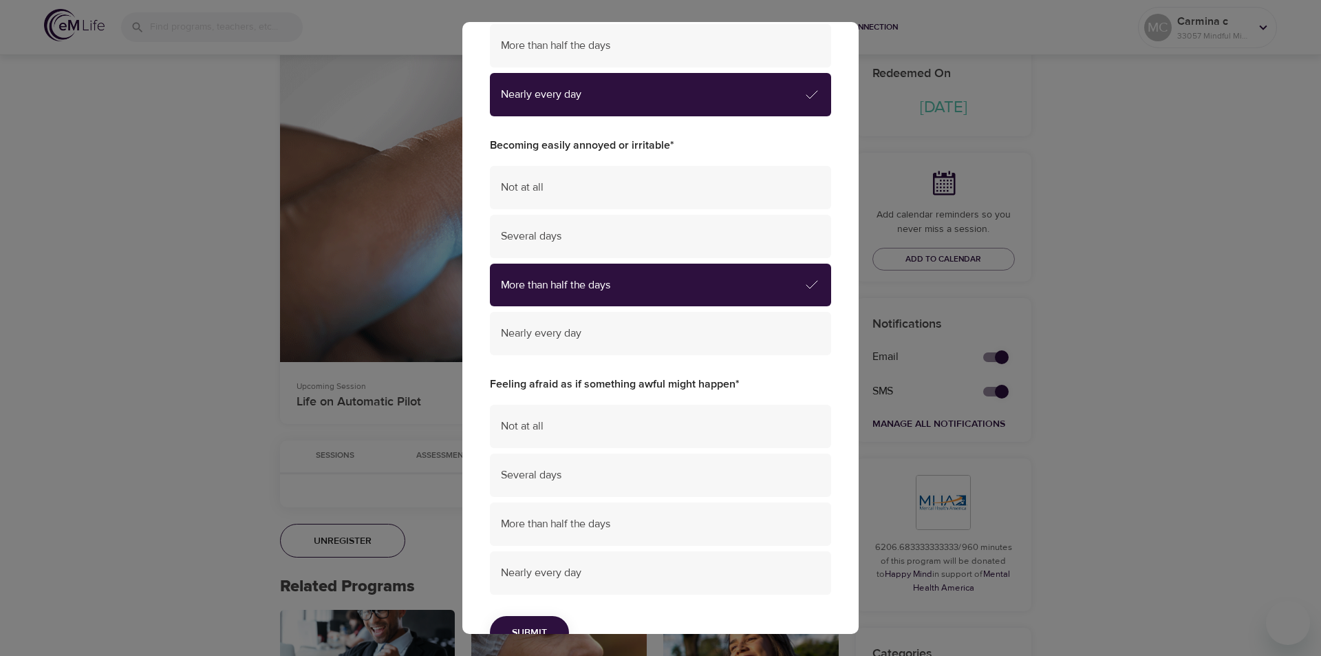
scroll to position [1167, 0]
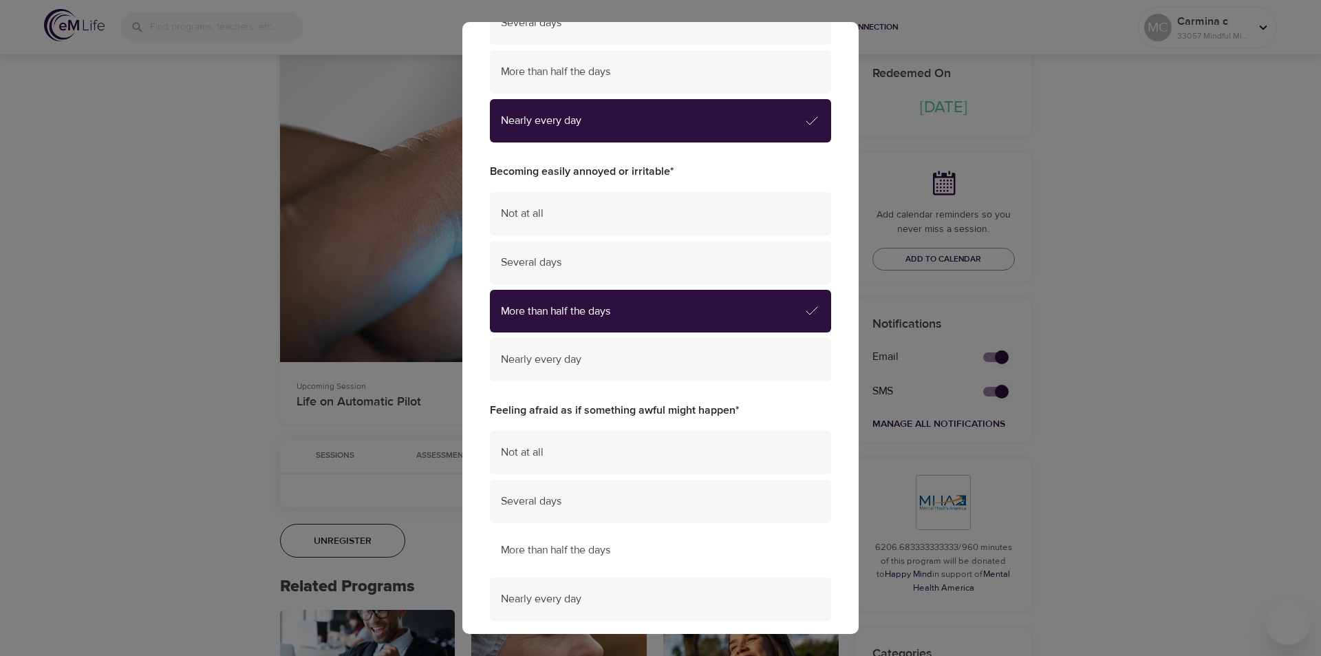
click at [541, 550] on span "More than half the days" at bounding box center [660, 550] width 319 height 16
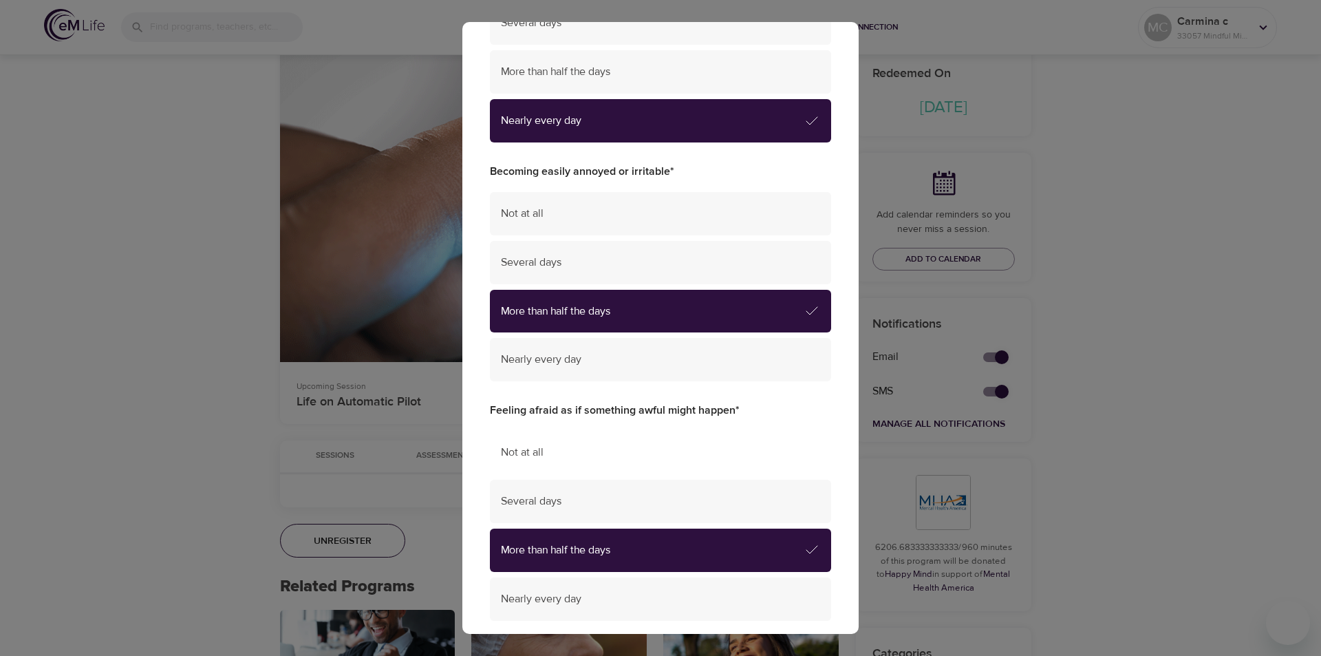
scroll to position [1235, 0]
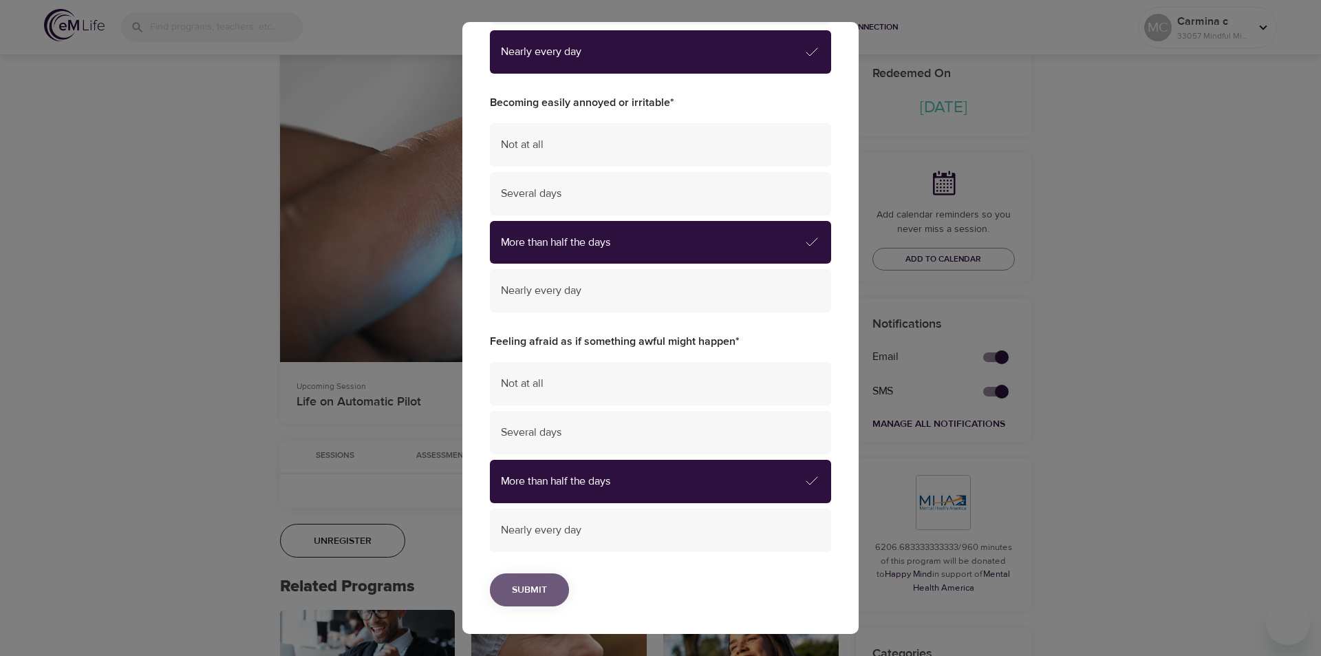
click at [526, 584] on span "Submit" at bounding box center [529, 589] width 35 height 17
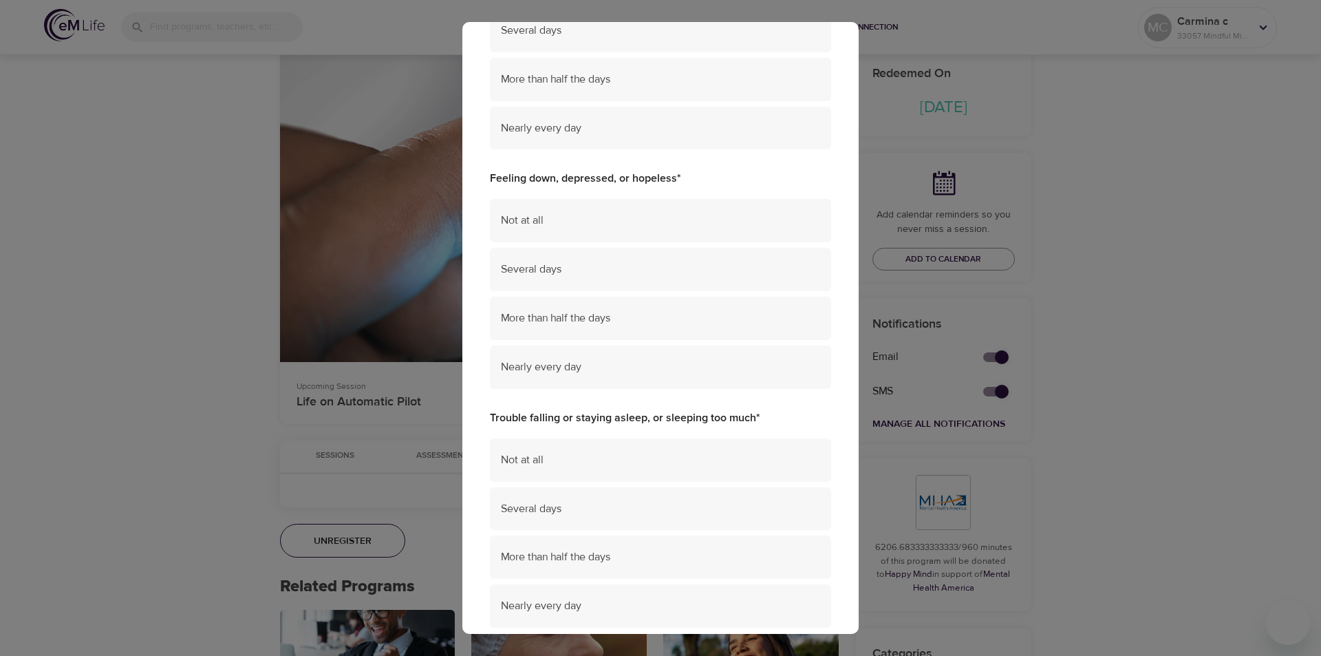
scroll to position [0, 0]
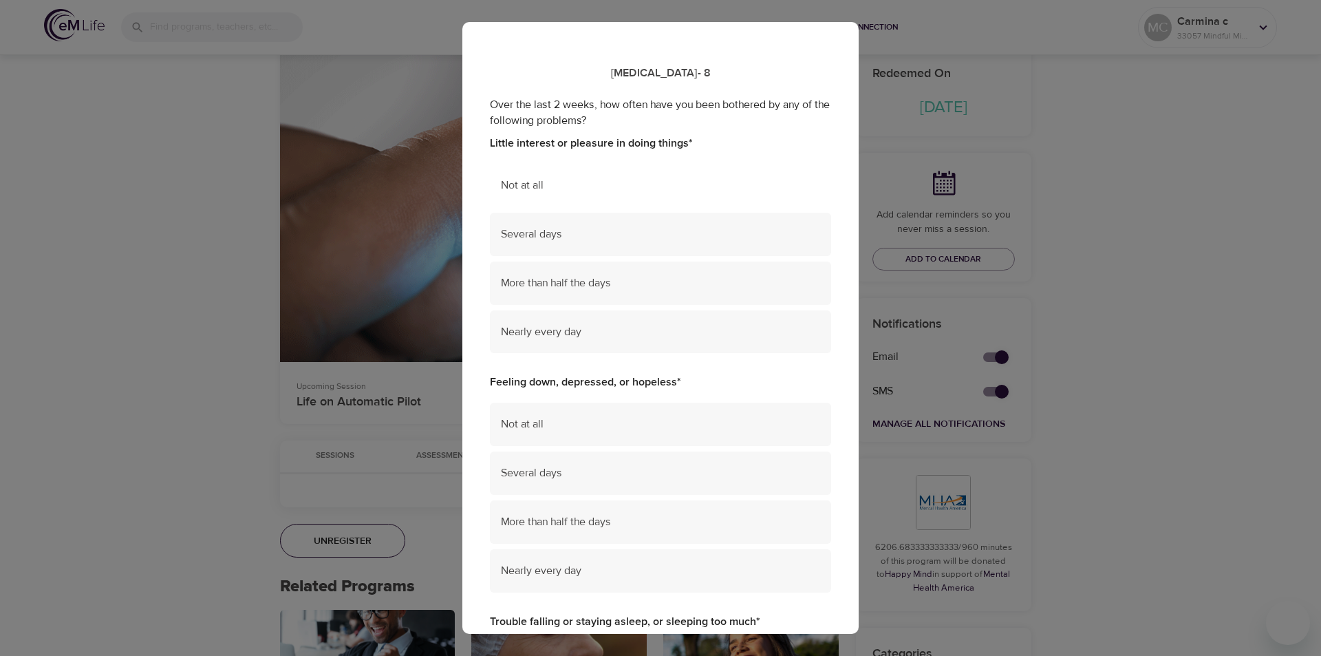
click at [583, 195] on div "Not at all" at bounding box center [660, 185] width 341 height 43
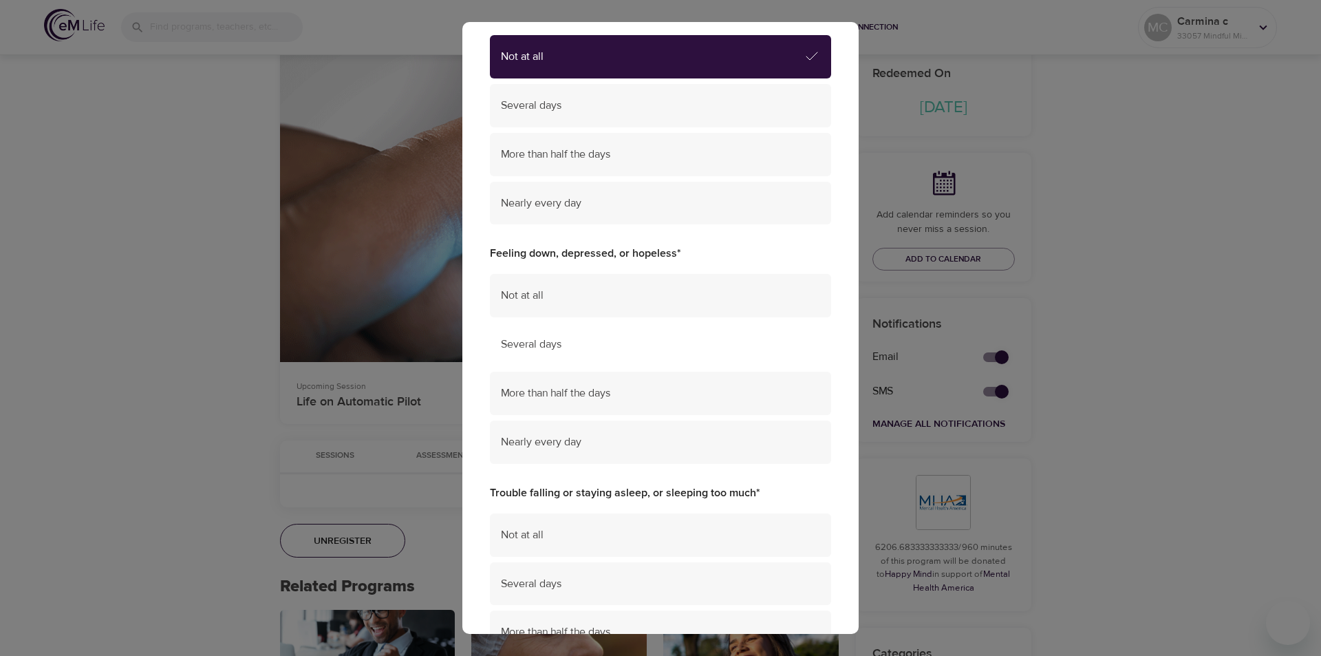
scroll to position [138, 0]
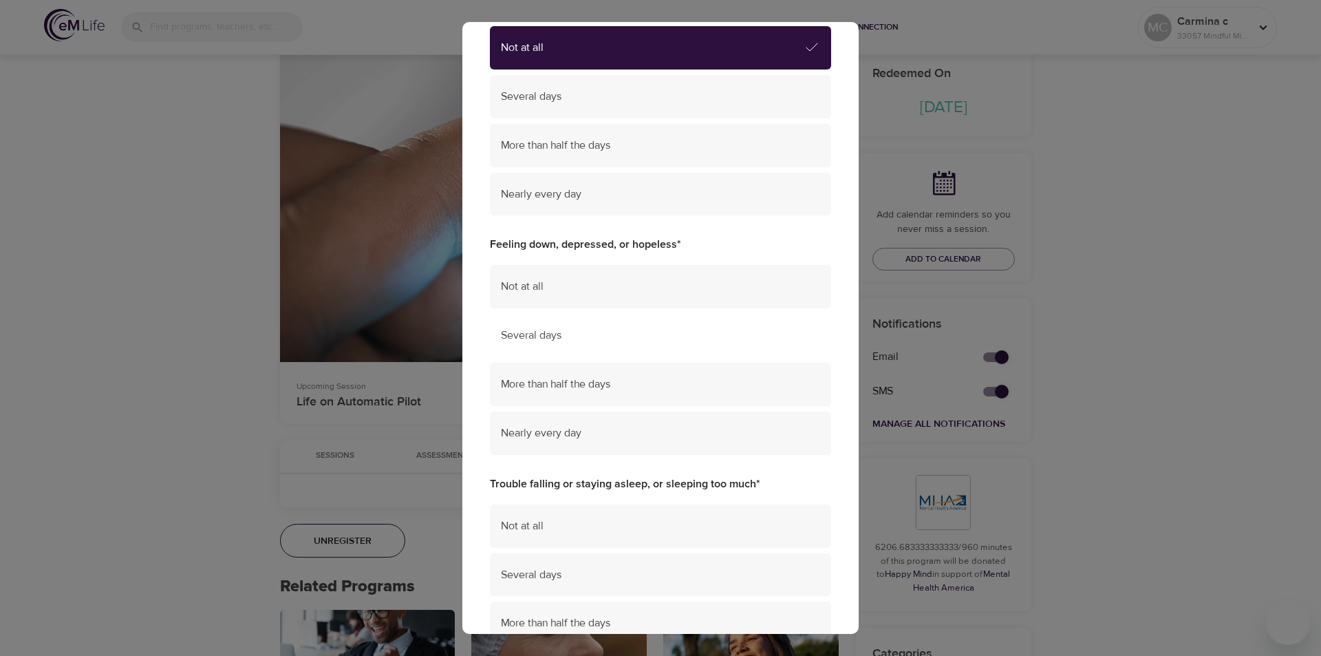
click at [546, 339] on span "Several days" at bounding box center [660, 335] width 319 height 16
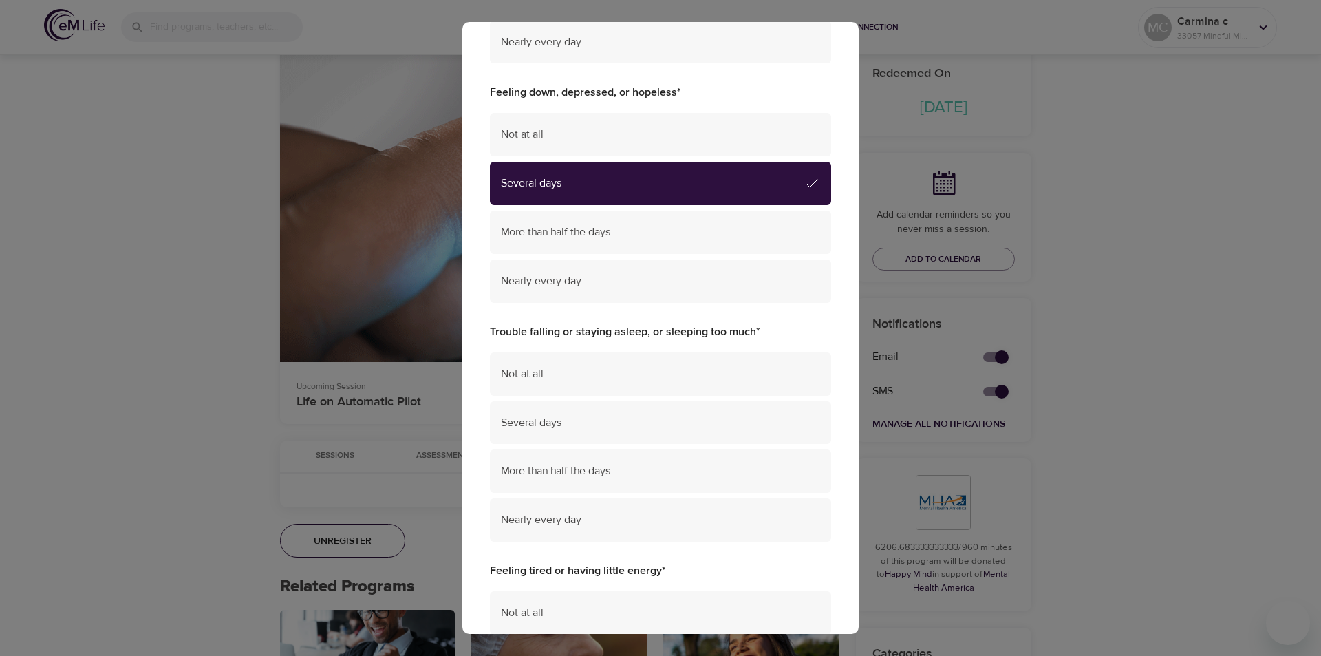
scroll to position [344, 0]
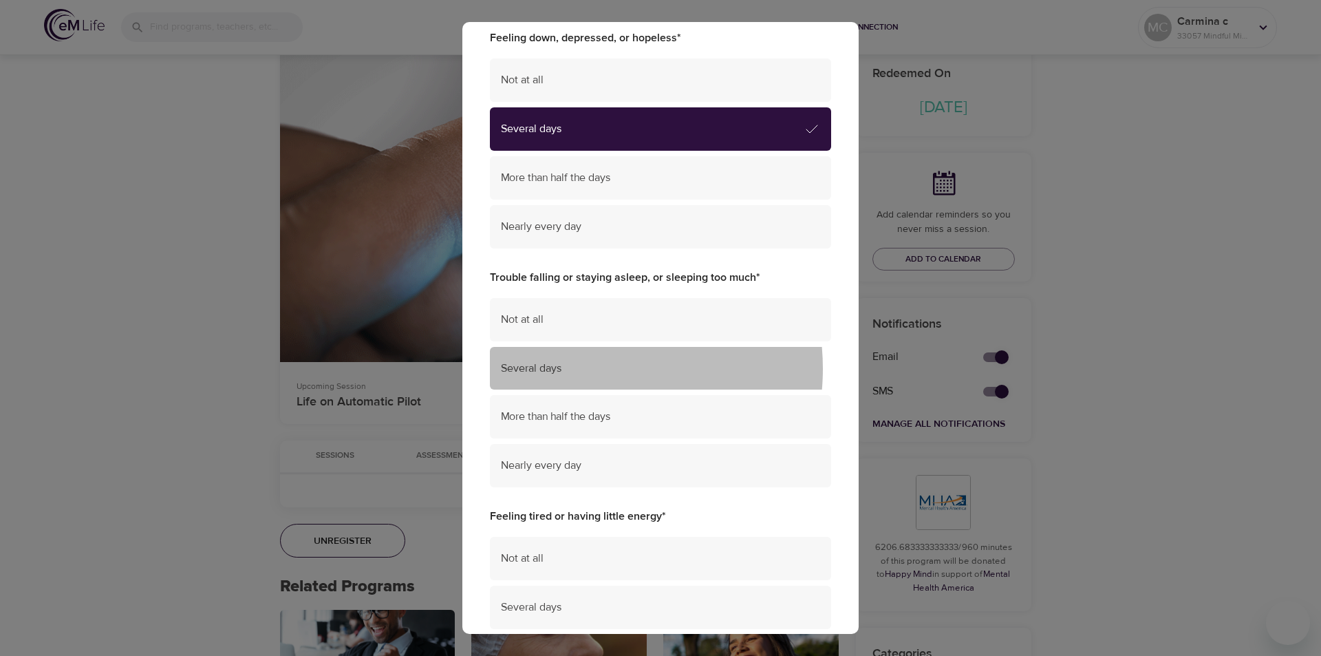
click at [577, 369] on span "Several days" at bounding box center [660, 368] width 319 height 16
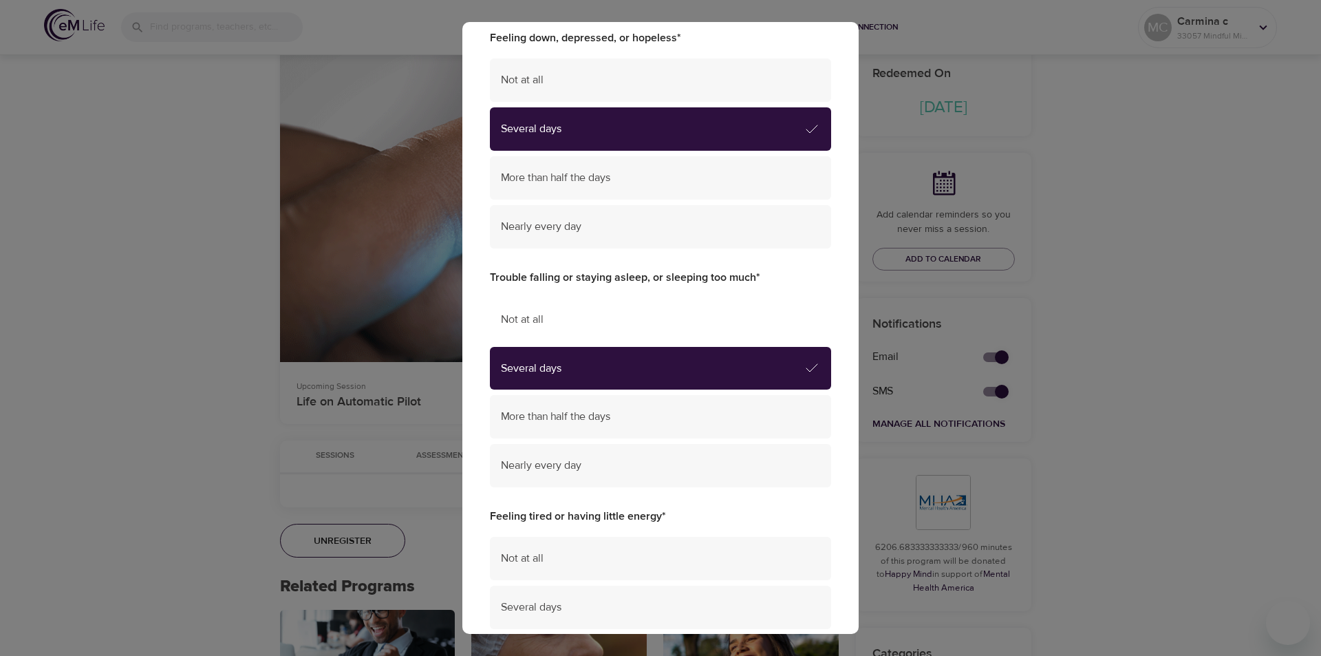
click at [581, 329] on div "Not at all" at bounding box center [660, 319] width 341 height 43
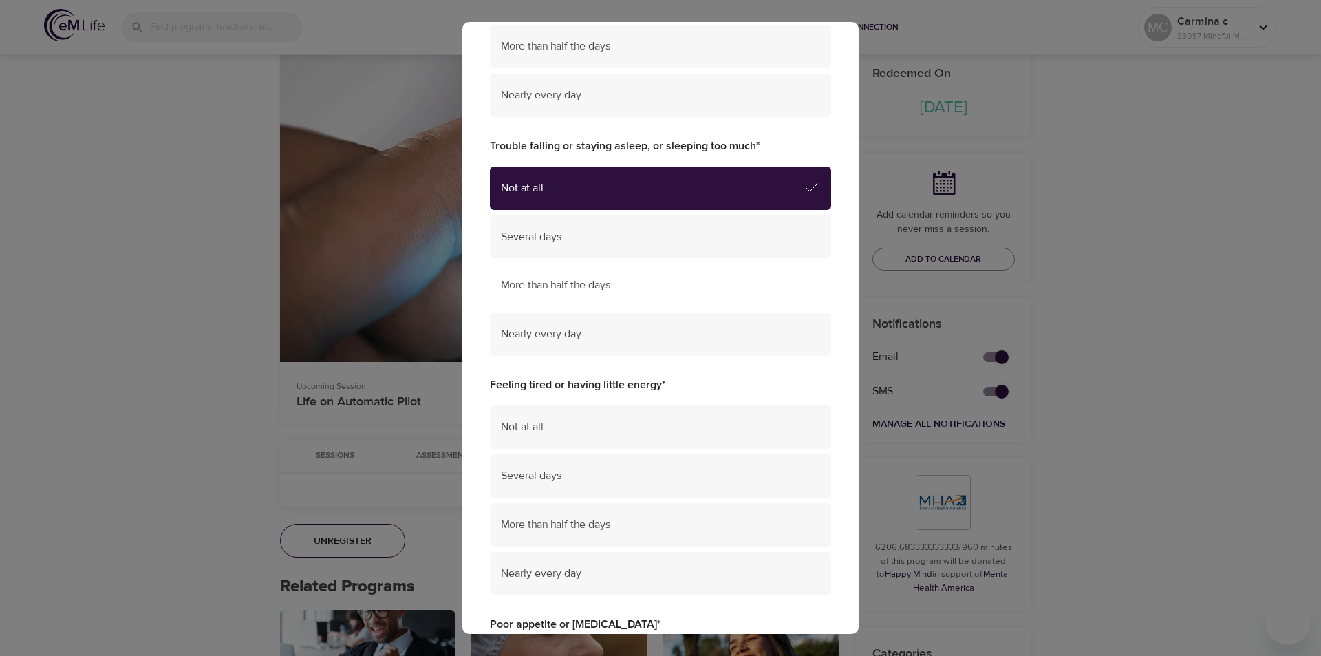
scroll to position [550, 0]
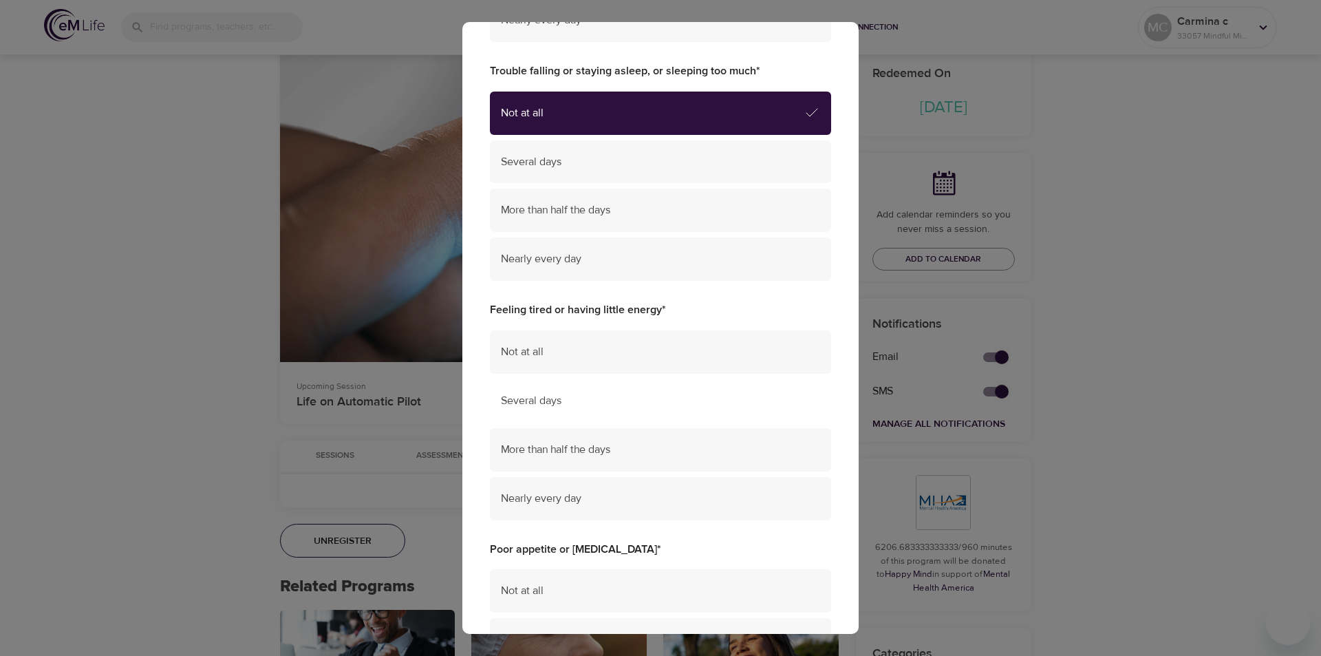
click at [572, 391] on div "Several days" at bounding box center [660, 400] width 341 height 43
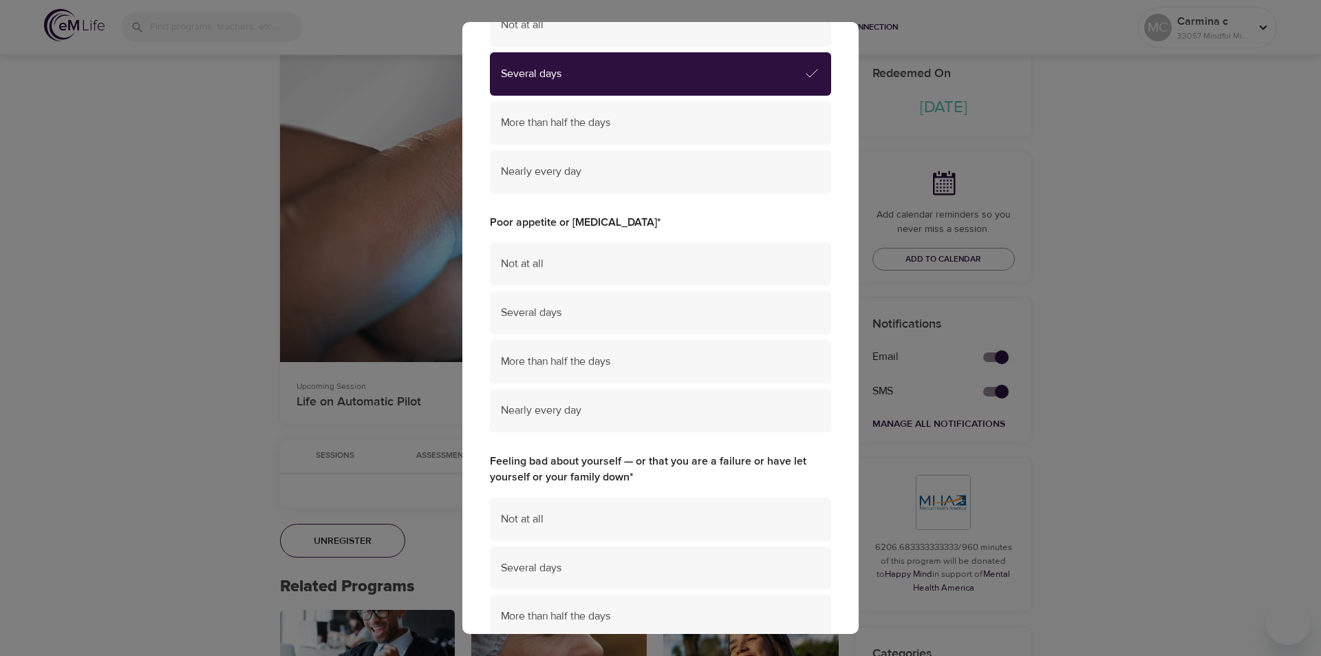
scroll to position [894, 0]
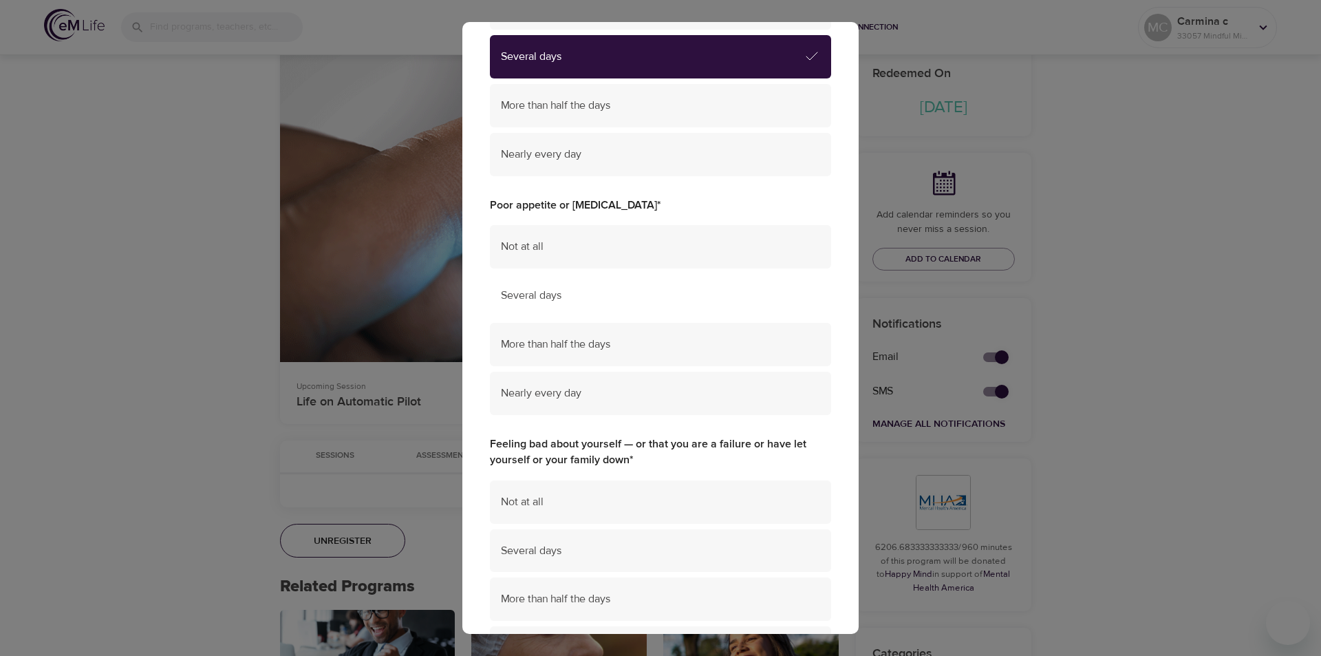
click at [583, 303] on span "Several days" at bounding box center [660, 296] width 319 height 16
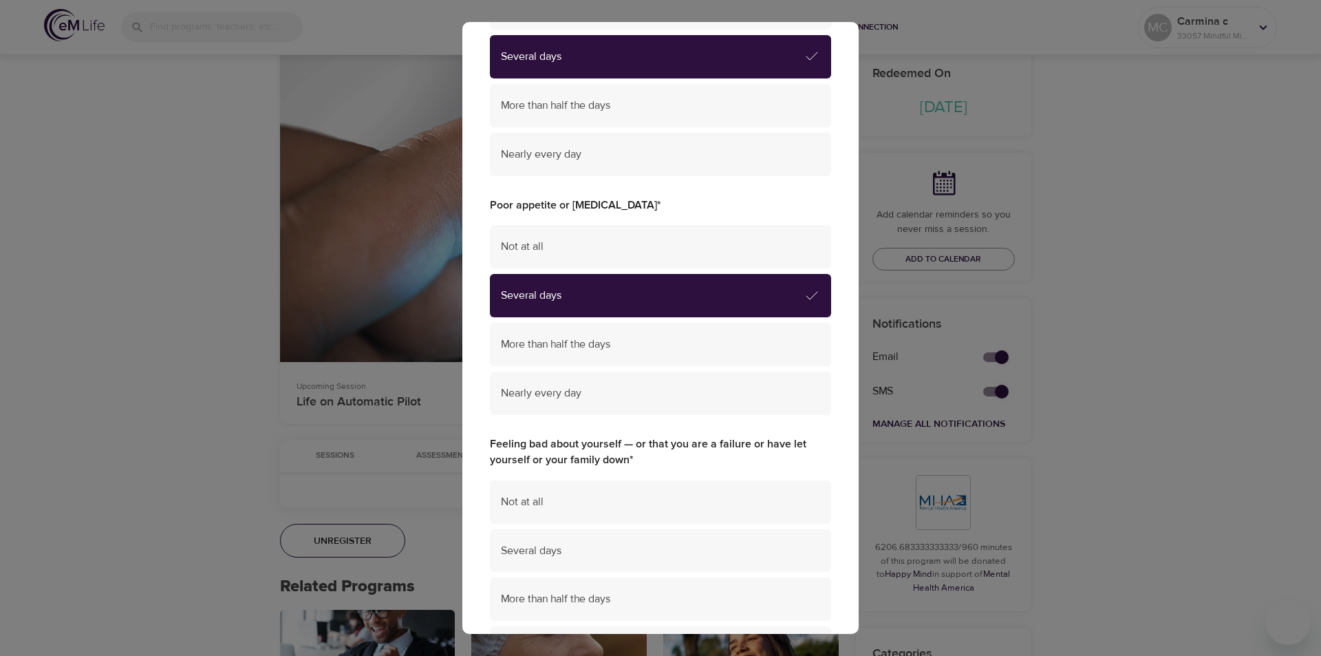
scroll to position [1169, 0]
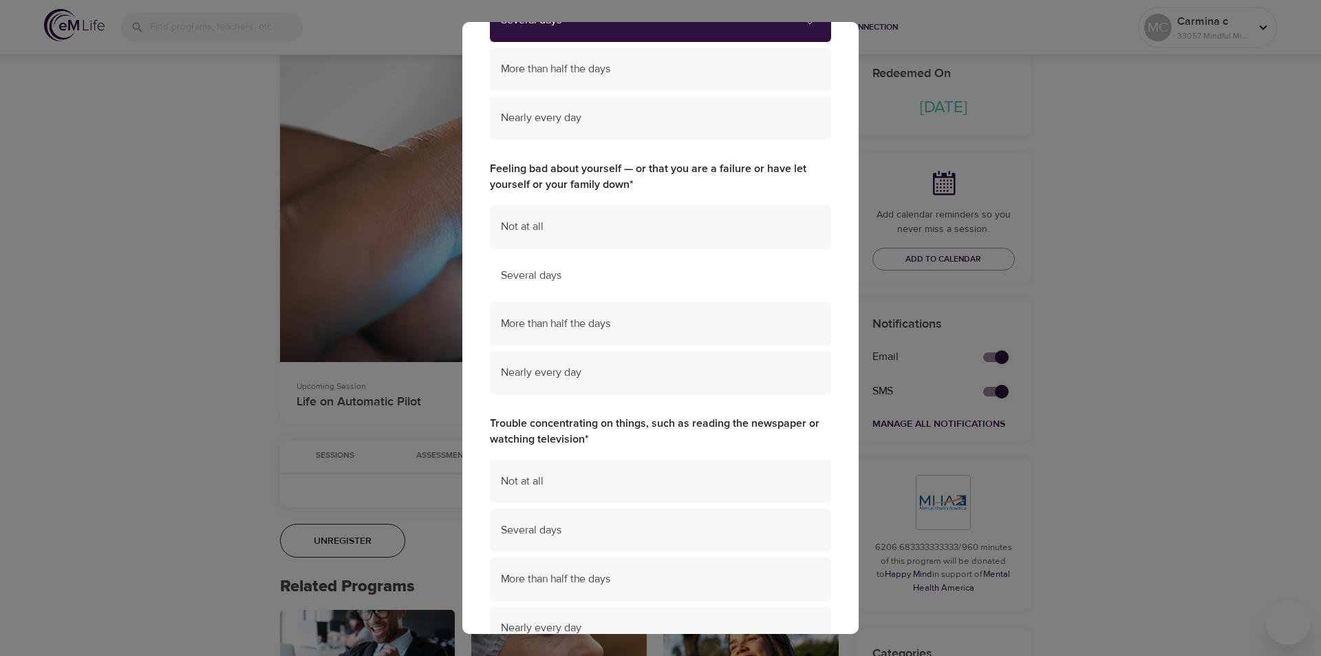
click at [563, 266] on div "Several days" at bounding box center [660, 275] width 341 height 43
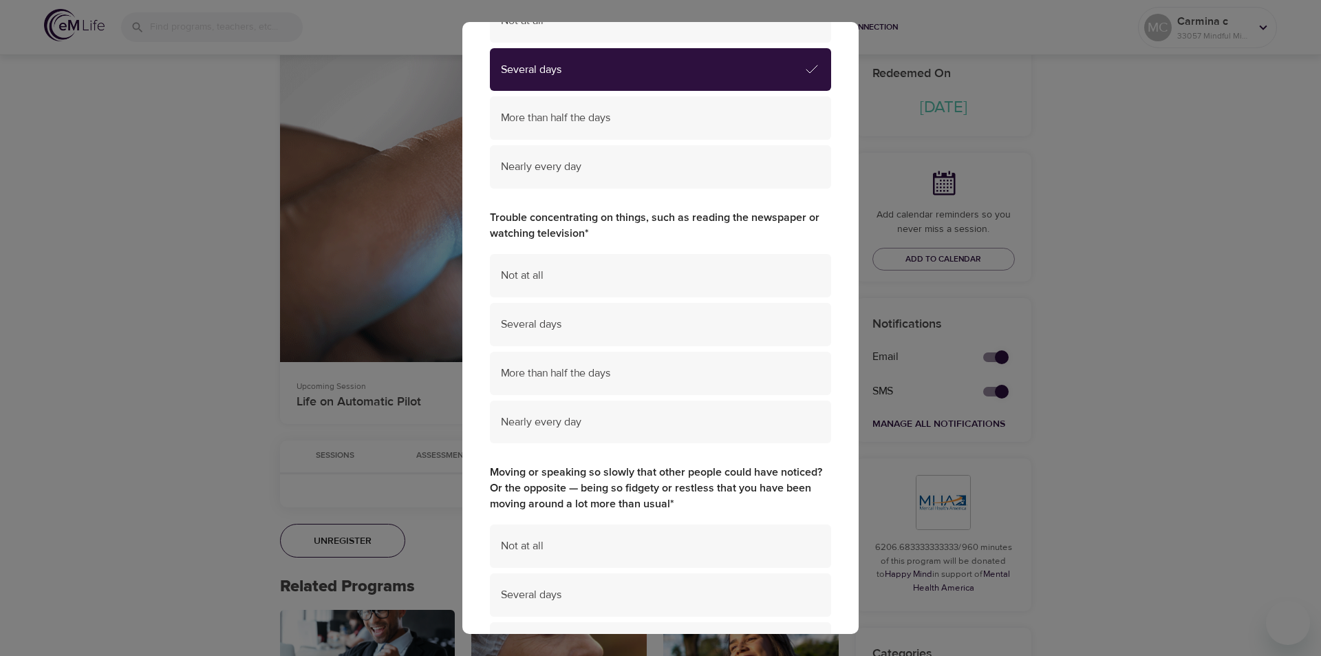
scroll to position [1376, 0]
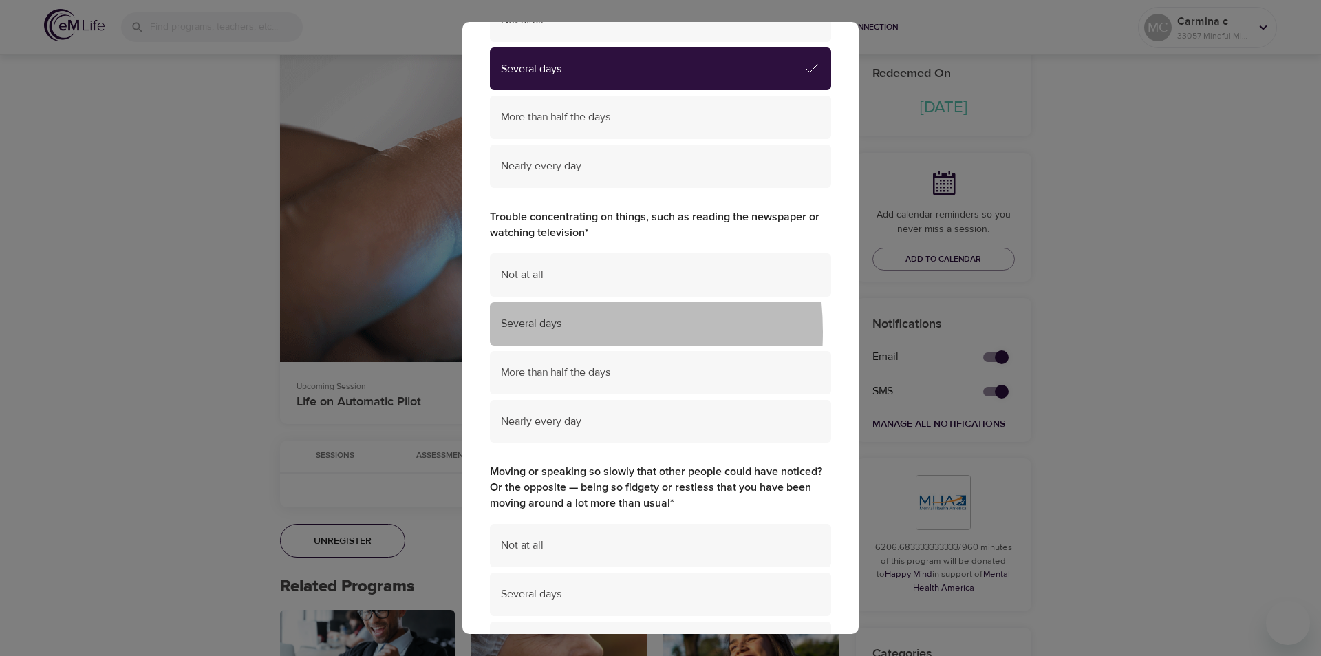
click at [506, 332] on div "Several days" at bounding box center [660, 323] width 341 height 43
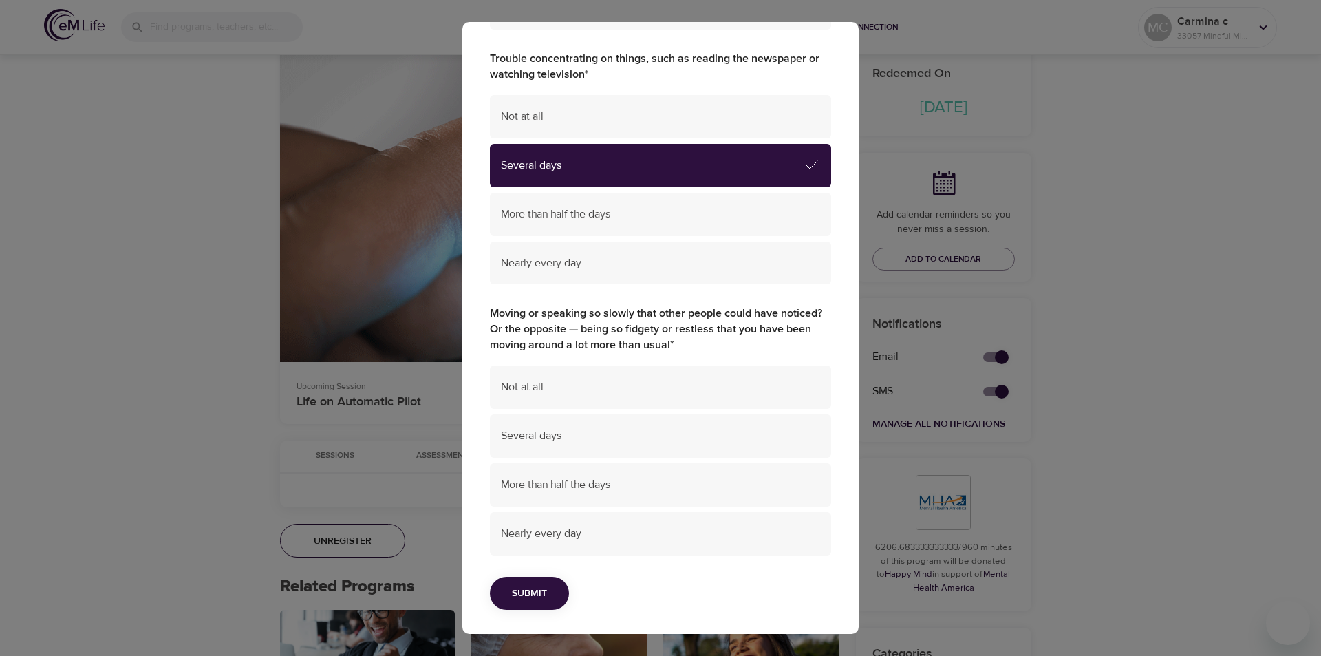
scroll to position [1537, 0]
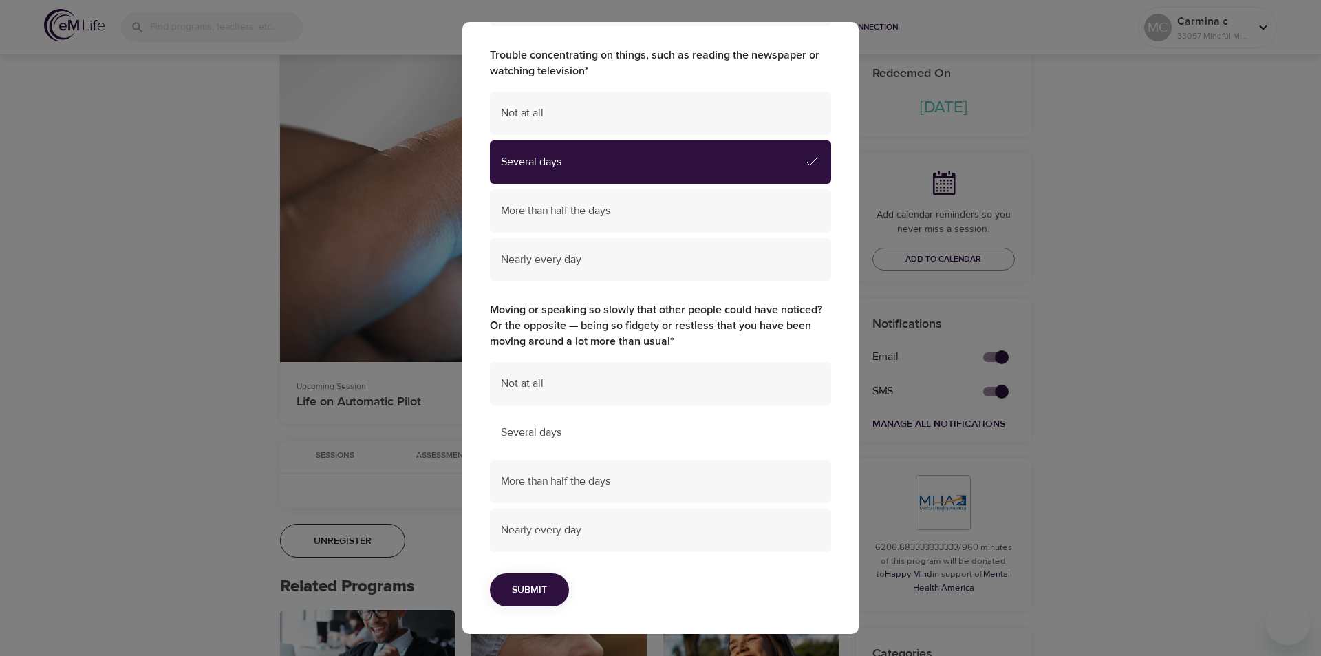
click at [579, 437] on span "Several days" at bounding box center [660, 432] width 319 height 16
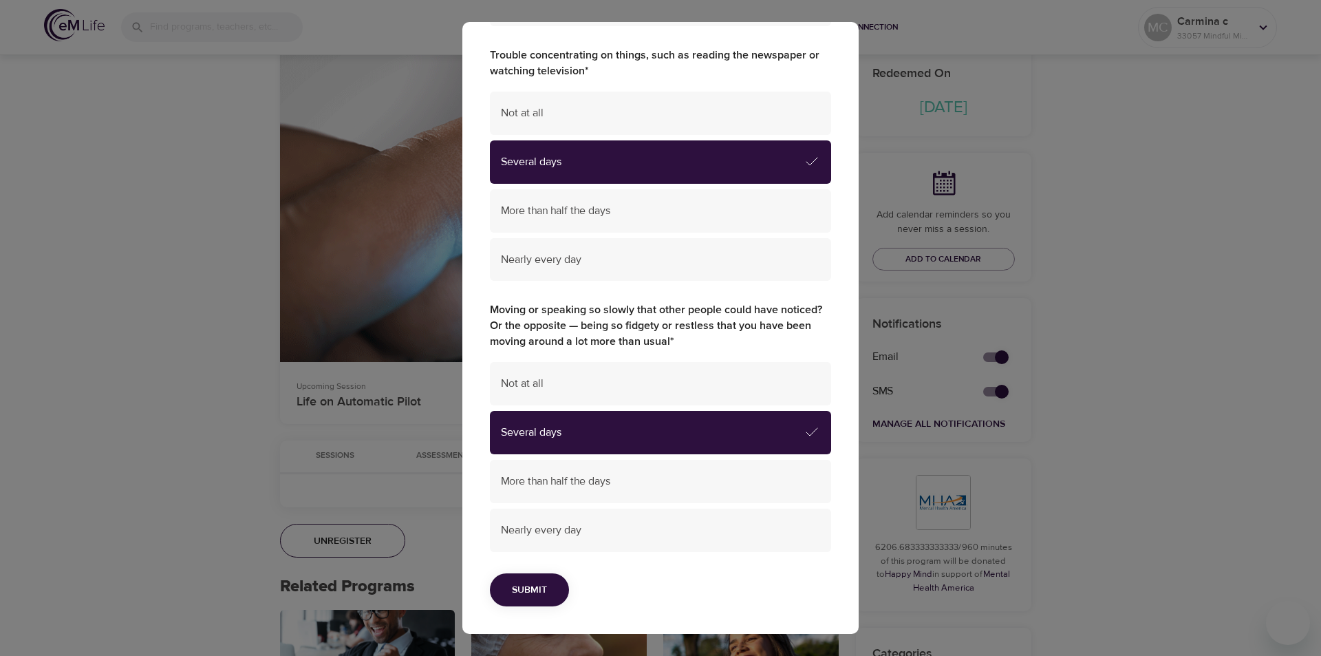
click at [510, 596] on button "Submit" at bounding box center [529, 590] width 79 height 34
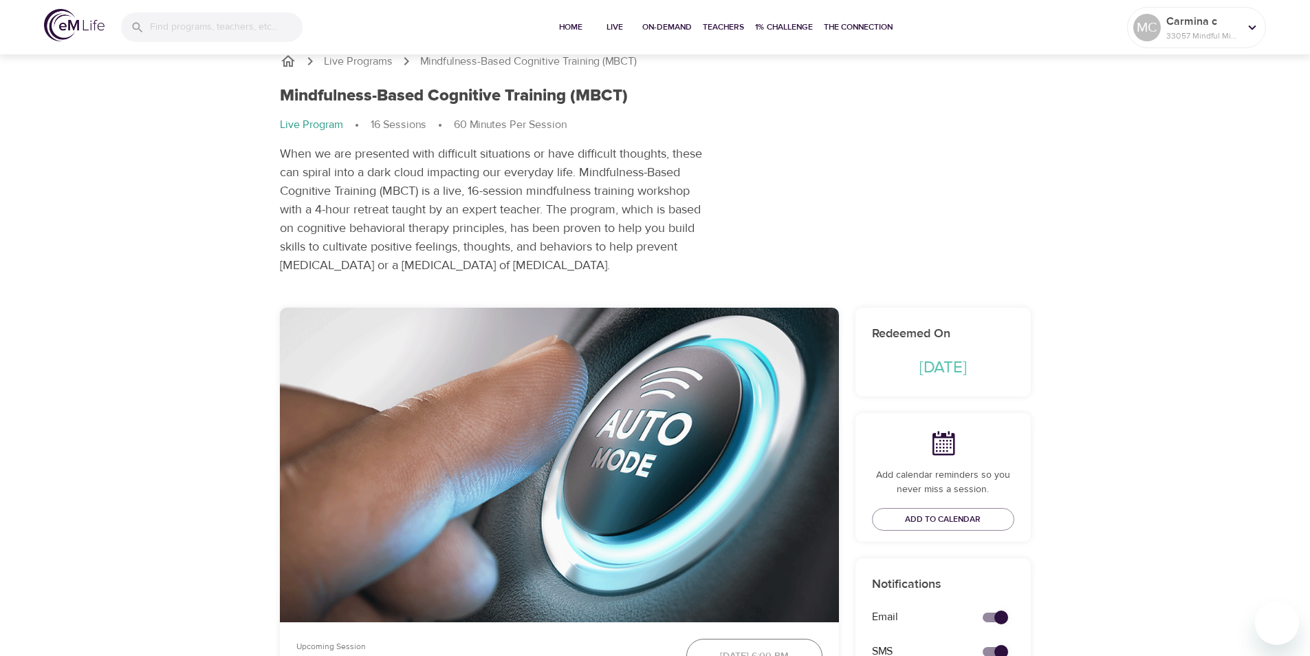
scroll to position [0, 0]
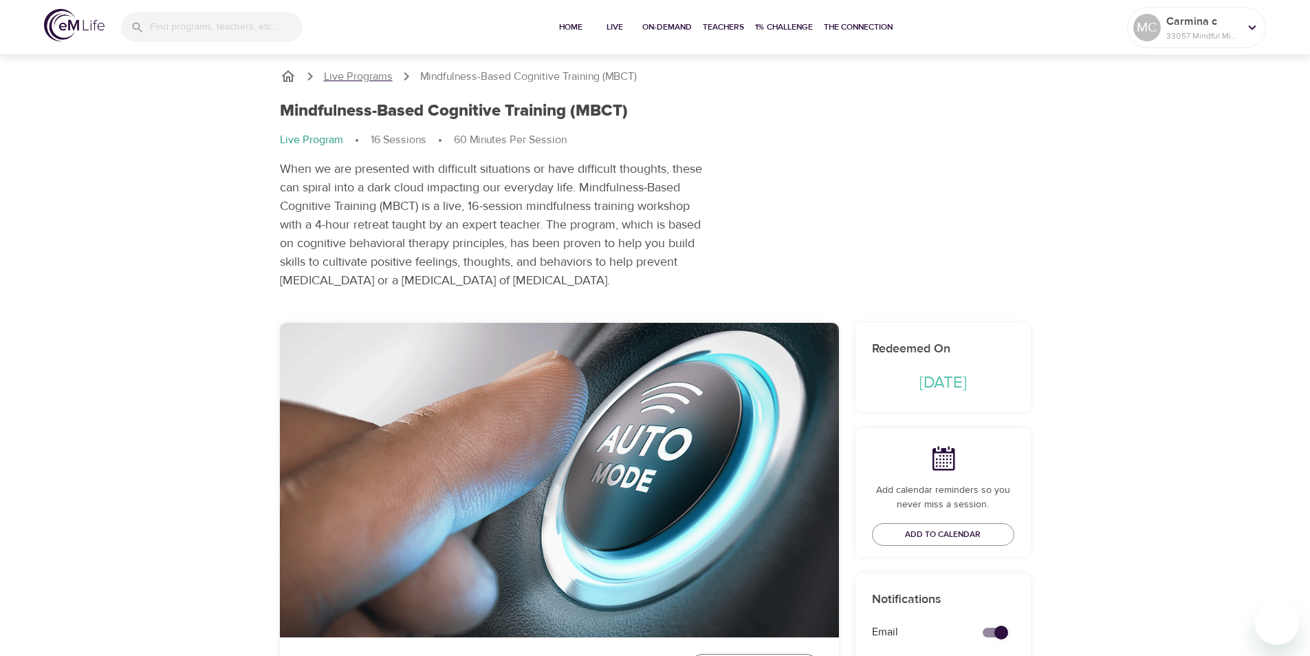
click at [354, 82] on p "Live Programs" at bounding box center [358, 77] width 69 height 16
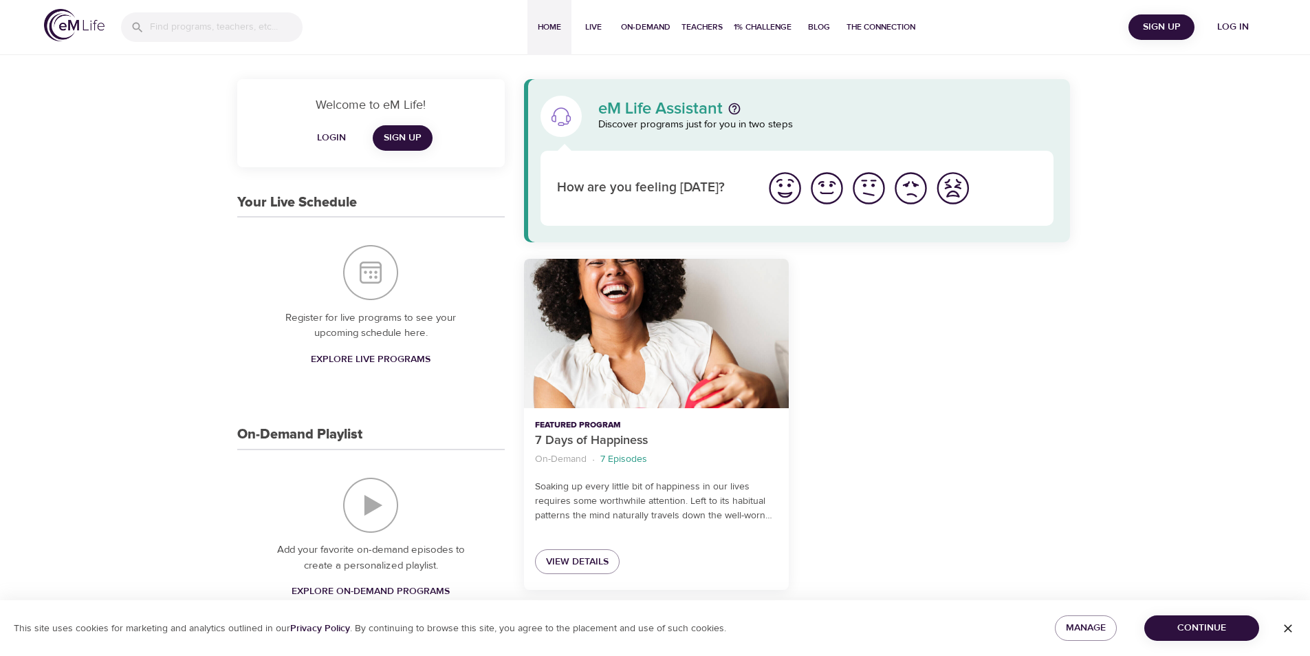
click at [239, 29] on input "search" at bounding box center [226, 27] width 153 height 30
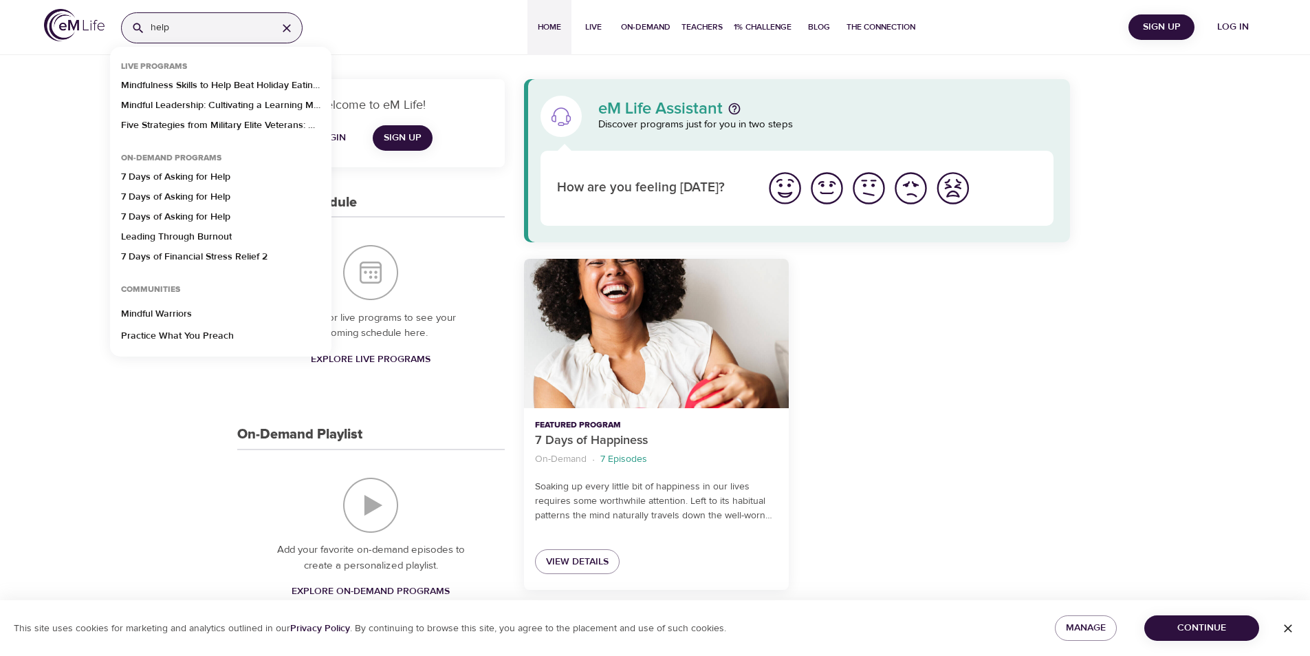
type input "help"
click at [173, 181] on p "7 Days of Asking for Help" at bounding box center [175, 180] width 109 height 20
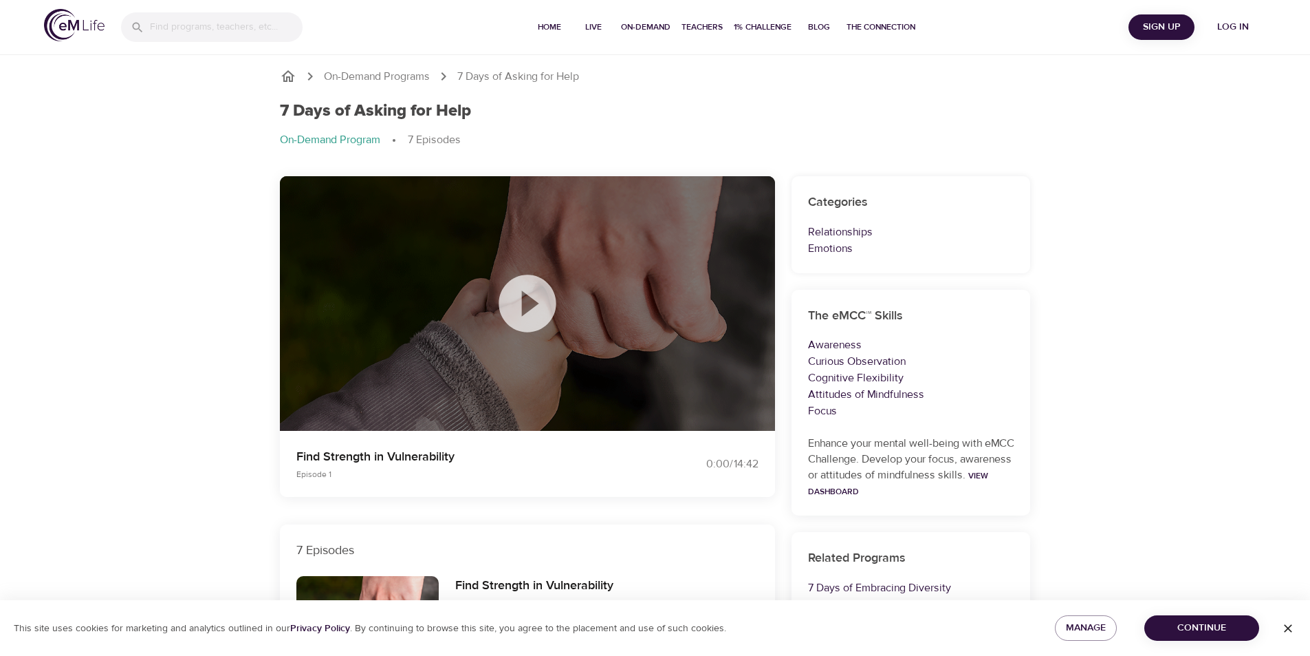
click at [526, 313] on icon at bounding box center [527, 302] width 57 height 57
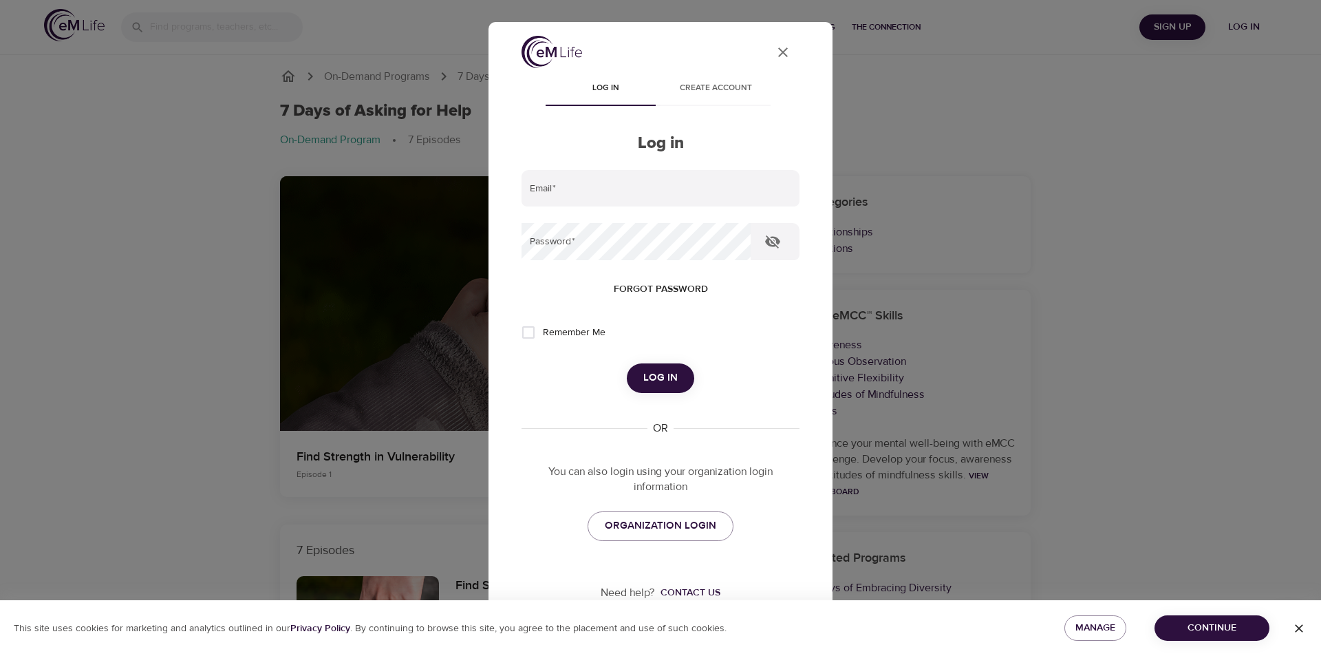
type input "carminacc@hotmail.com"
click at [636, 376] on button "Log in" at bounding box center [660, 377] width 67 height 29
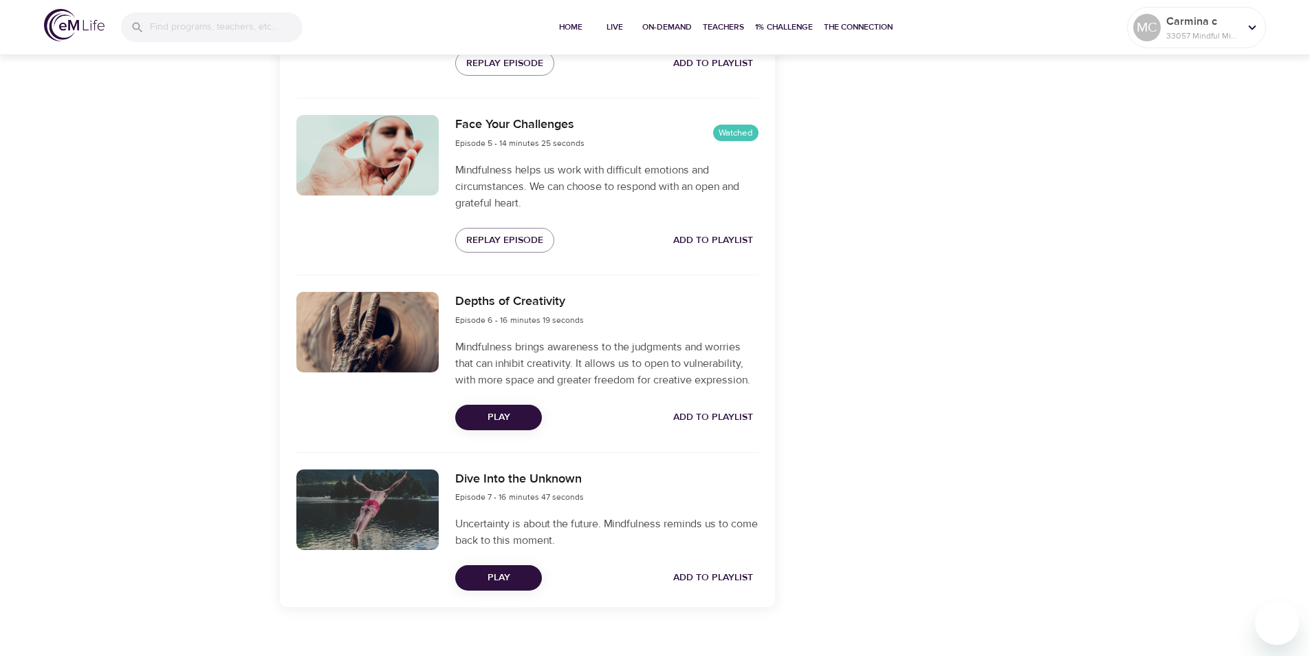
scroll to position [1169, 0]
click at [512, 419] on span "Play" at bounding box center [498, 416] width 65 height 17
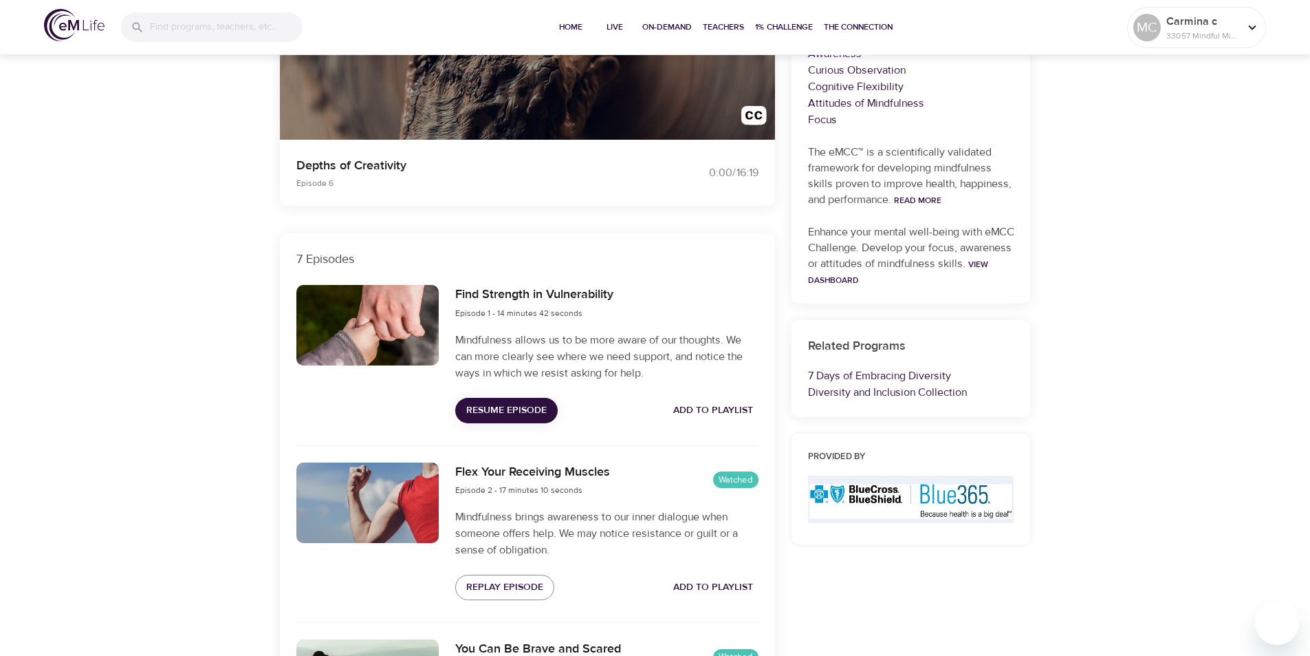
scroll to position [0, 0]
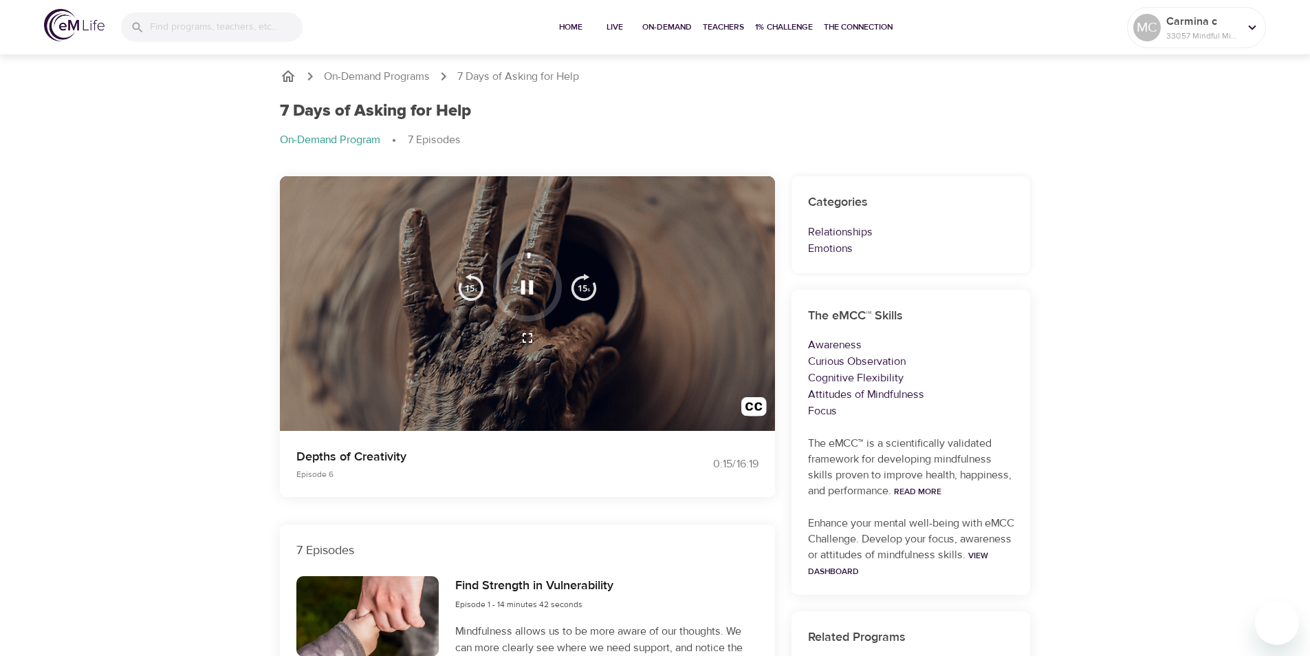
click at [531, 288] on icon "button" at bounding box center [527, 287] width 12 height 14
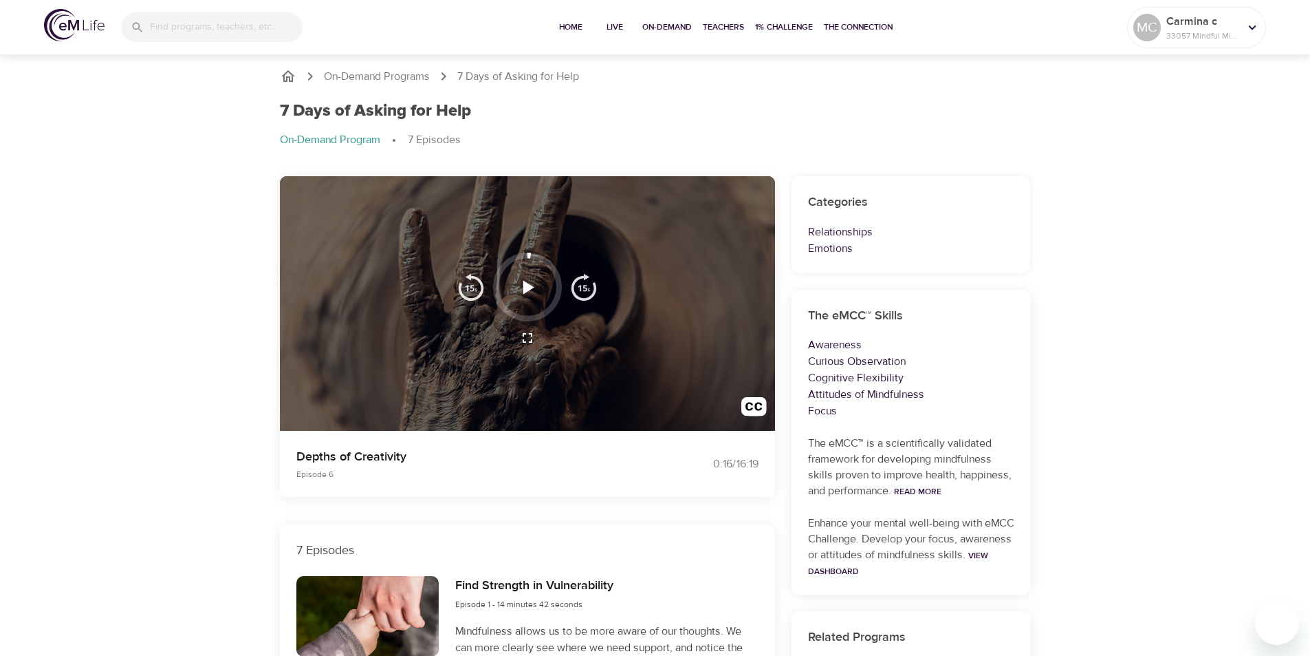
click at [464, 288] on img "button" at bounding box center [471, 287] width 28 height 28
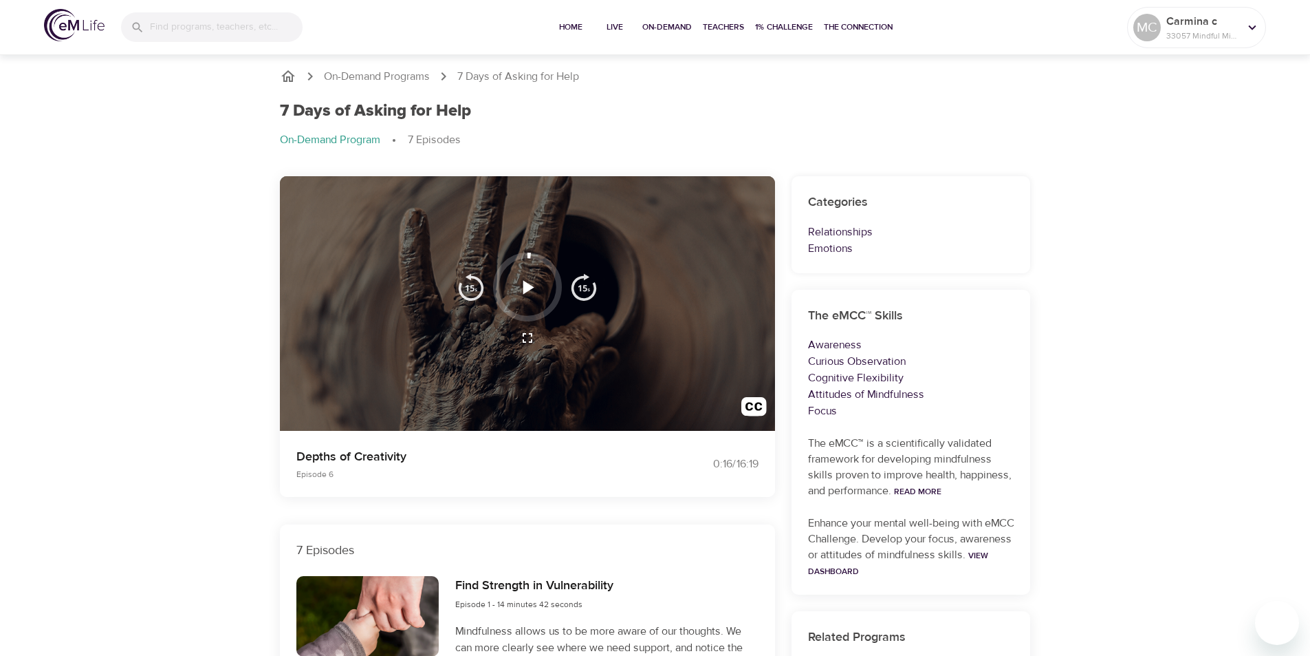
click at [464, 288] on img "button" at bounding box center [471, 287] width 28 height 28
click at [521, 286] on icon "button" at bounding box center [527, 287] width 24 height 24
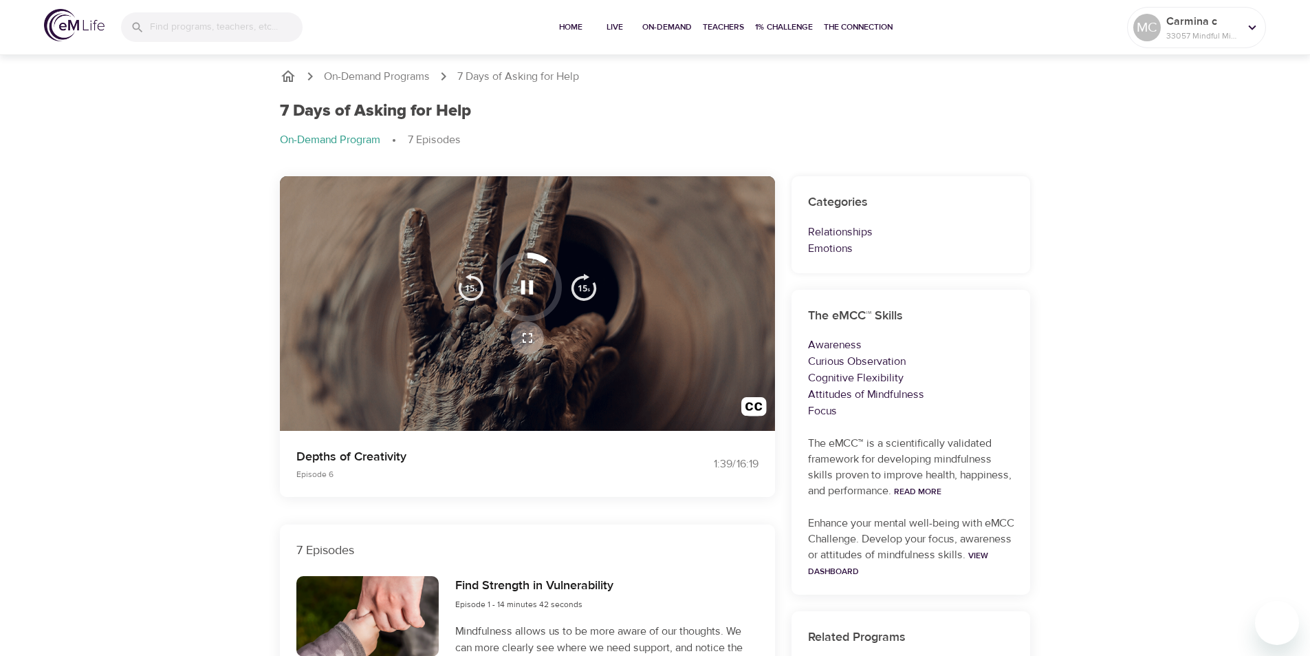
click at [524, 335] on icon "button" at bounding box center [527, 337] width 17 height 17
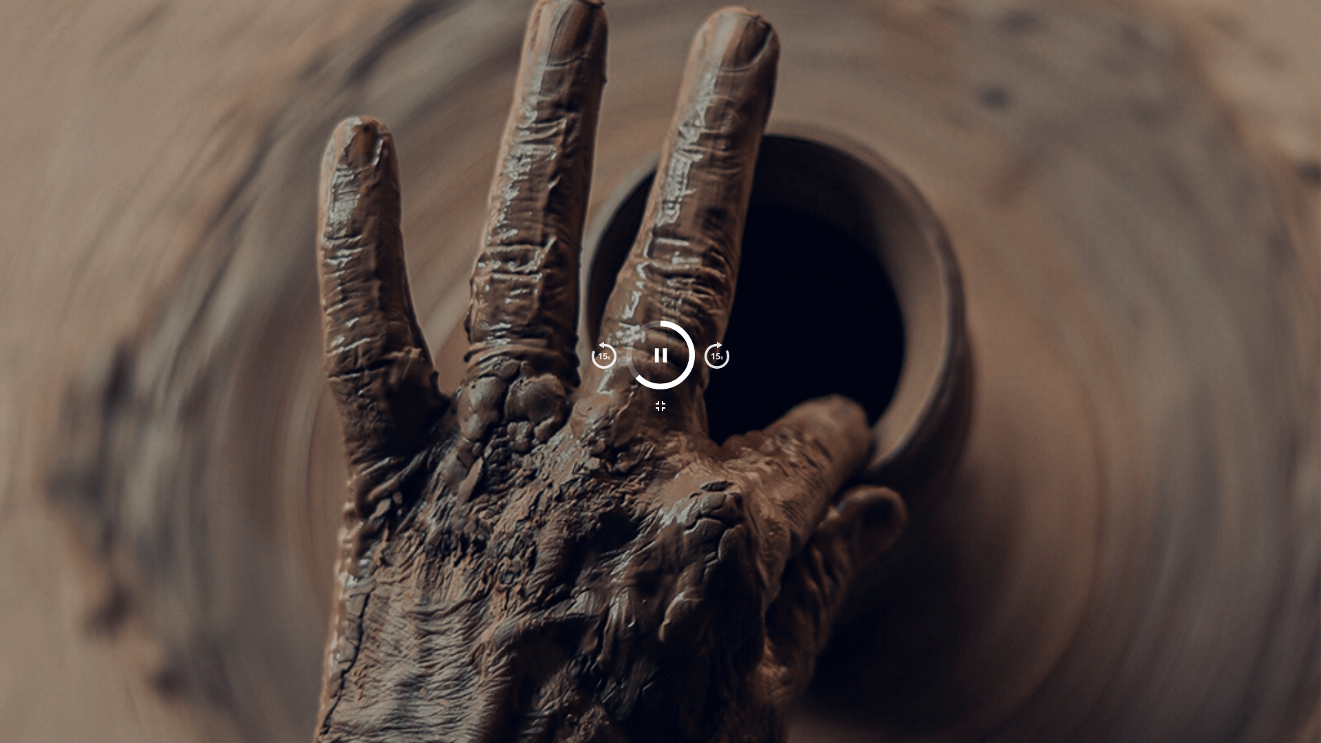
click at [653, 402] on icon "button" at bounding box center [660, 406] width 17 height 17
